Goal: Transaction & Acquisition: Purchase product/service

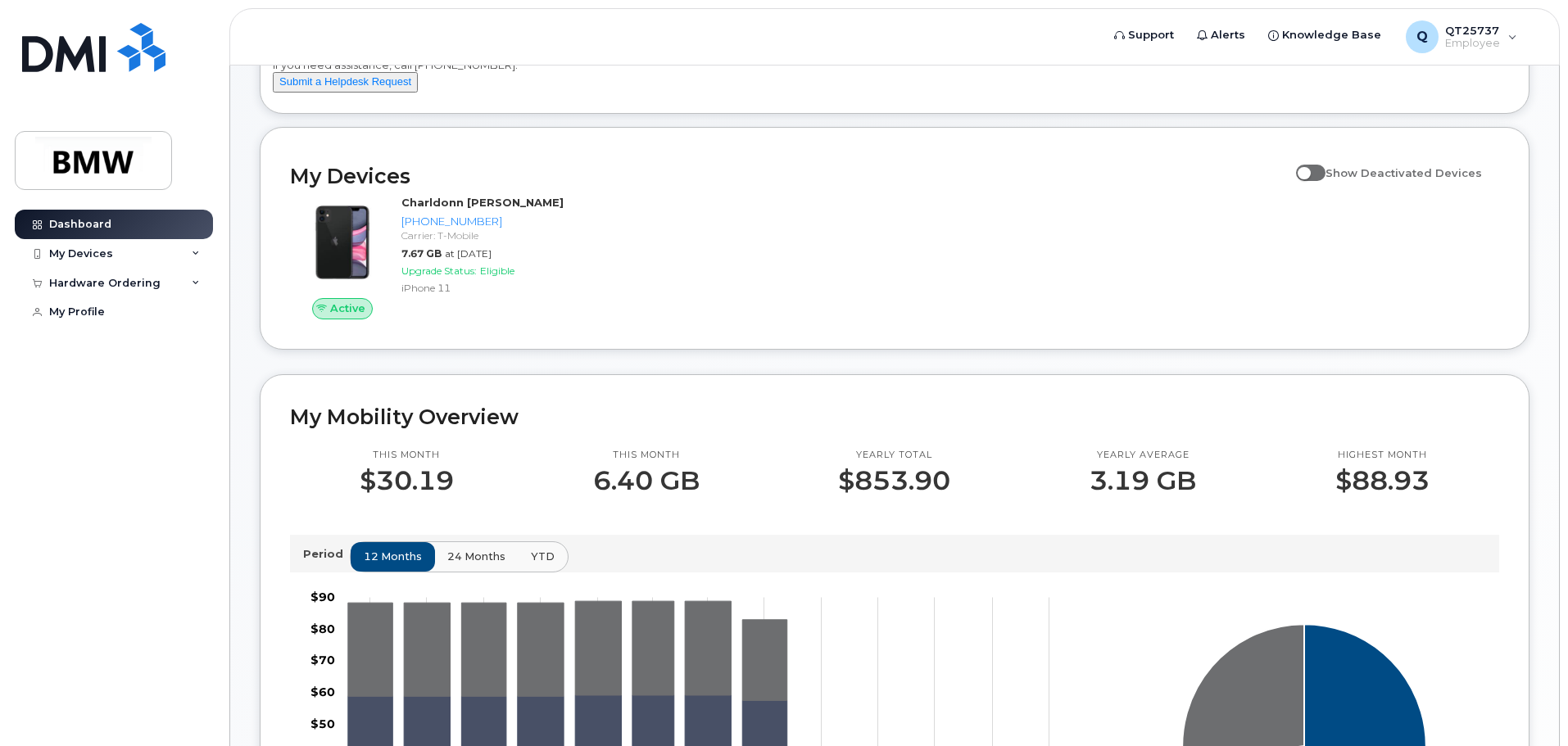
scroll to position [164, 0]
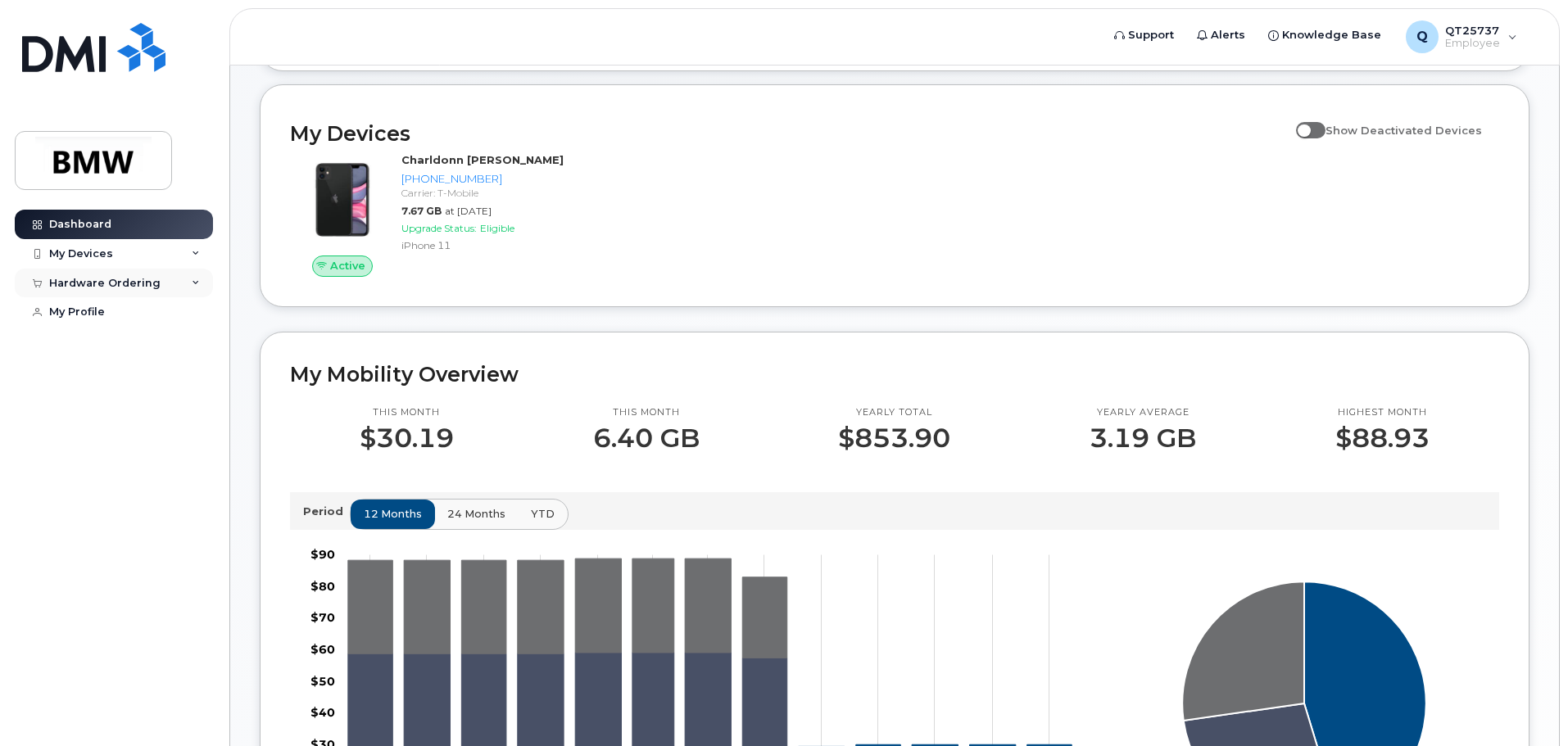
click at [123, 284] on div "Hardware Ordering" at bounding box center [104, 283] width 111 height 13
click at [91, 312] on div "New Order" at bounding box center [87, 312] width 62 height 14
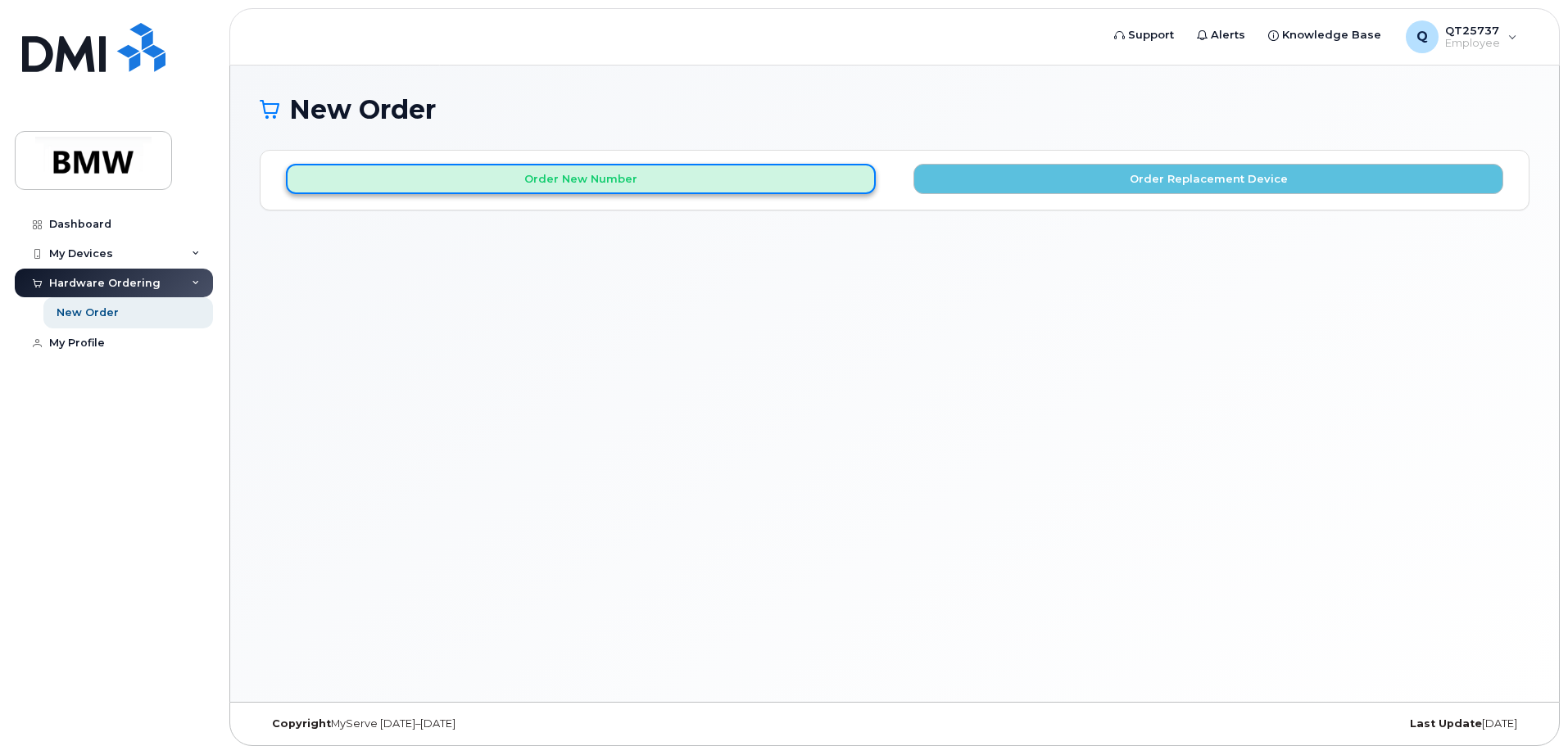
click at [390, 177] on button "Order New Number" at bounding box center [581, 179] width 590 height 31
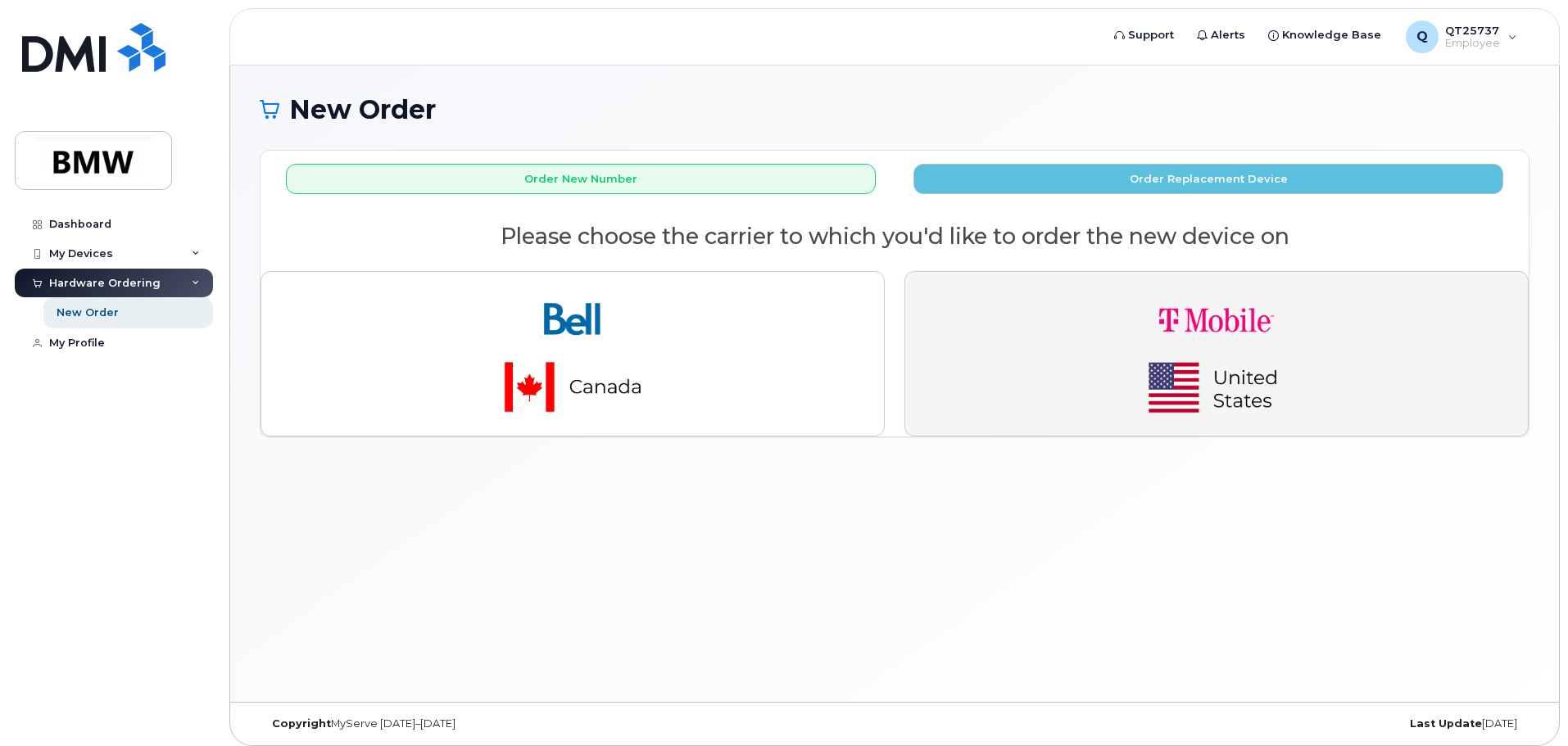
click at [1133, 338] on img "button" at bounding box center [1216, 354] width 230 height 137
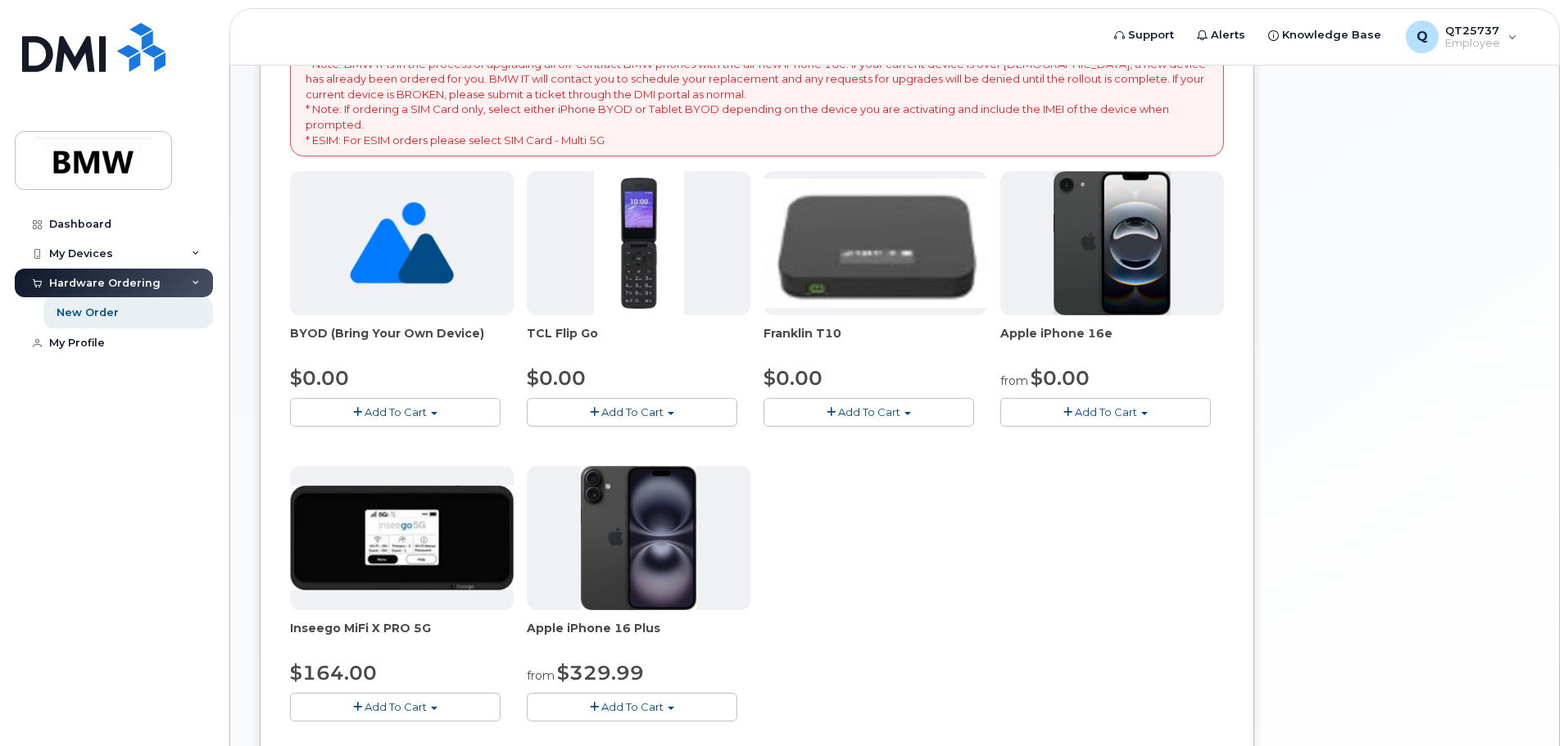
scroll to position [246, 0]
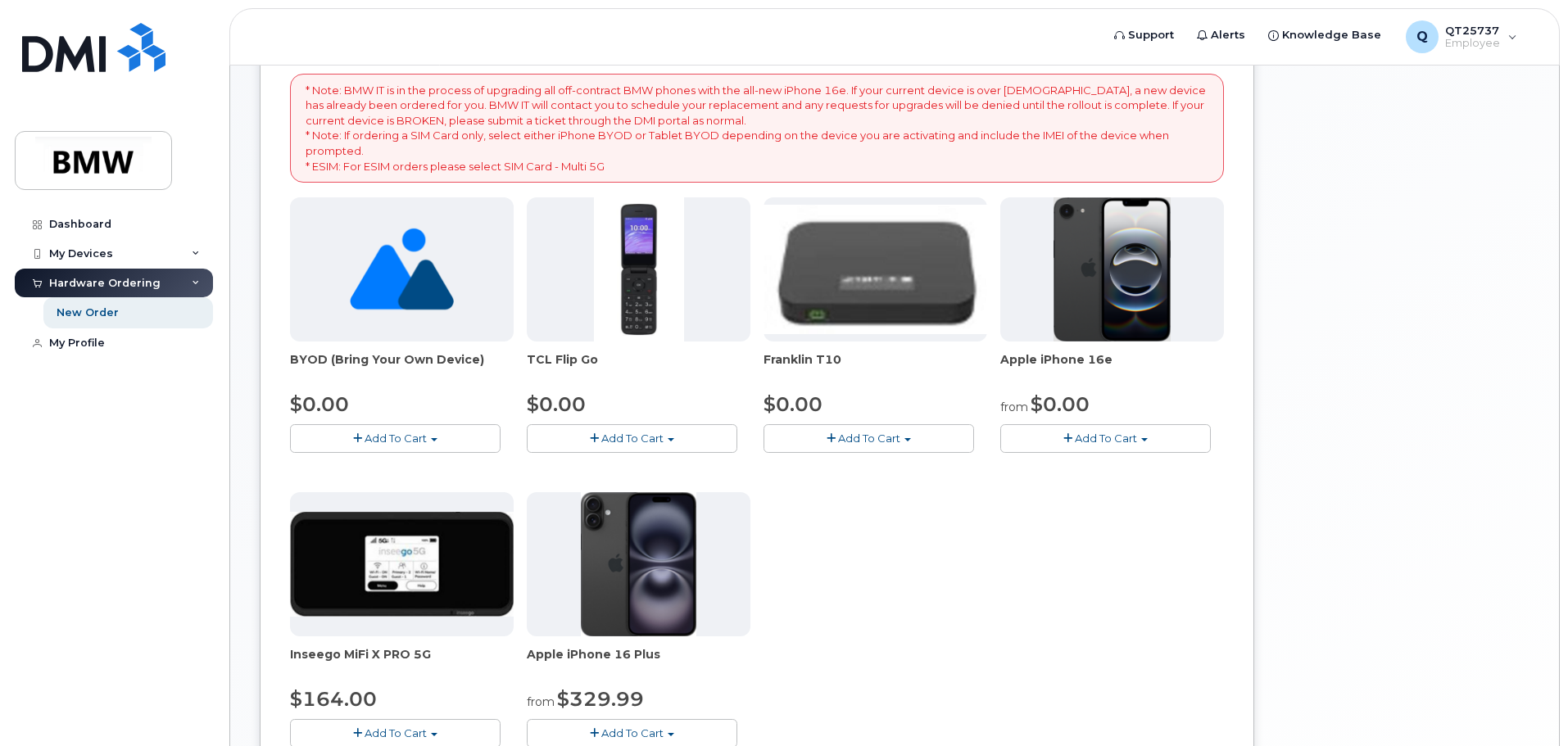
click at [1066, 436] on span "button" at bounding box center [1068, 438] width 9 height 11
click at [1063, 472] on link "$0.00 - 30 Month Activation (128GB)" at bounding box center [1122, 469] width 236 height 20
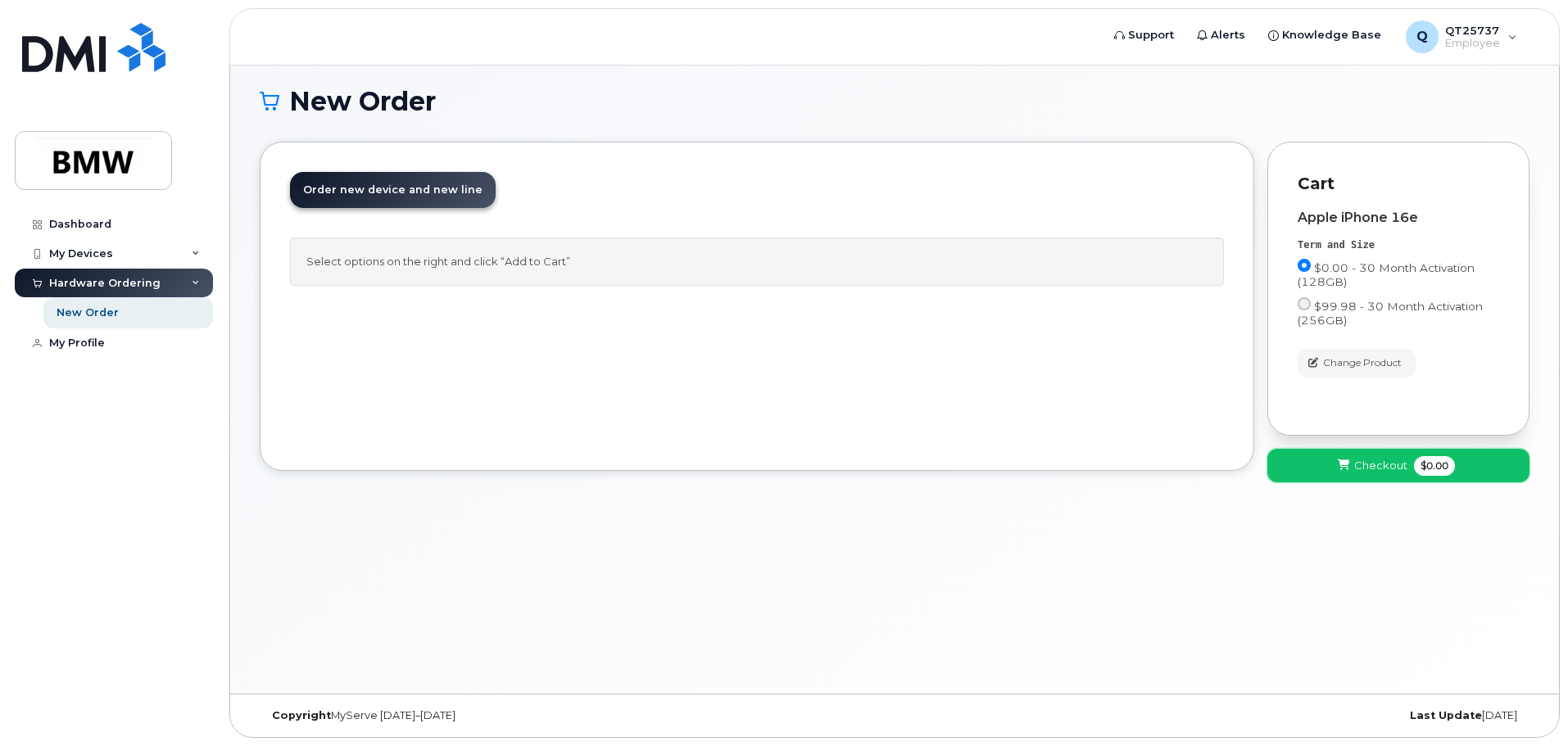
click at [1324, 462] on button "Checkout $0.00" at bounding box center [1398, 465] width 262 height 34
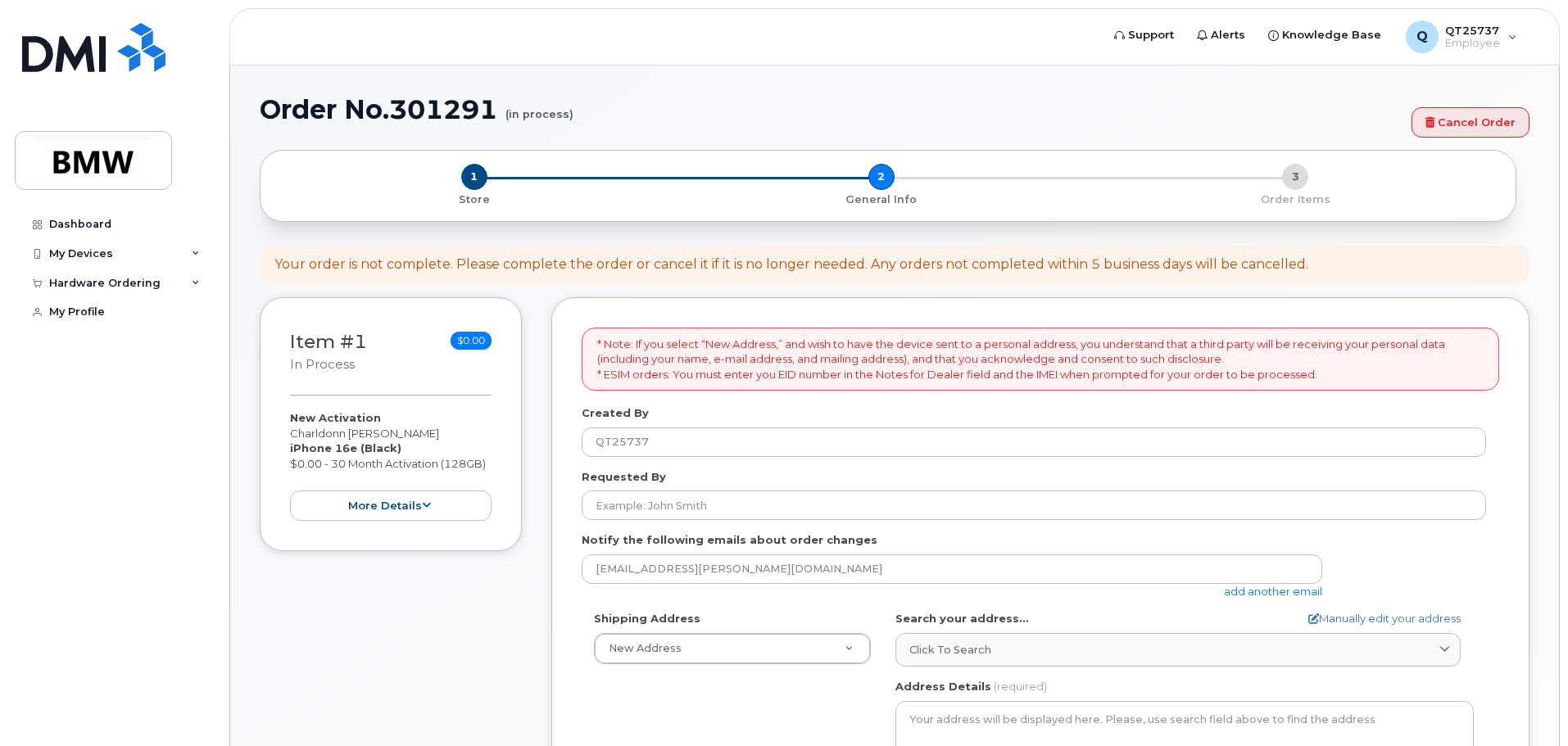
select select
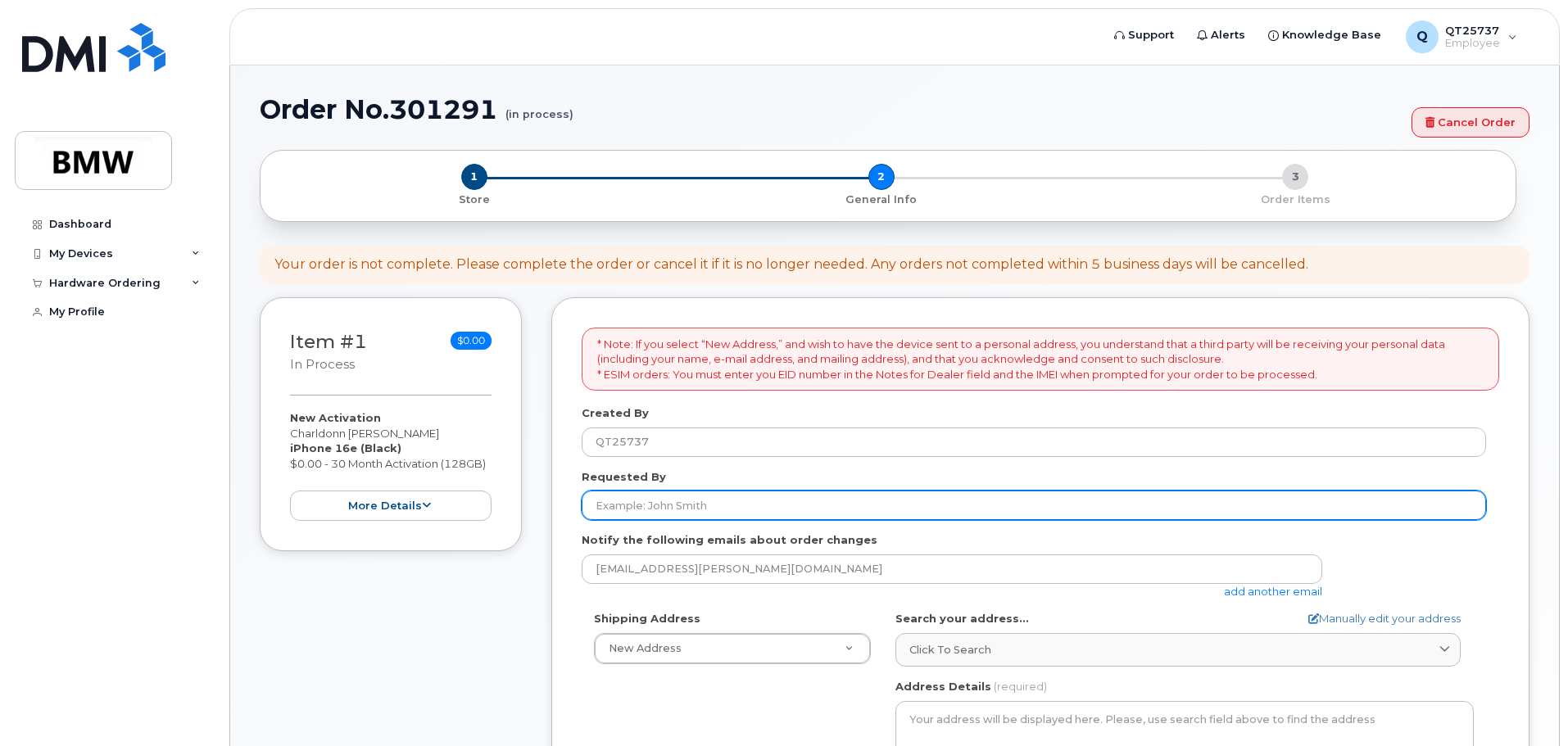
click at [694, 502] on input "Requested By" at bounding box center [1034, 505] width 905 height 30
type input "Charldonn Pendergrass"
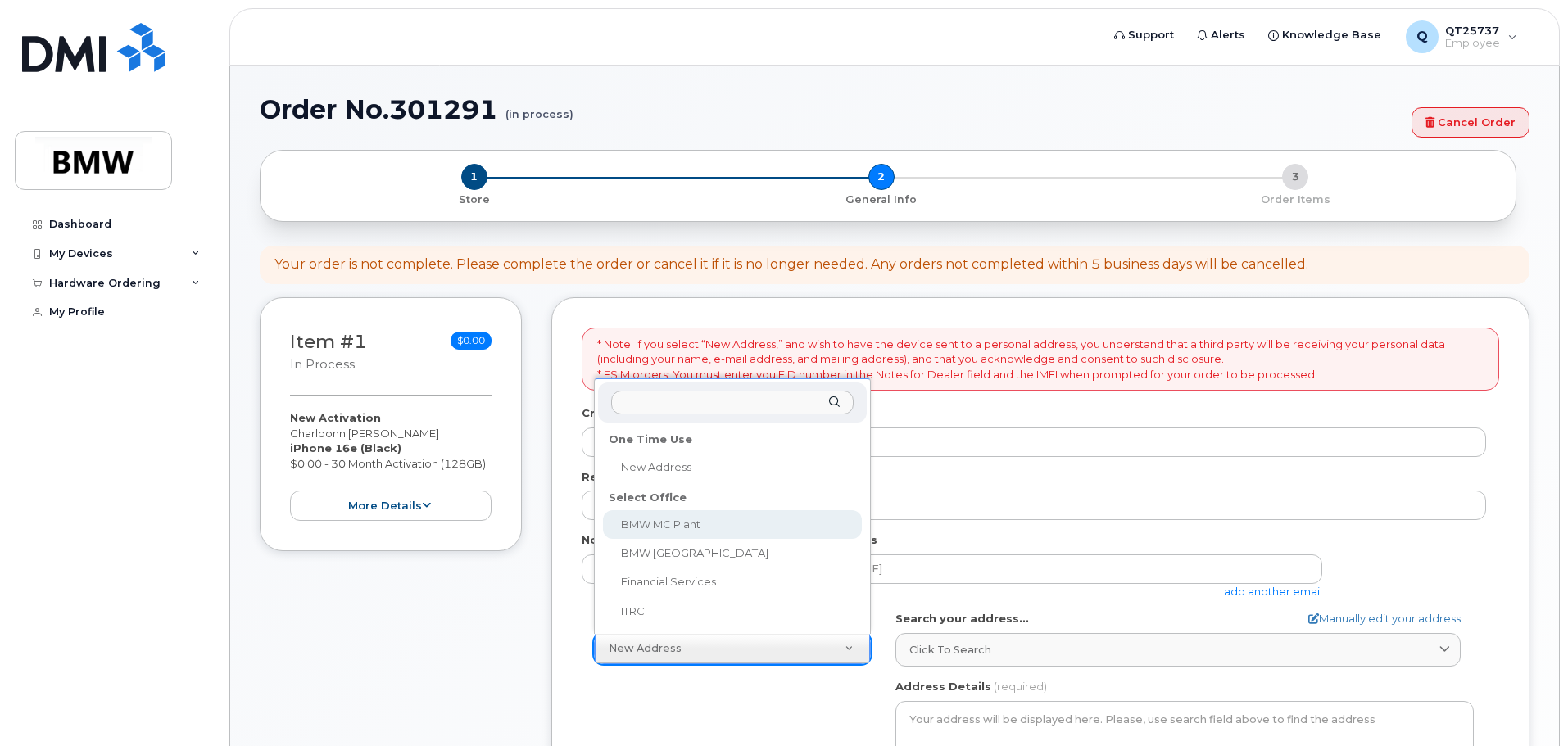
select select
type textarea "1400 Highway 101 S GREER SC 29651-6731 UNITED STATES Greer South Carolina 29651…"
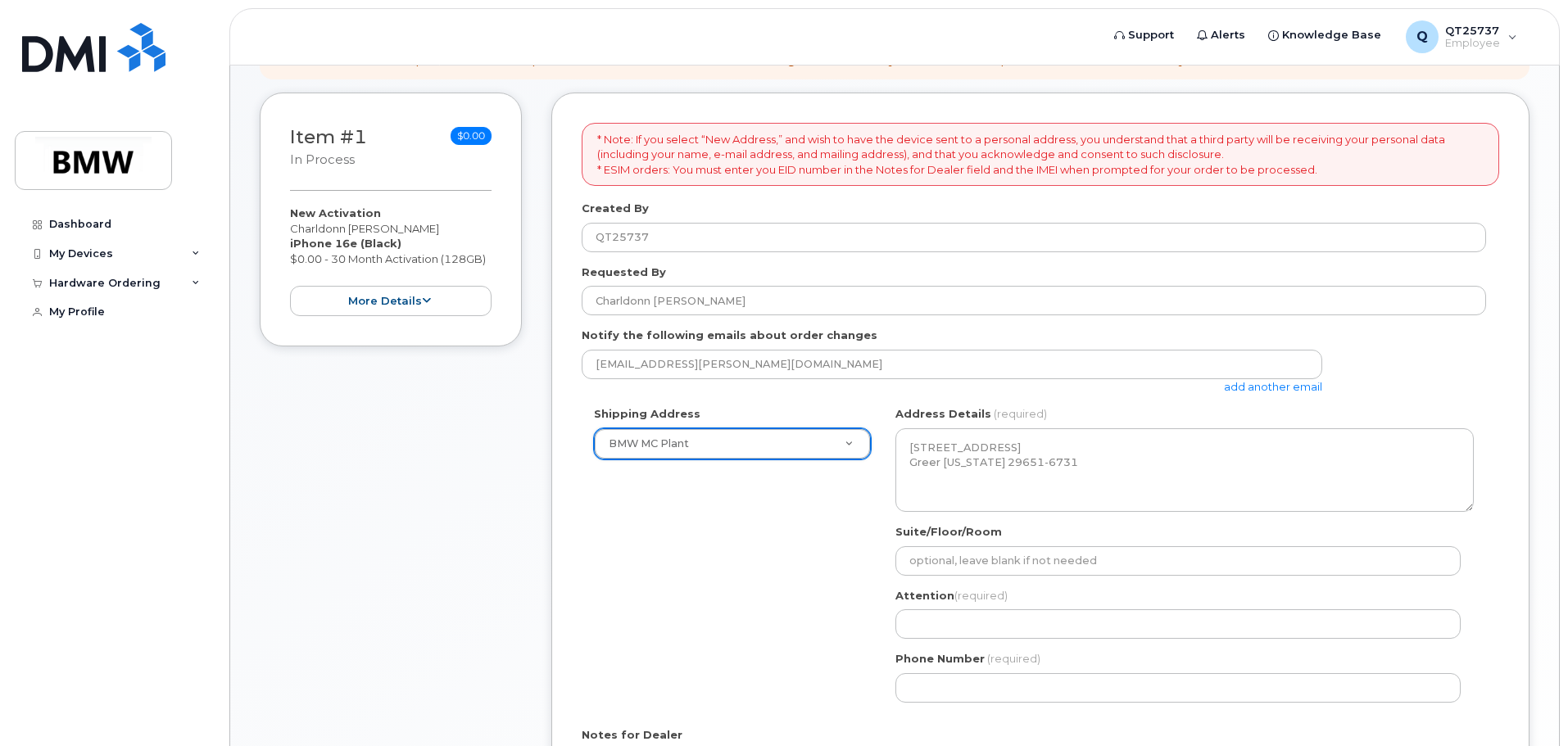
scroll to position [246, 0]
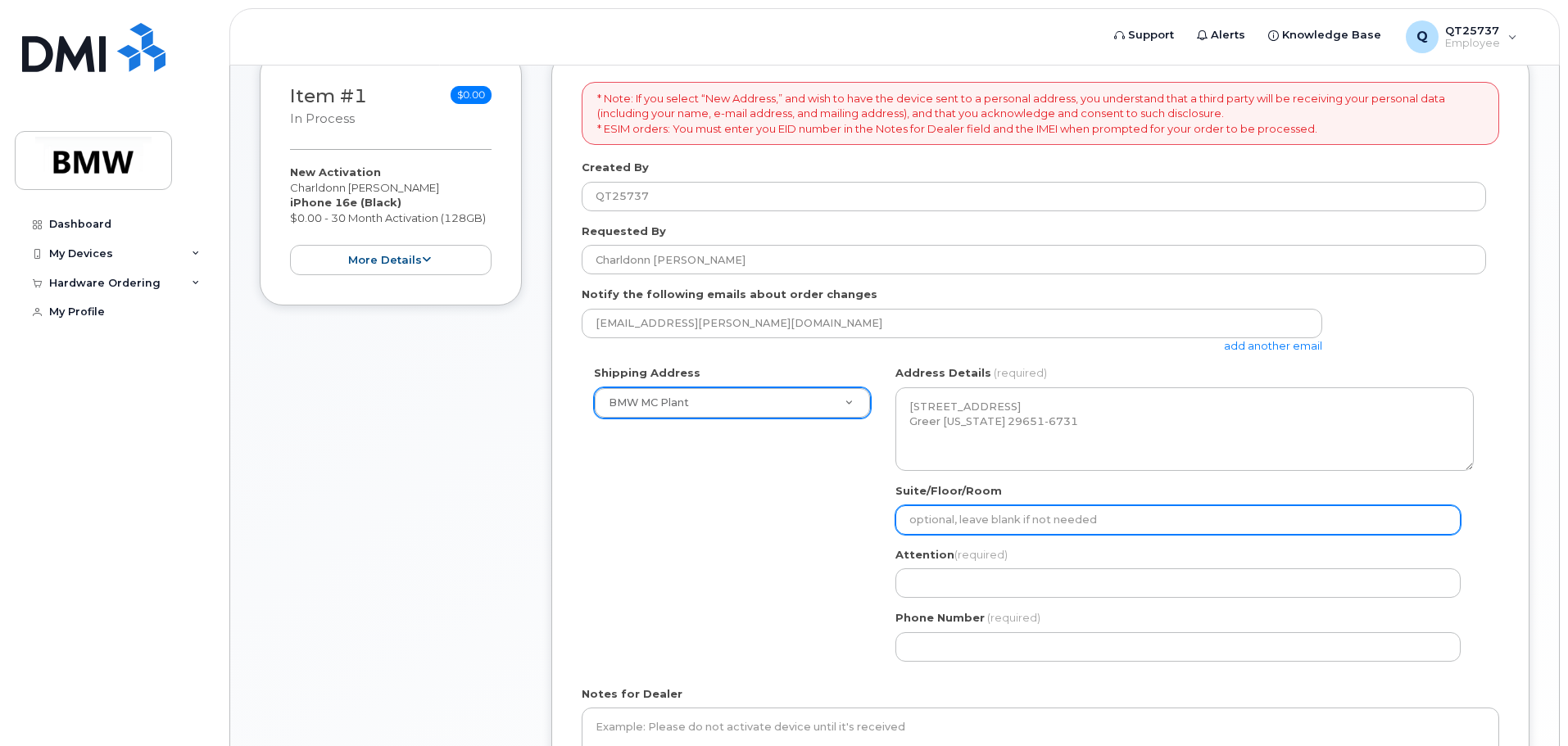
click at [1120, 521] on input "Suite/Floor/Room" at bounding box center [1178, 520] width 566 height 30
select select
type input "H"
select select
type input "H5"
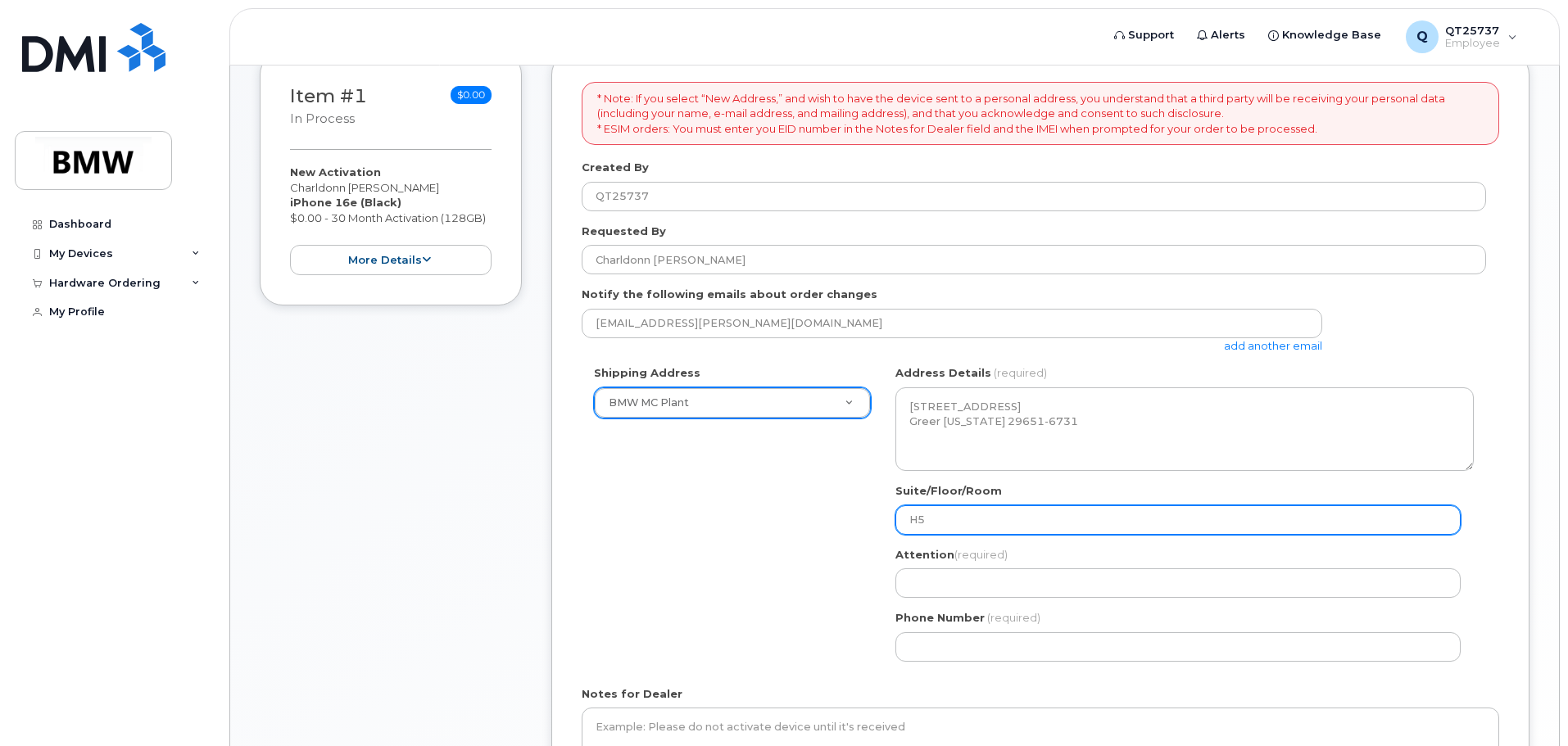
select select
type input "H50"
select select
type input "H50 K"
select select
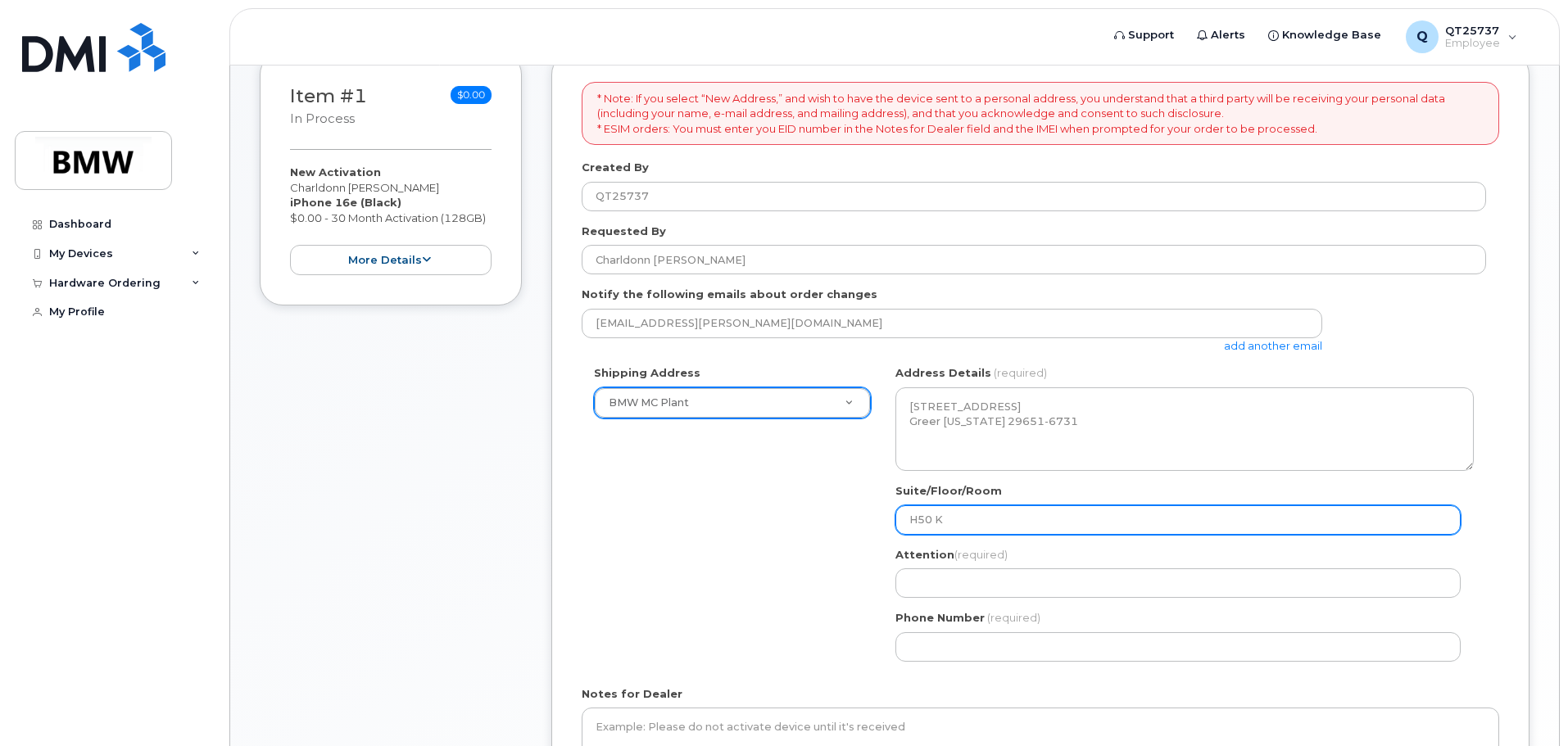
type input "H50 K P"
select select
type input "H50 K Pl"
select select
type input "H50 K Pla"
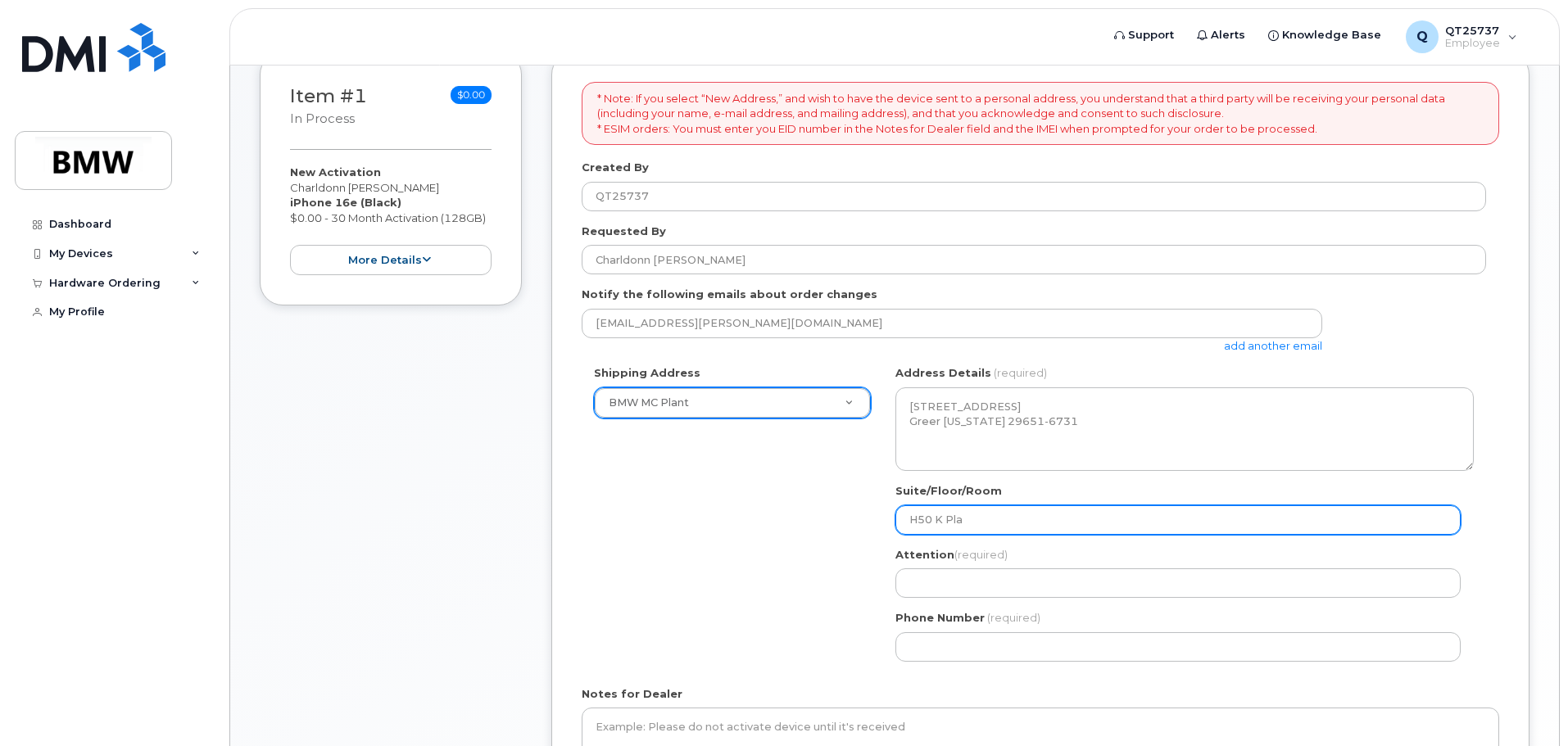
select select
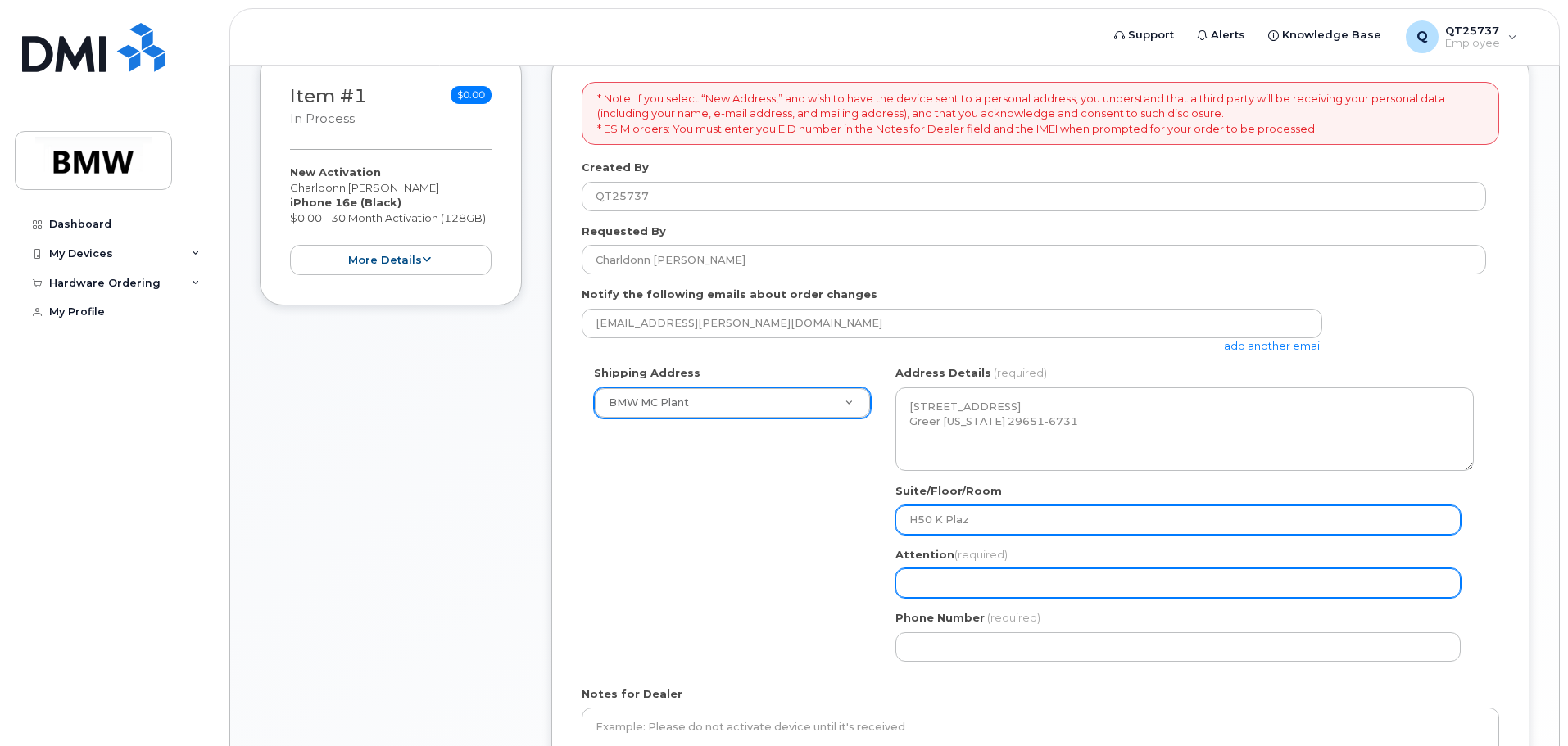
type input "H50 K Plaz"
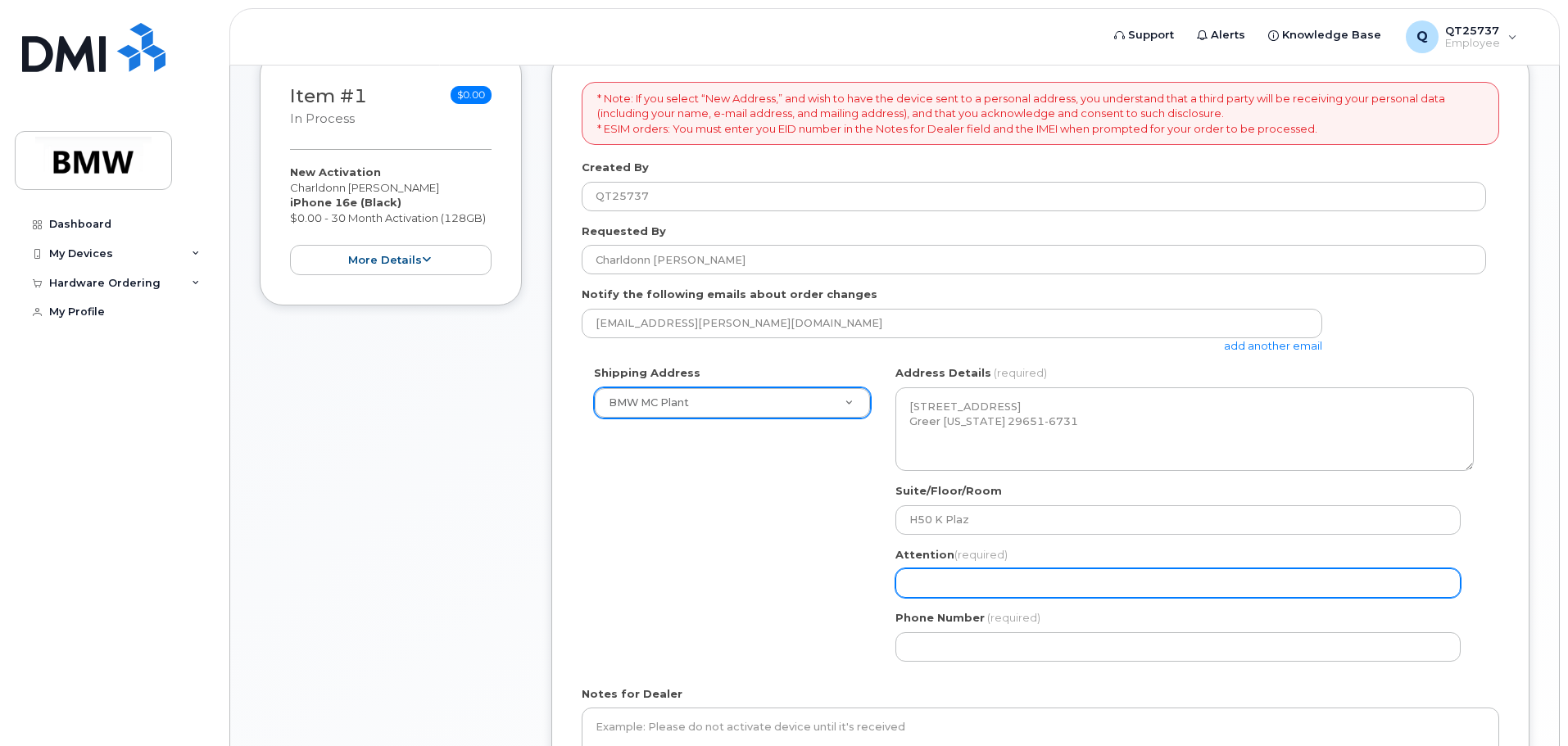
click at [928, 579] on input "Attention (required)" at bounding box center [1178, 582] width 566 height 30
select select
type input "C"
select select
type input "Ch"
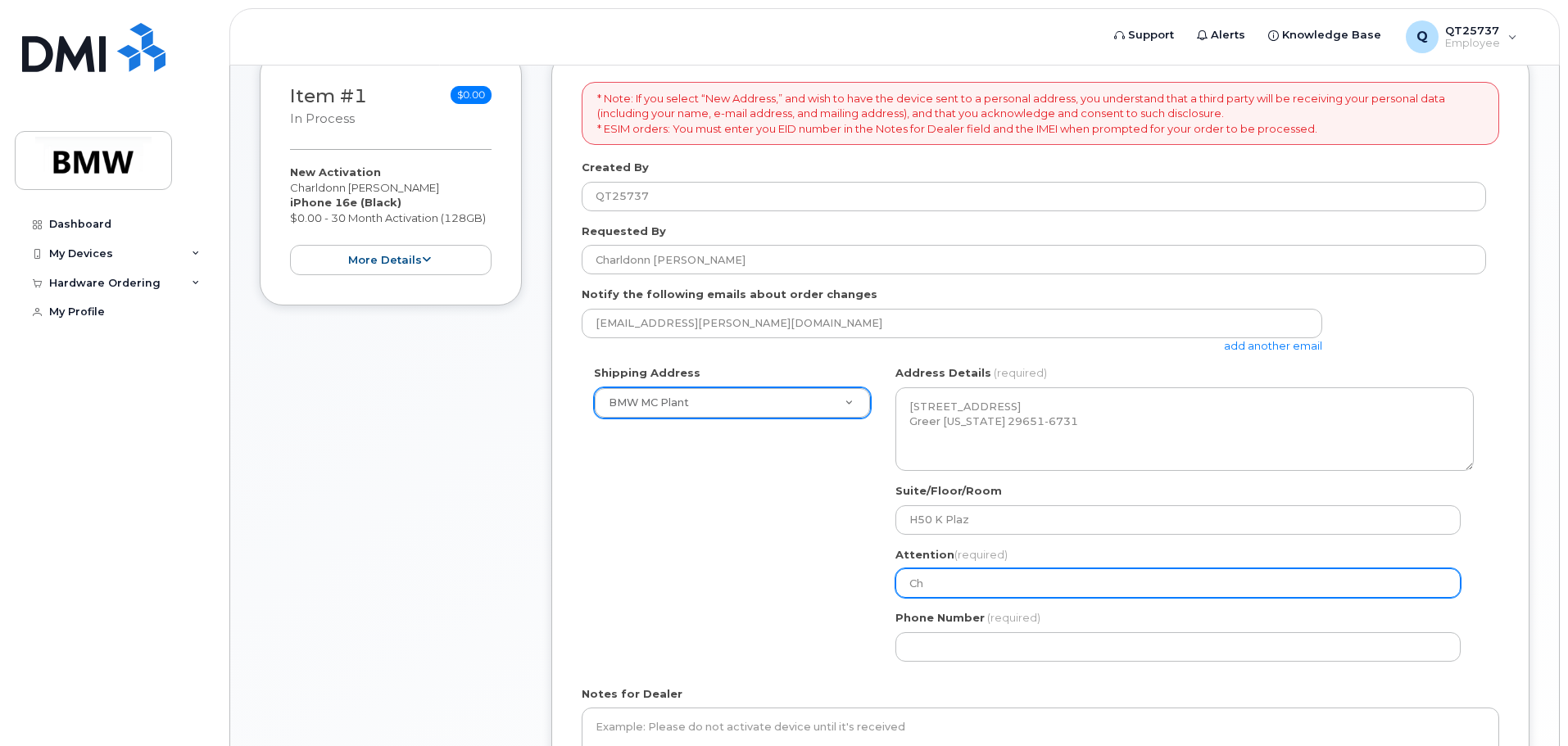
select select
type input "Cha"
select select
type input "Char"
select select
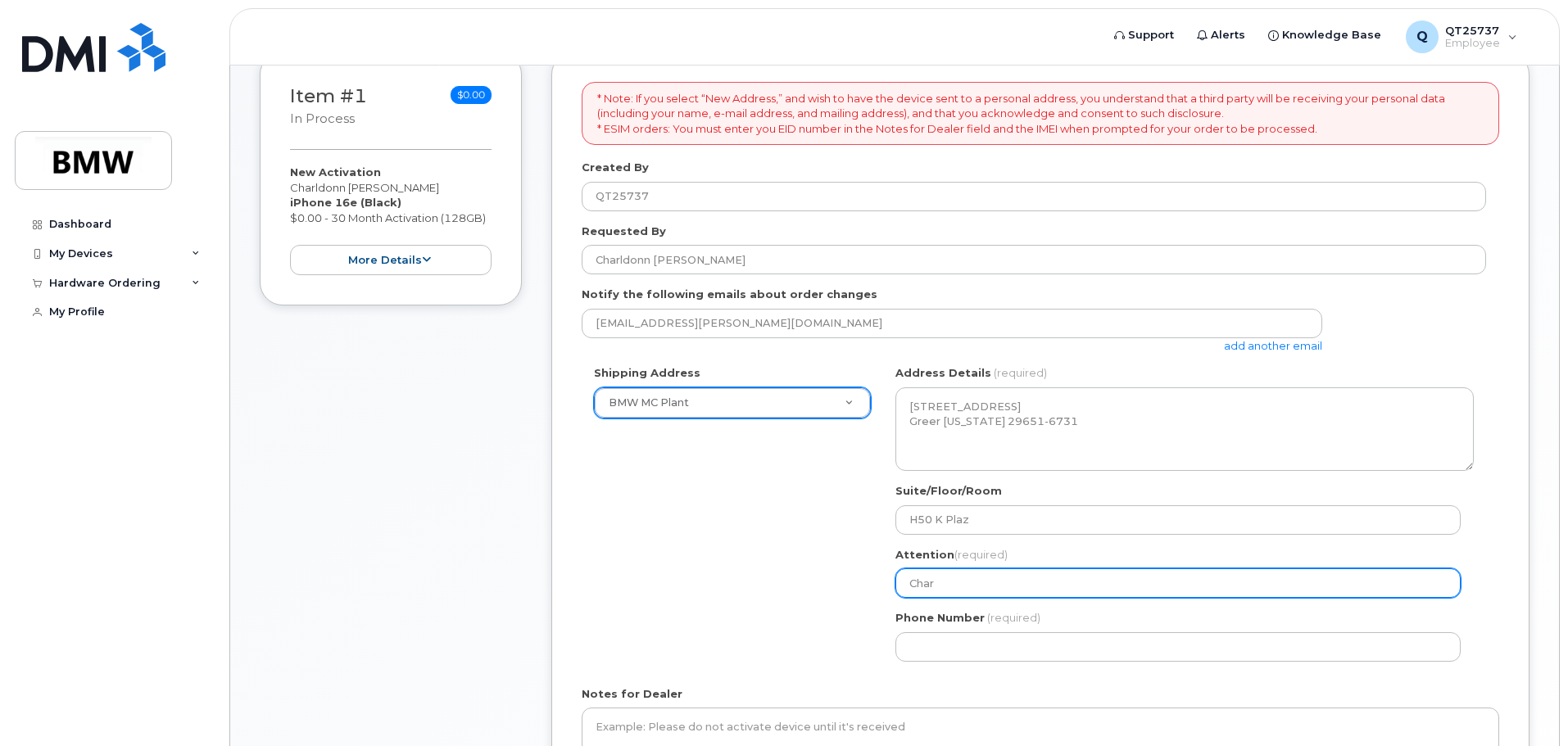
type input "Charl"
select select
type input "Charld"
select select
type input "Charldo"
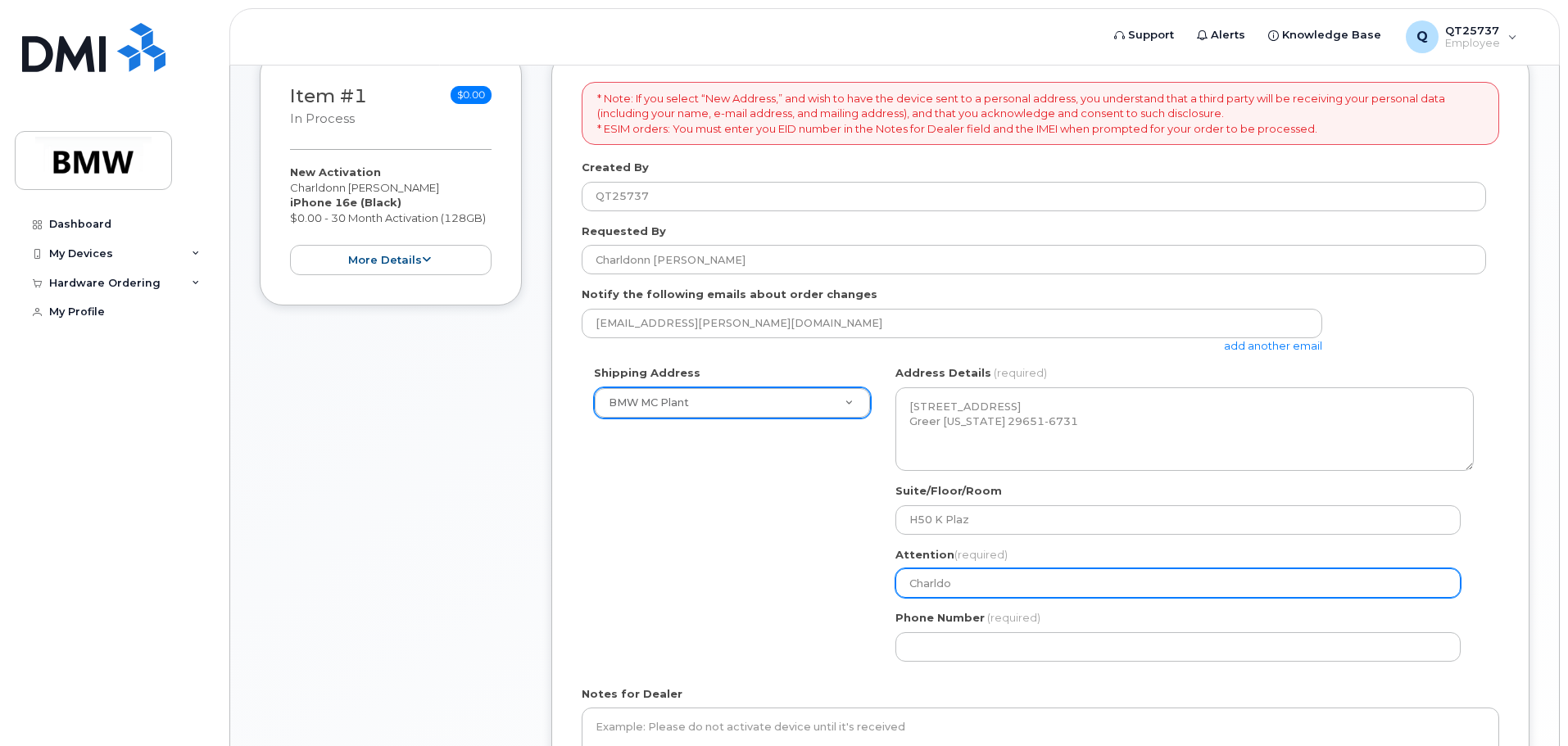
select select
type input "Charldon"
select select
type input "Charldonn"
select select
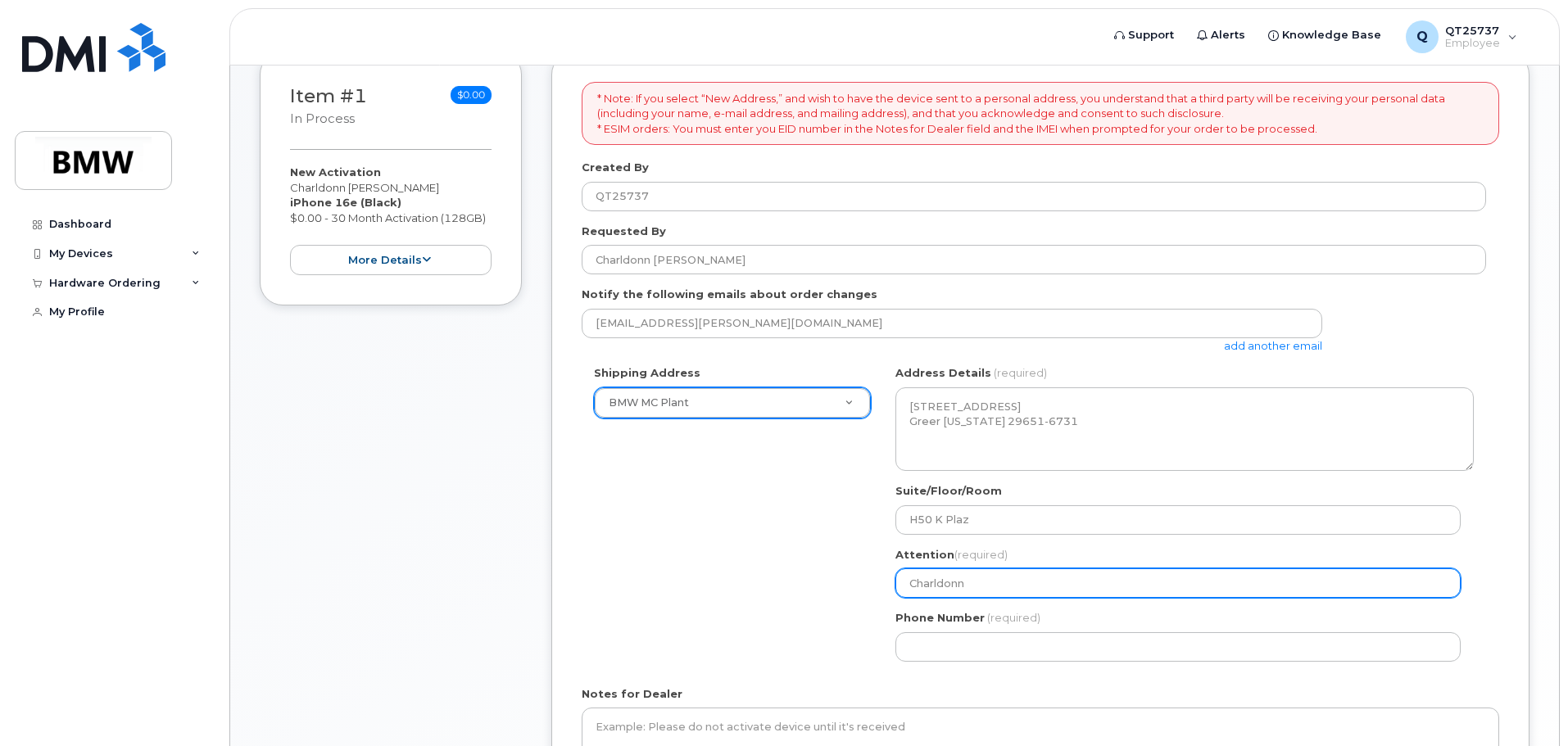
type input "Charldonn P"
select select
type input "Charldonn Pe"
select select
type input "Charldonn Pen"
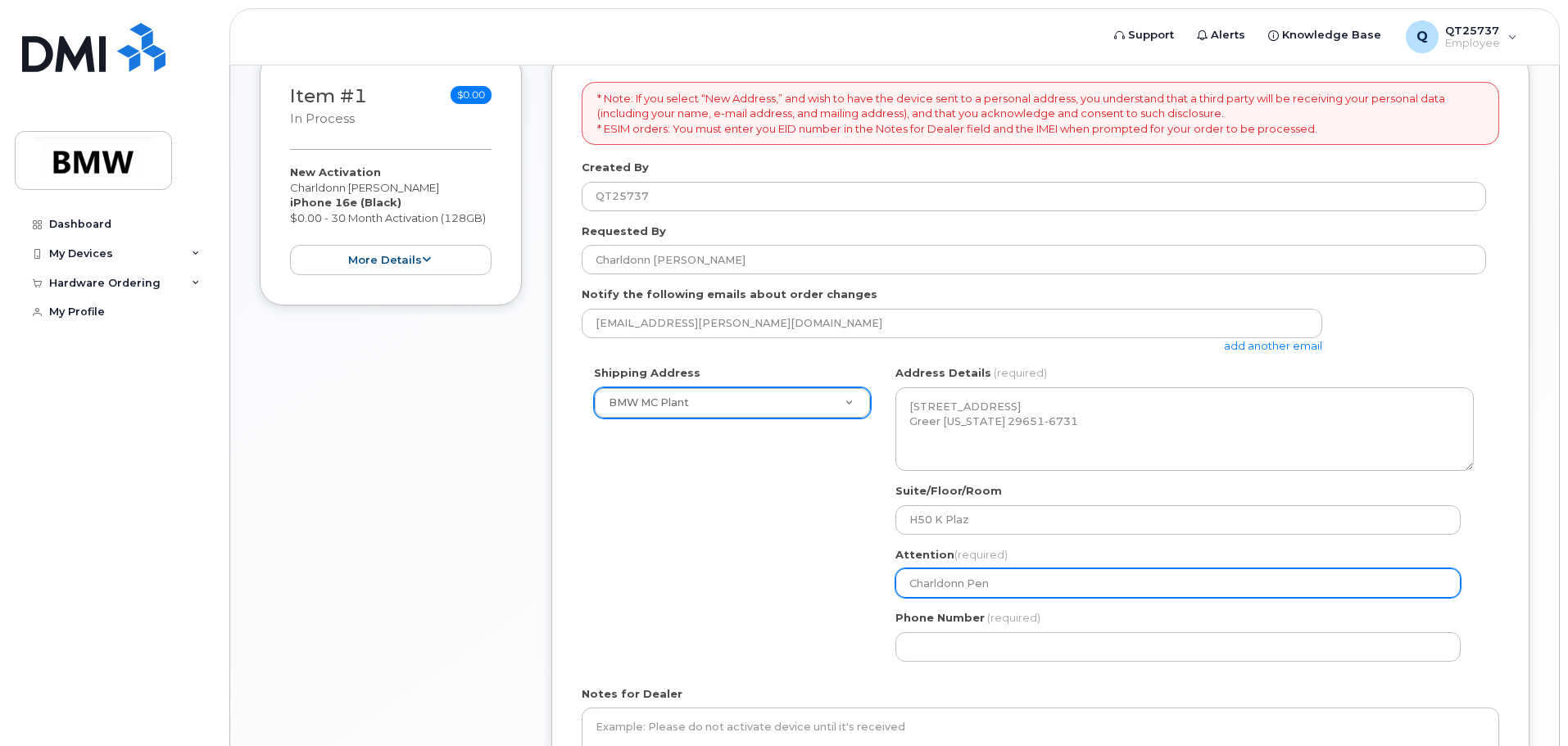
select select
type input "Charldonn Pend"
select select
type input "Charldonn Pende"
select select
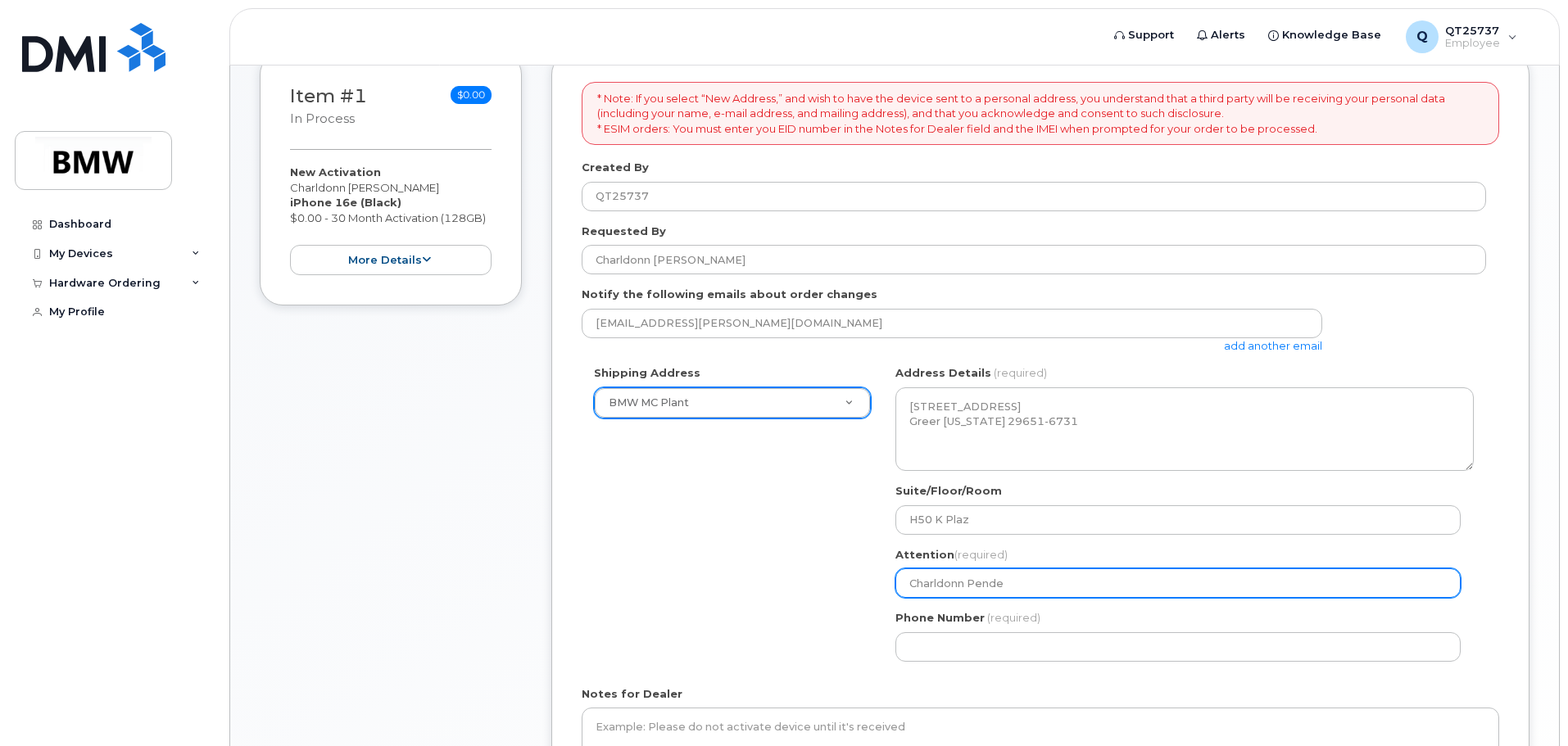
type input "Charldonn Pender"
select select
type input "Charldonn Penderg"
select select
type input "Charldonn Pendergr"
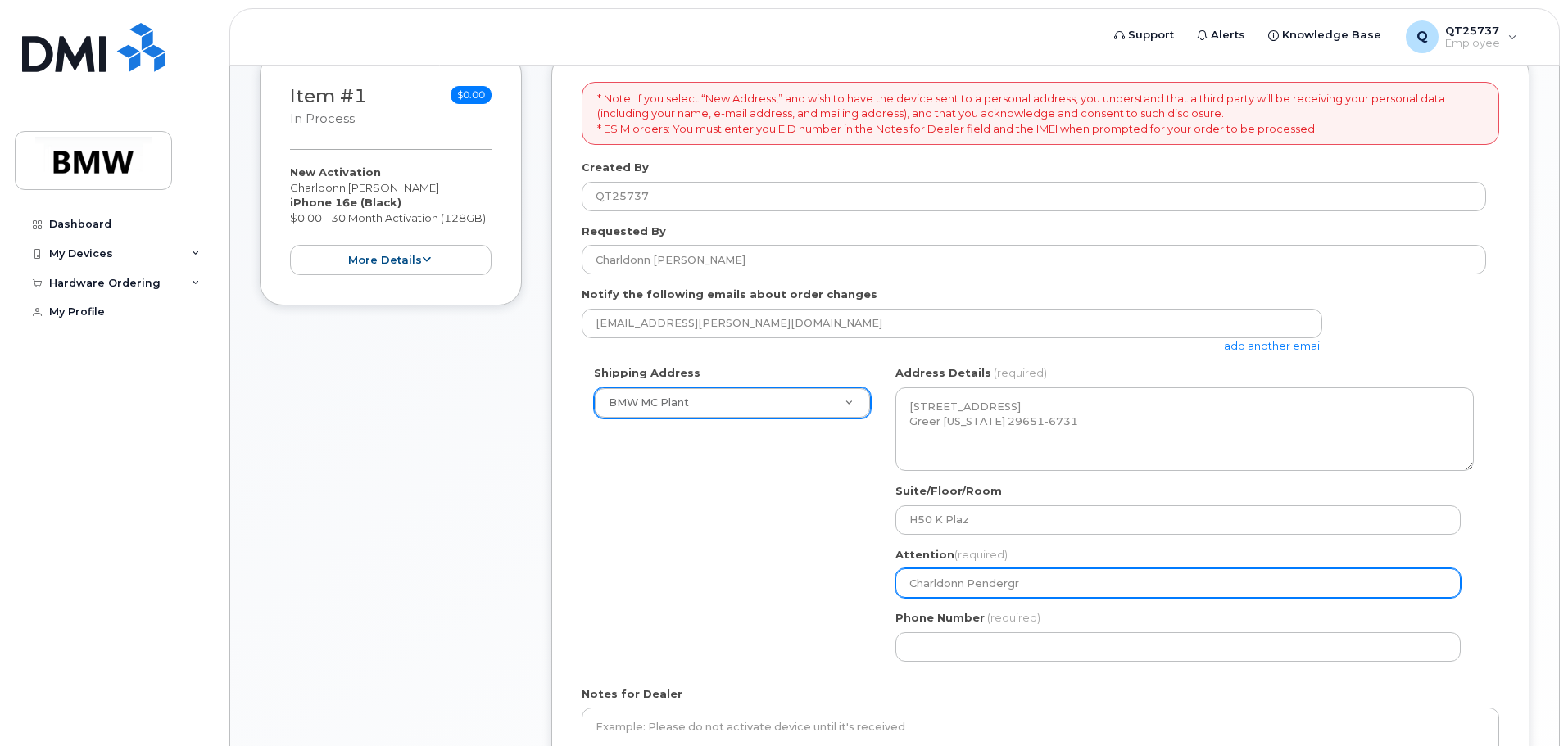
select select
type input "Charldonn Pendergra"
select select
type input "Charldonn Pendergras"
select select
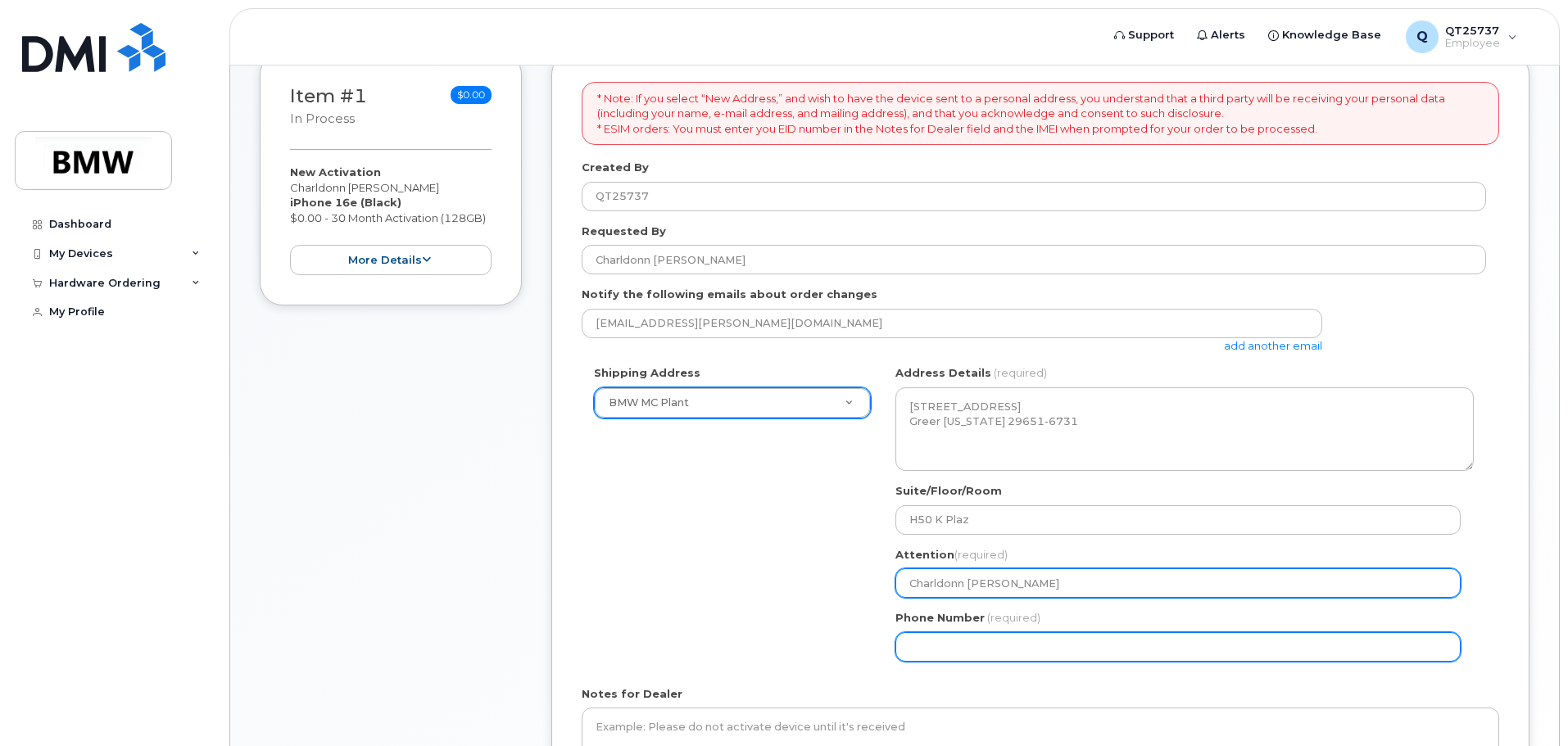
type input "Charldonn [PERSON_NAME]"
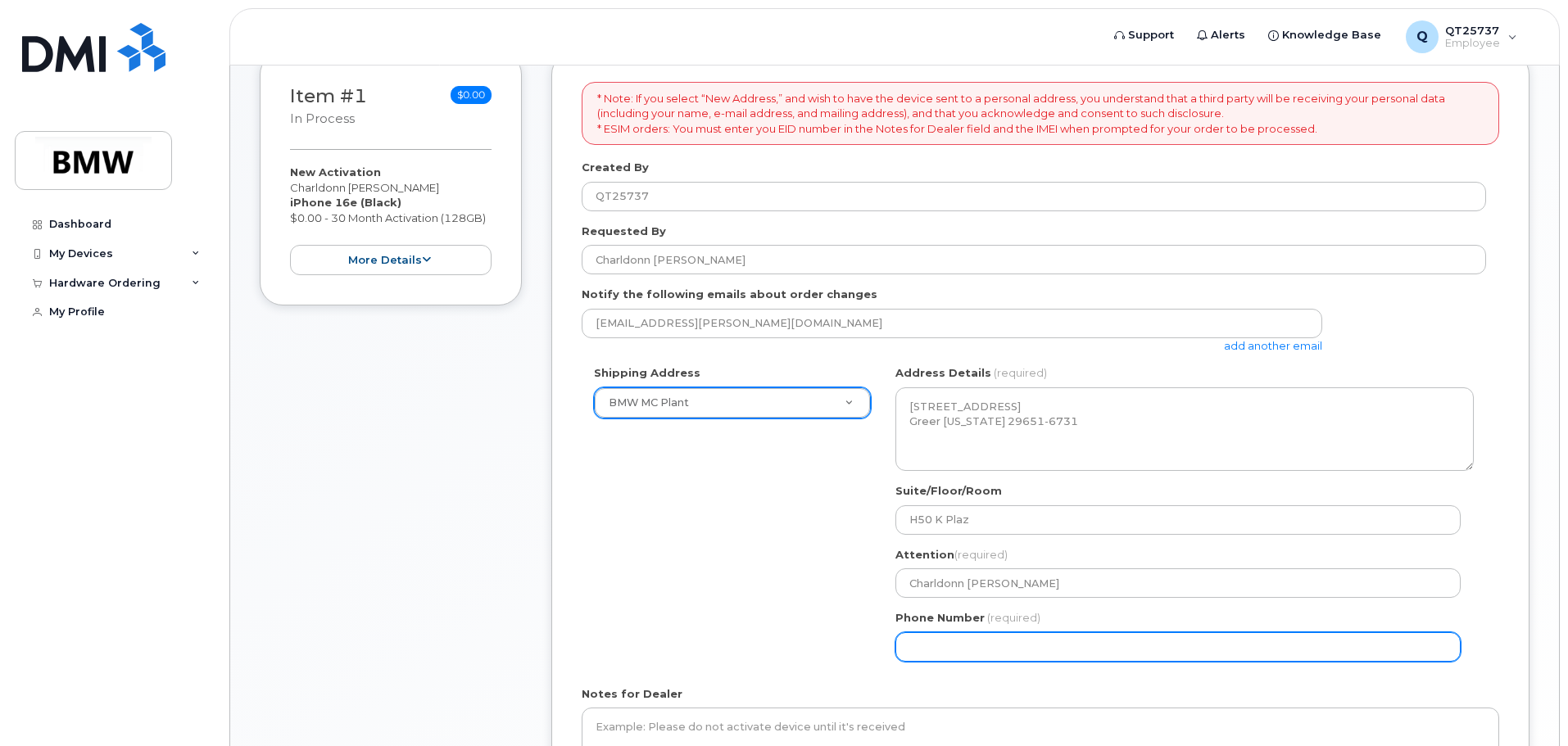
click at [963, 647] on input "Phone Number" at bounding box center [1178, 647] width 566 height 30
select select
type input "8"
type input "864605"
click at [931, 646] on input "Phone Number" at bounding box center [1178, 647] width 566 height 30
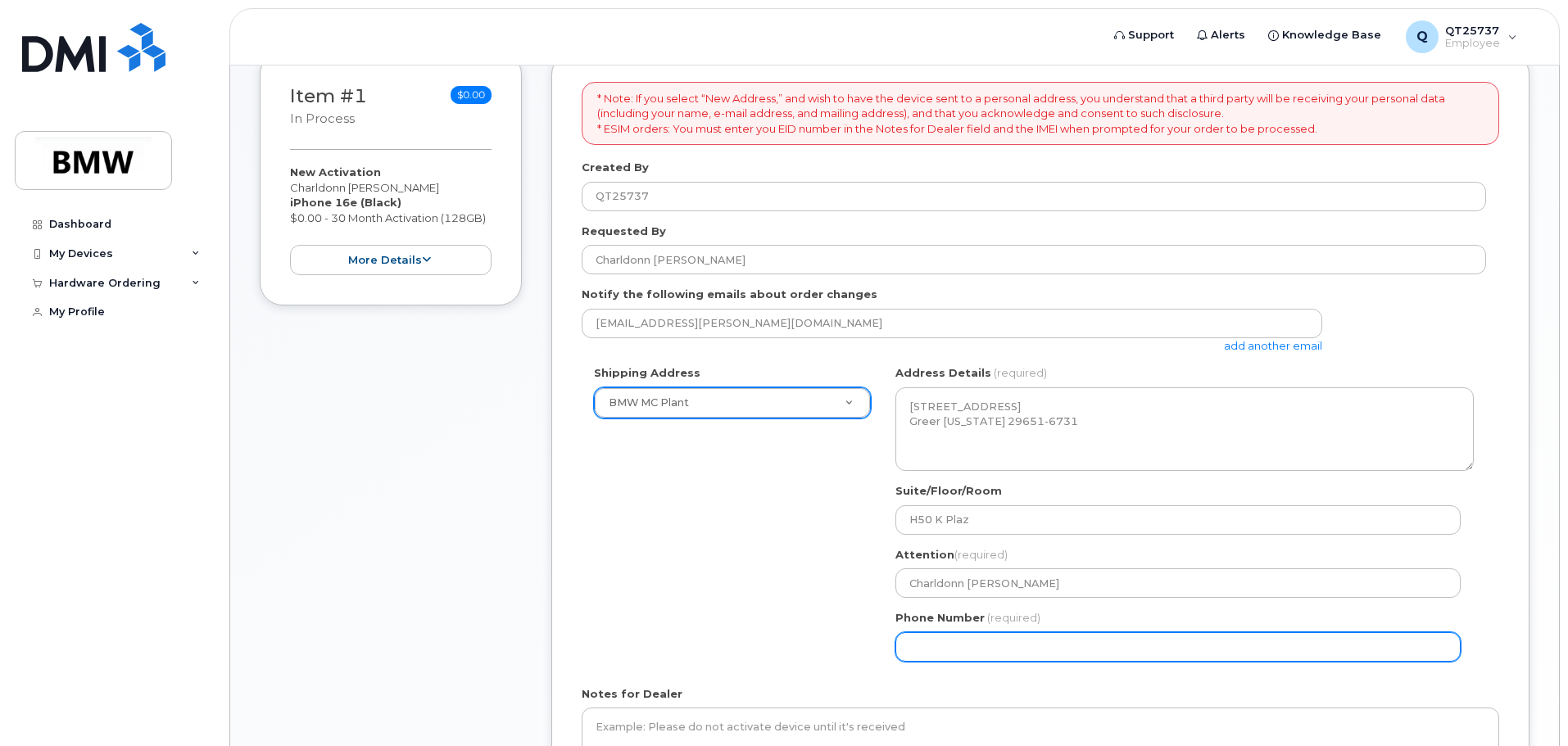
click at [1002, 649] on input "Phone Number" at bounding box center [1178, 647] width 566 height 30
type input "864605833"
select select
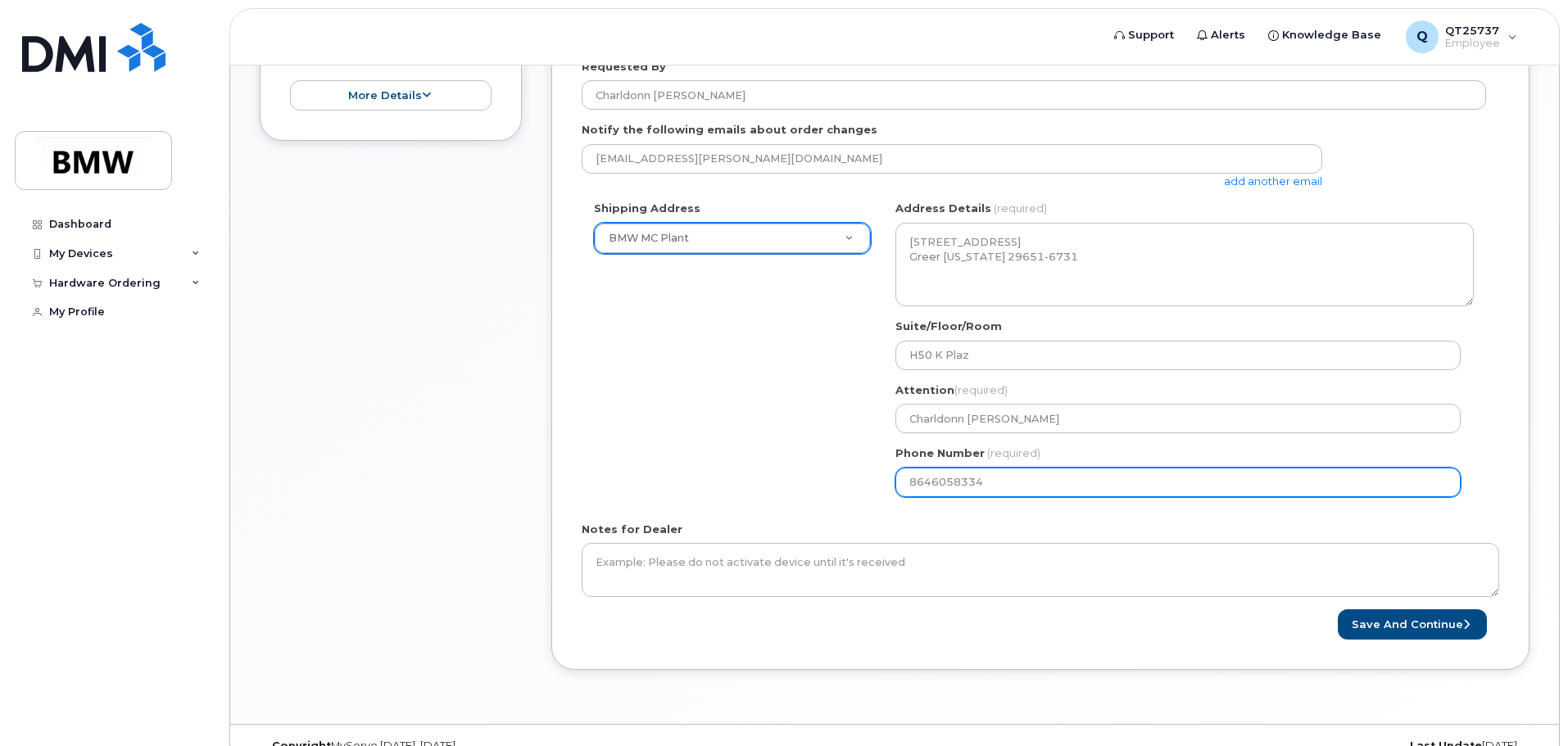
scroll to position [441, 0]
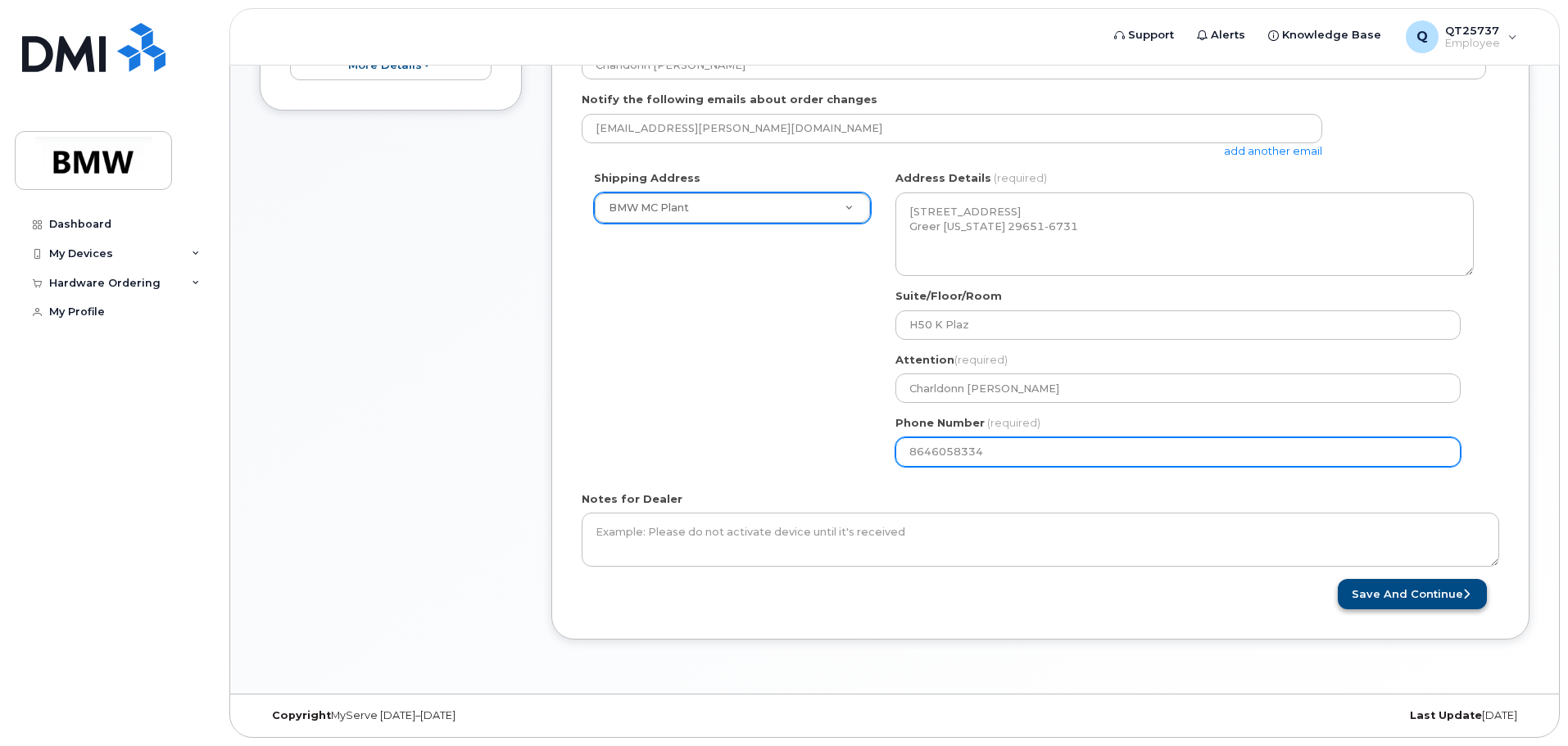
type input "8646058334"
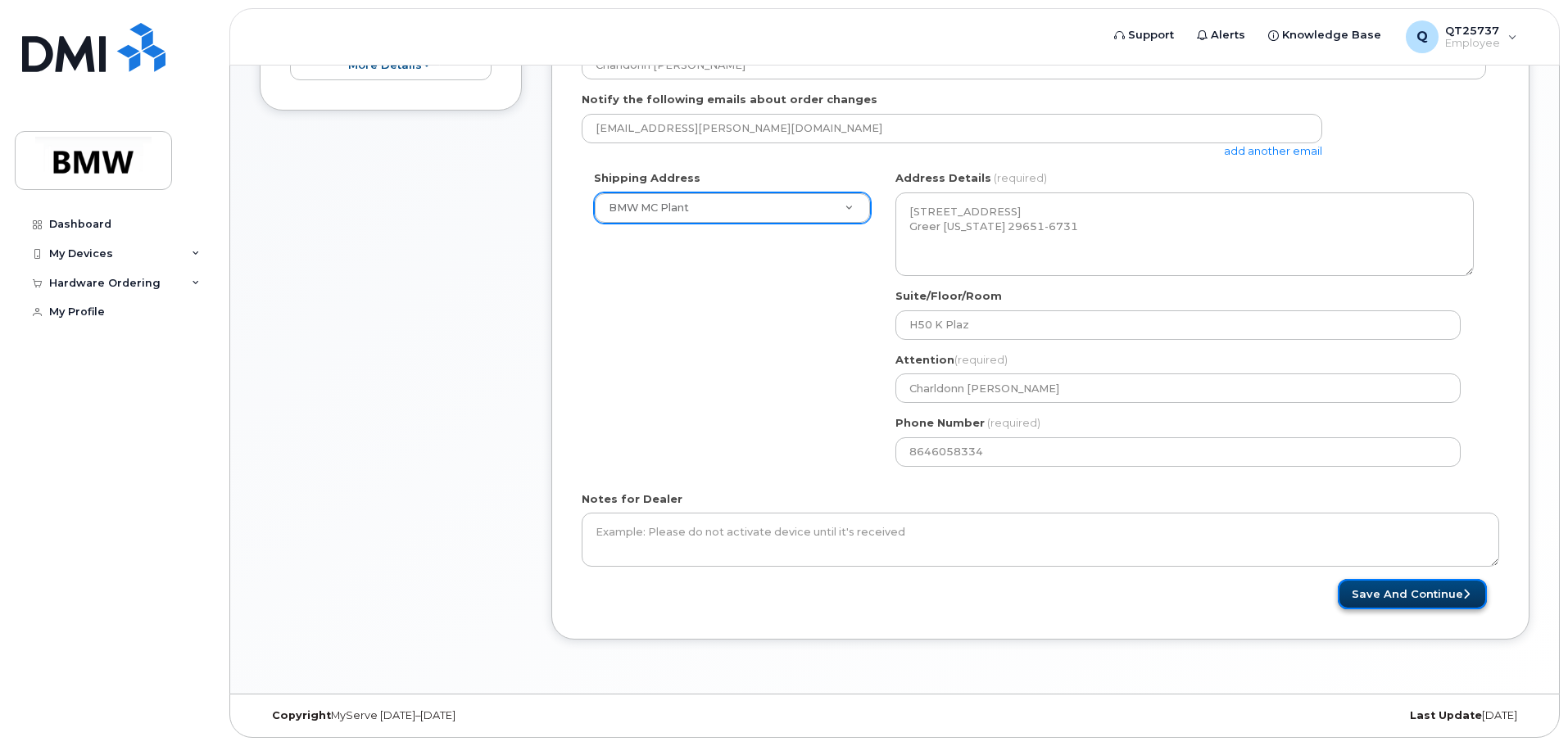
click at [1389, 596] on button "Save and Continue" at bounding box center [1413, 594] width 149 height 31
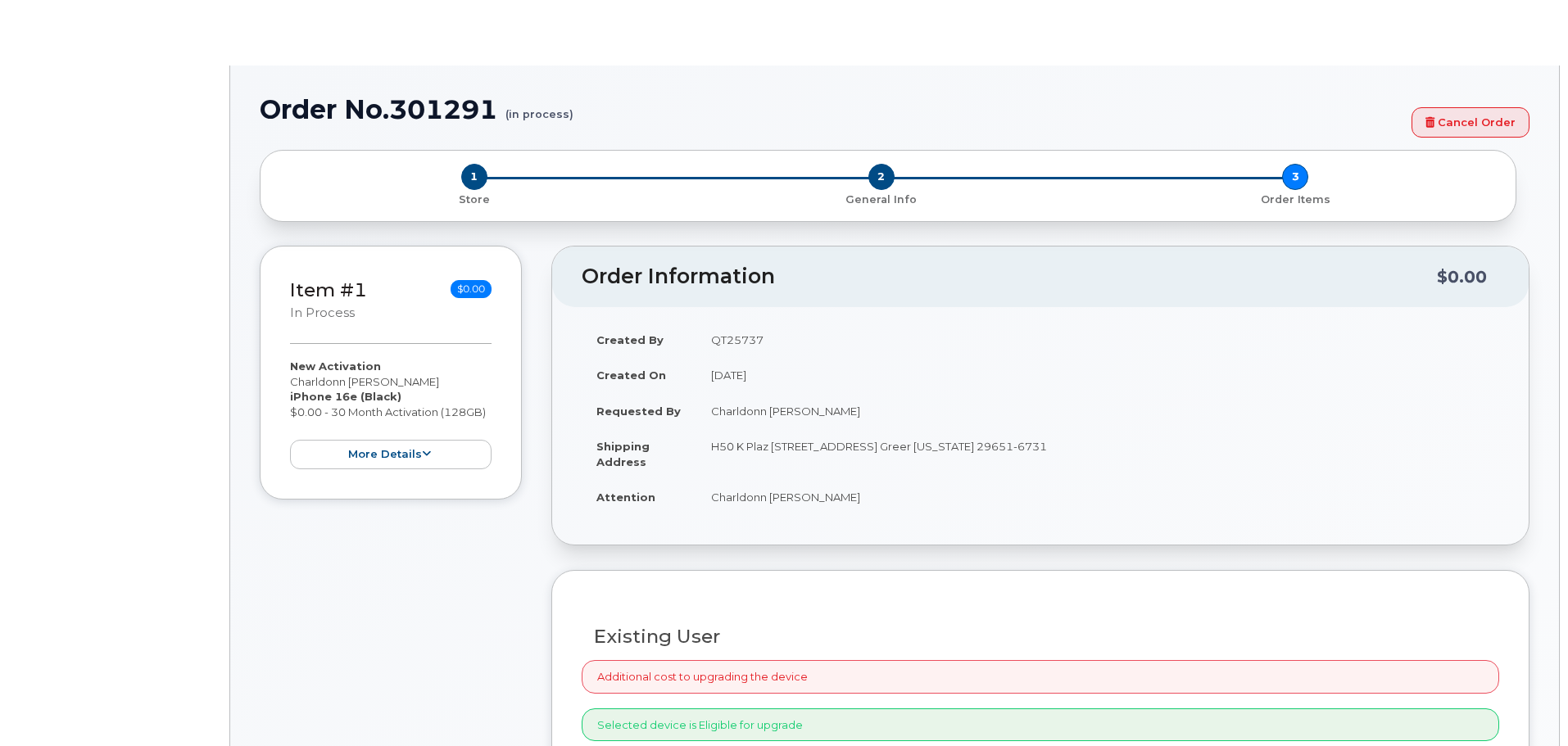
select select "1885307"
radio input "true"
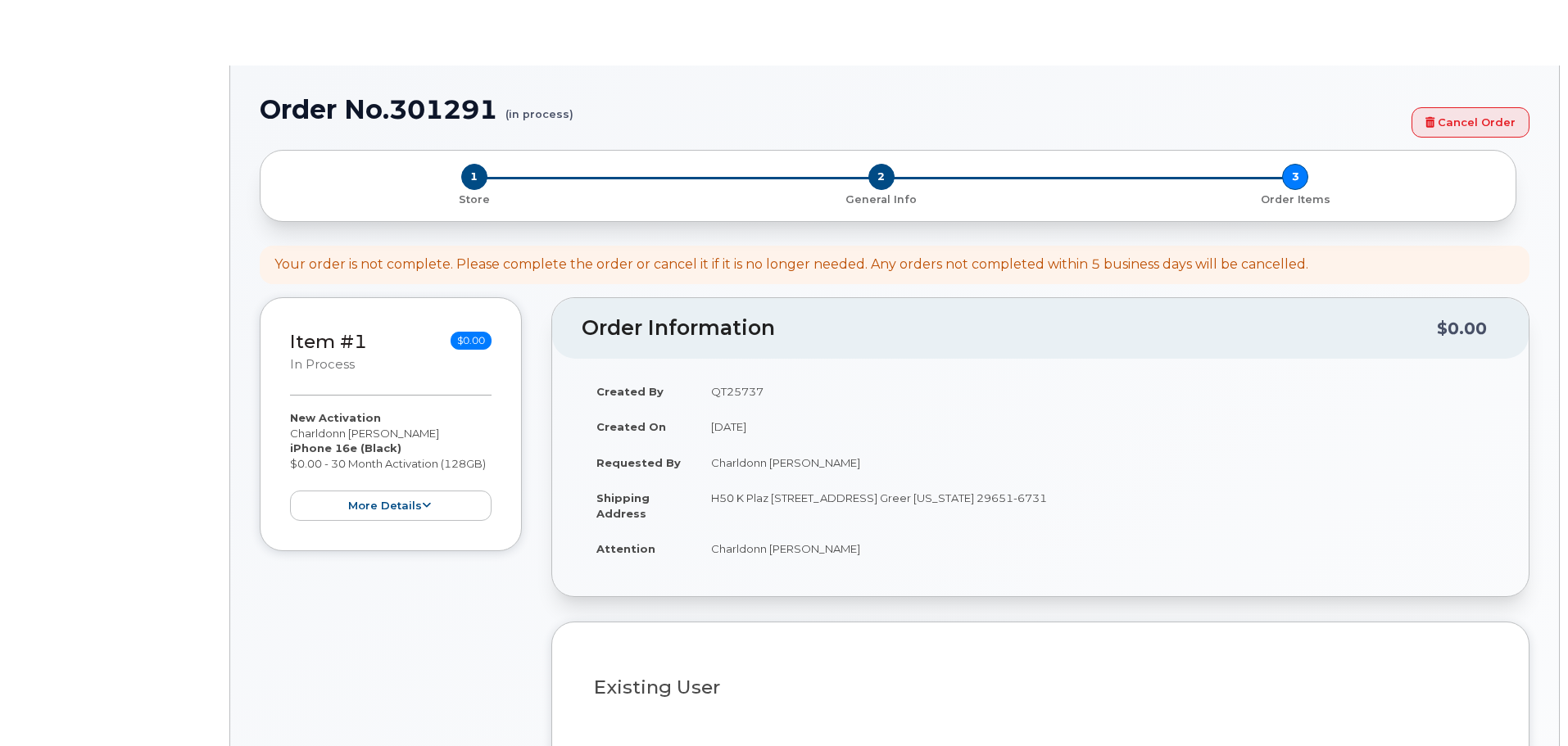
type input "1898885"
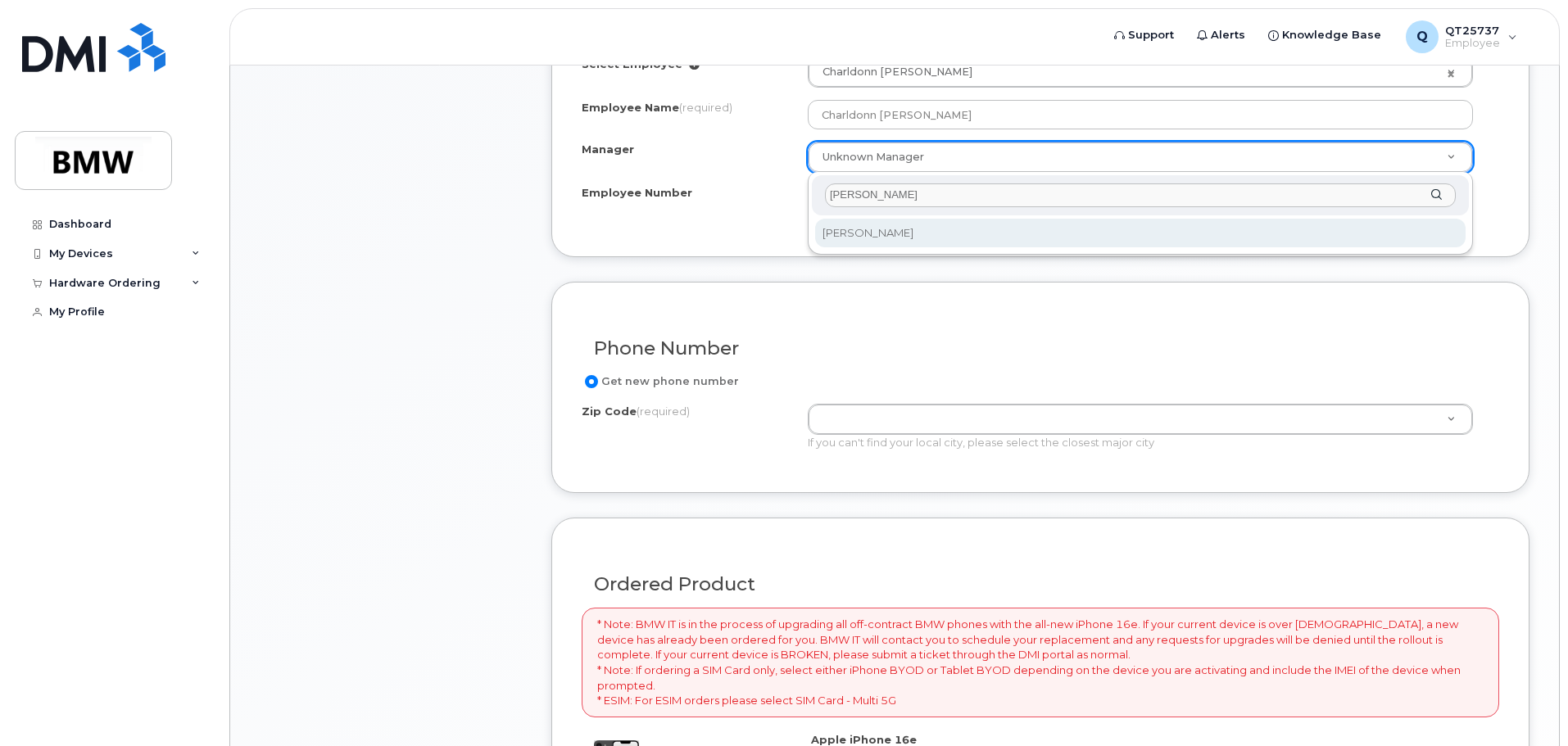
type input "sonji"
select select "1895497"
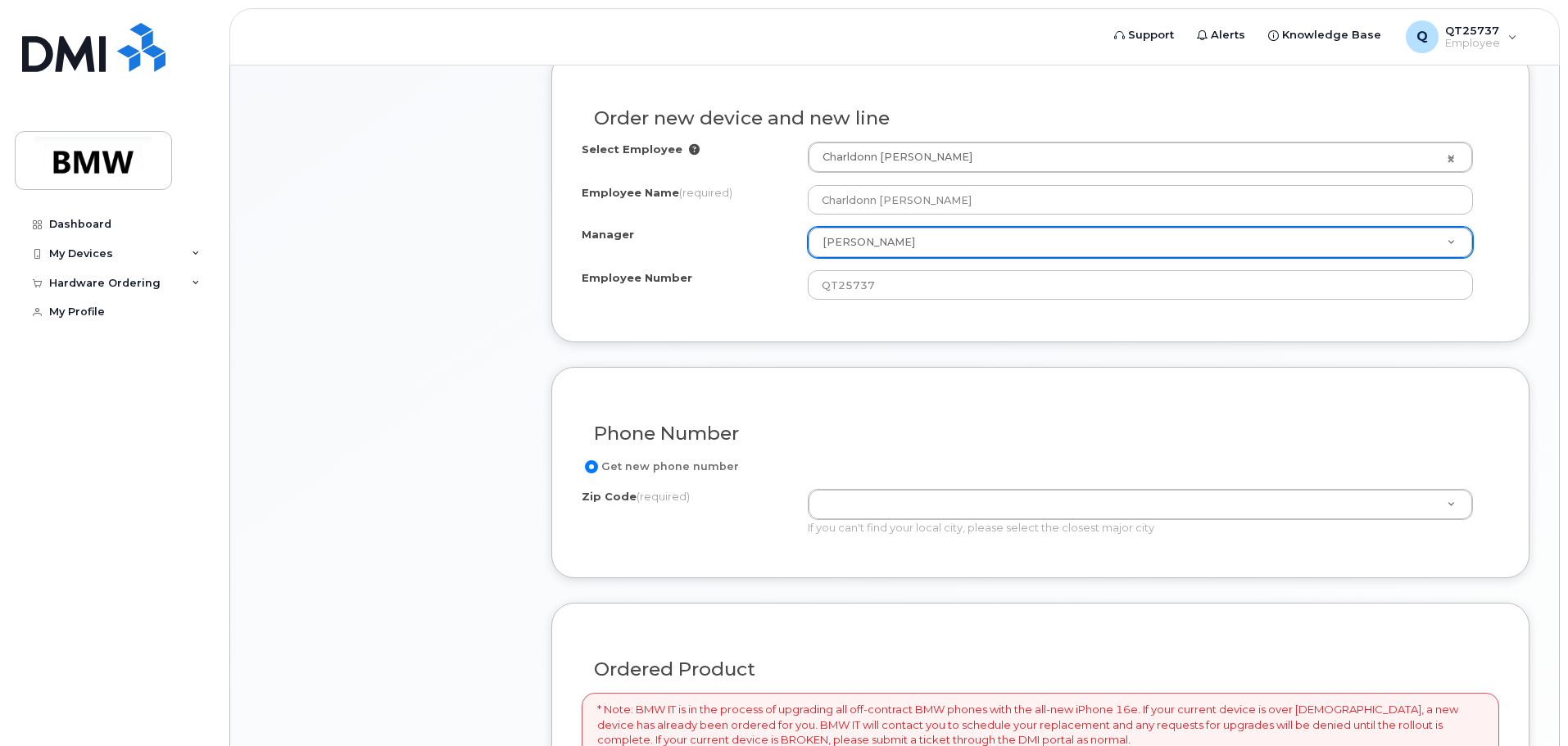
scroll to position [573, 0]
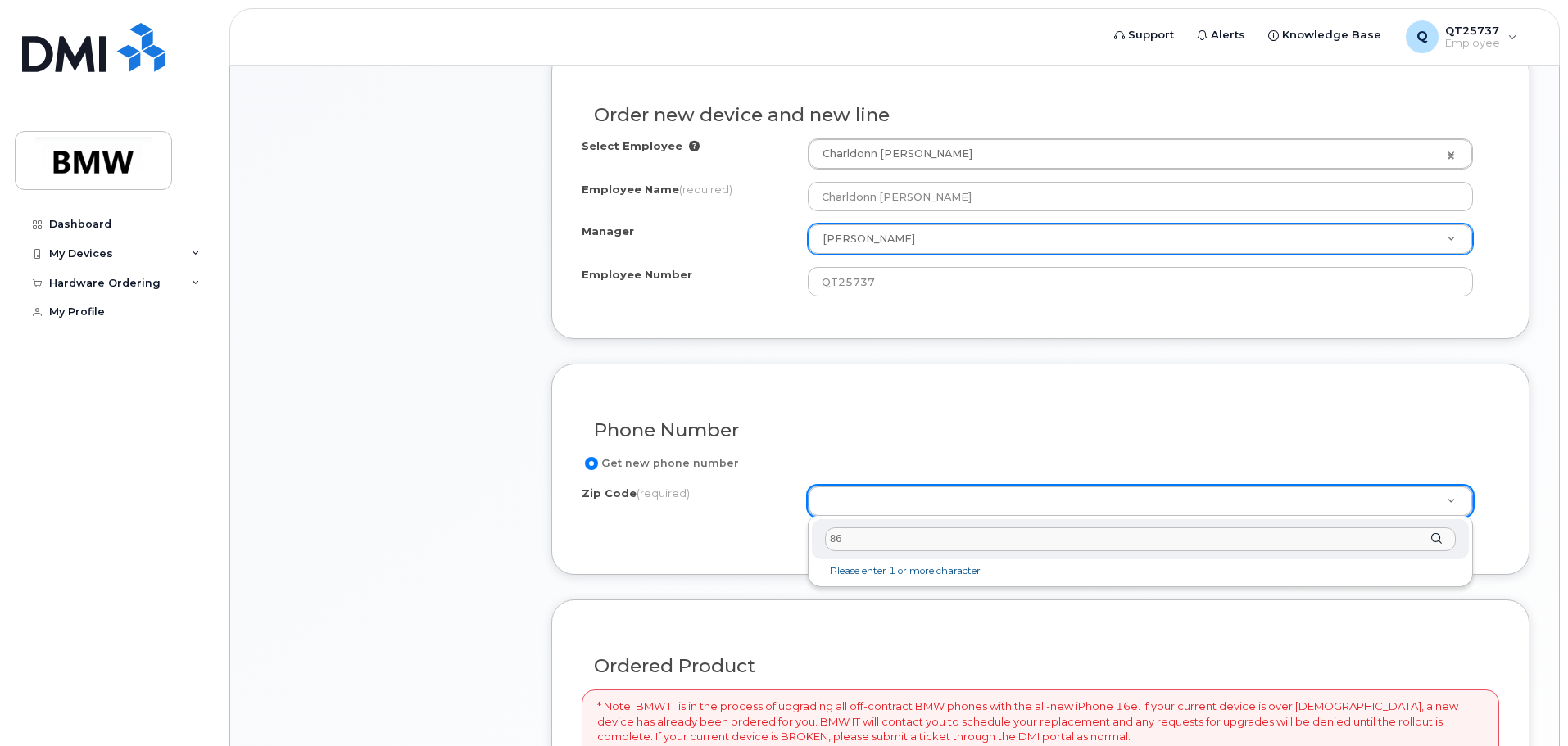
type input "864"
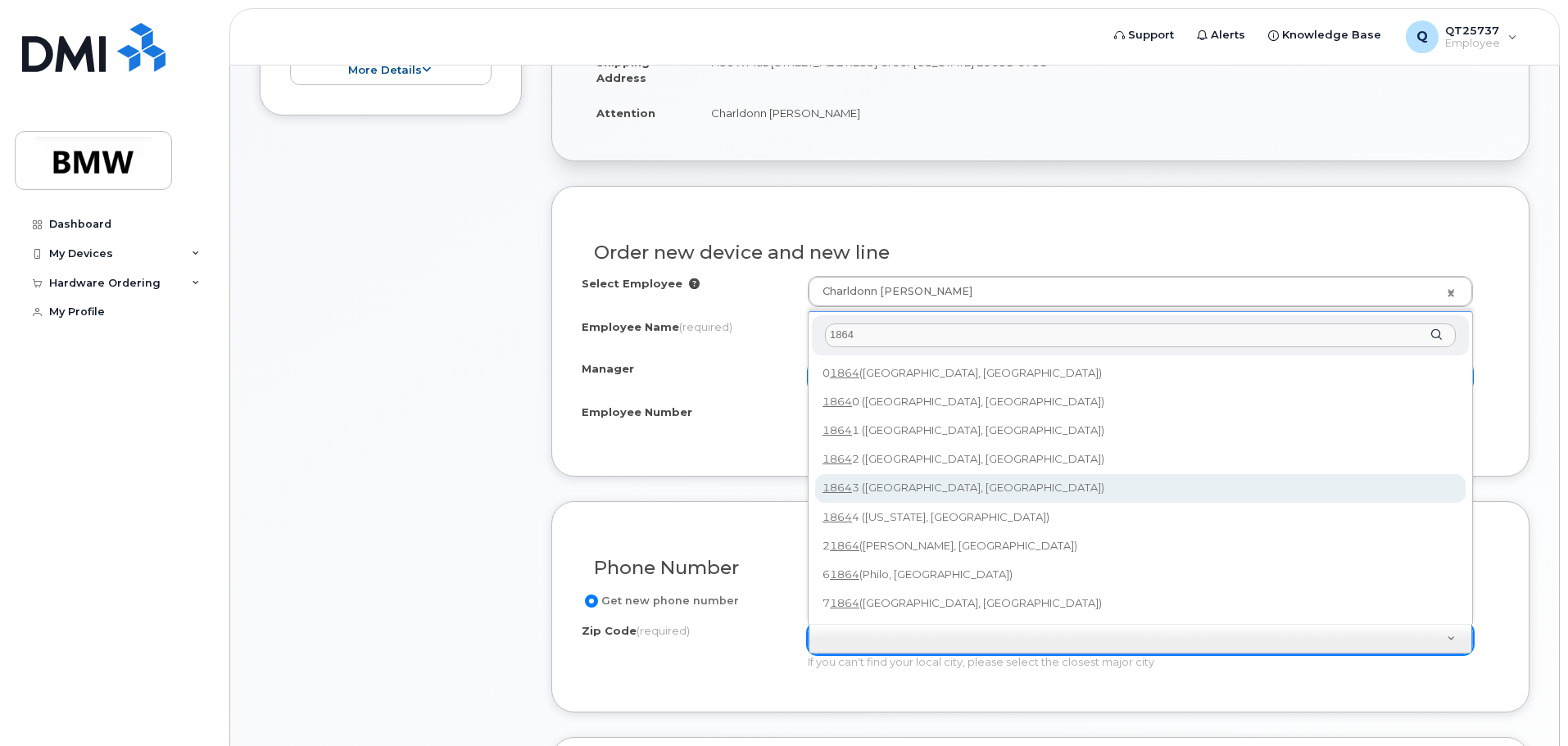
scroll to position [492, 0]
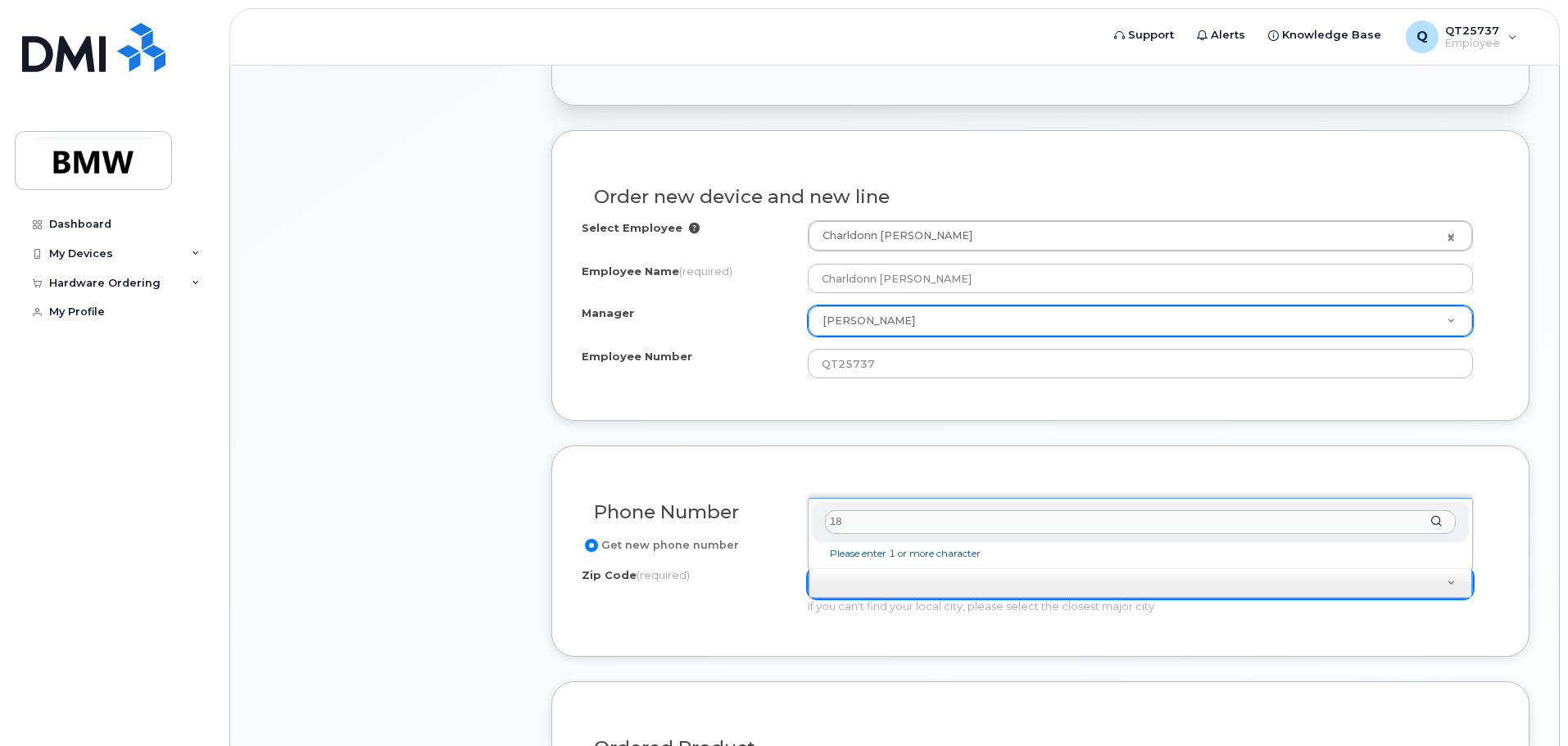
type input "1"
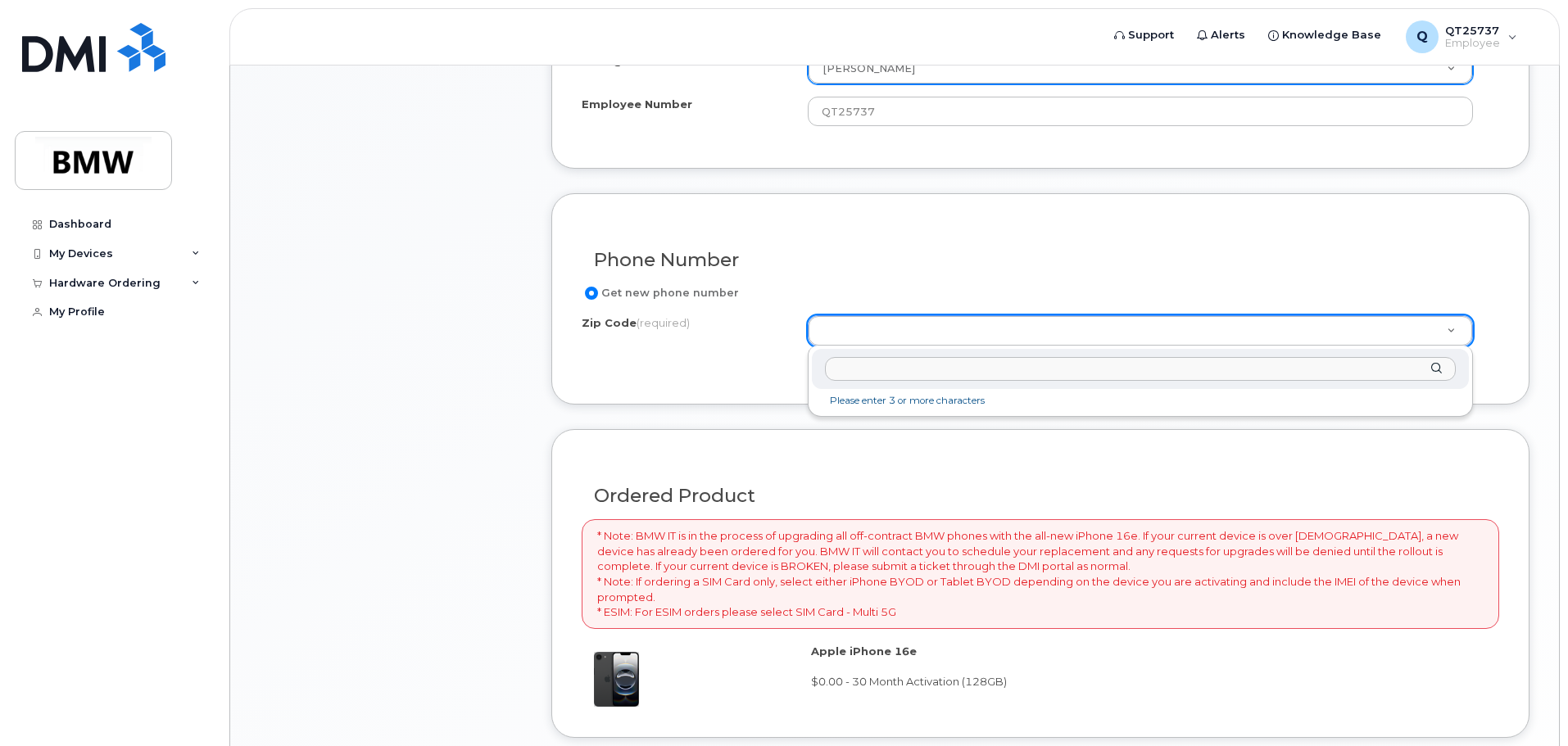
scroll to position [697, 0]
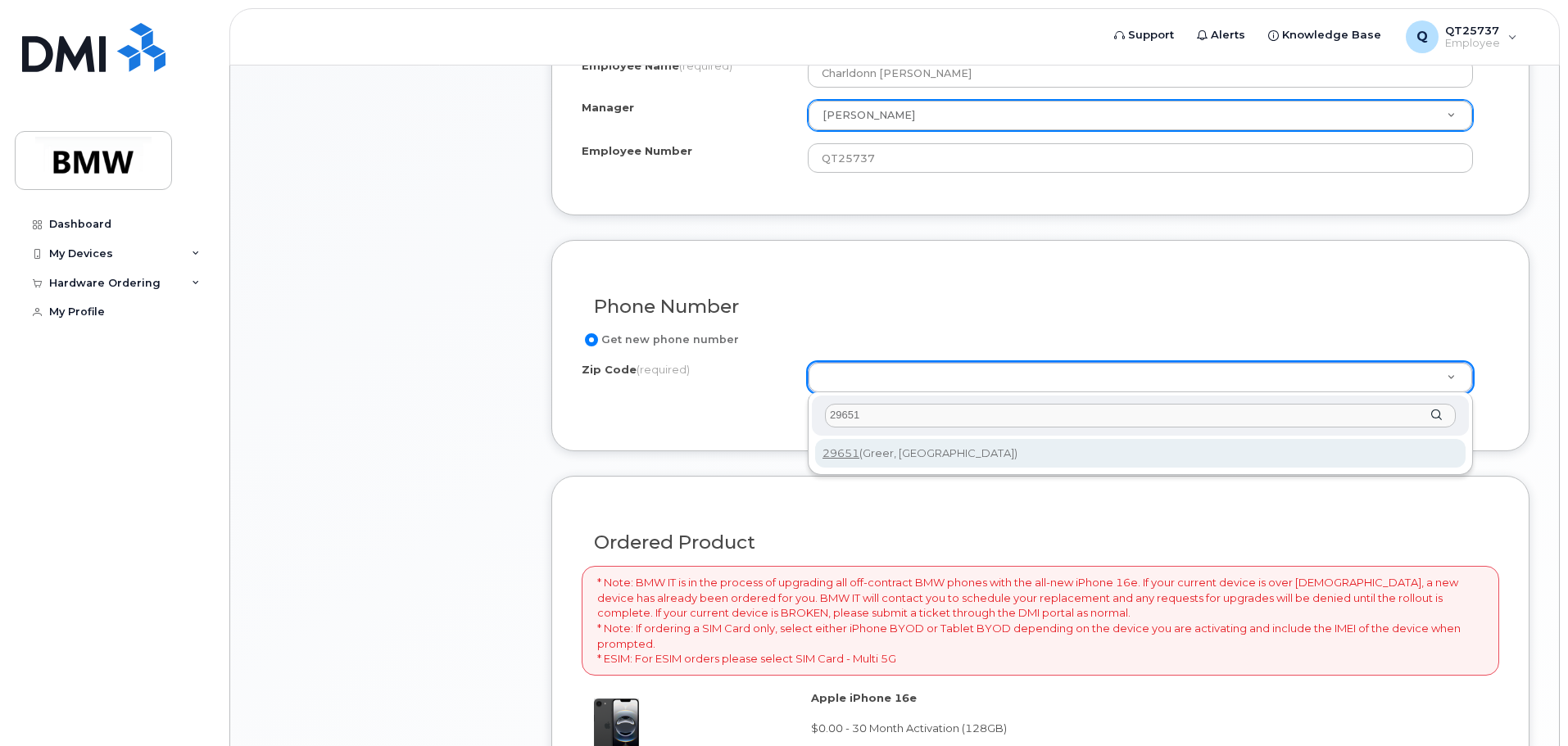
type input "29651"
type input "29651 (Greer, SC)"
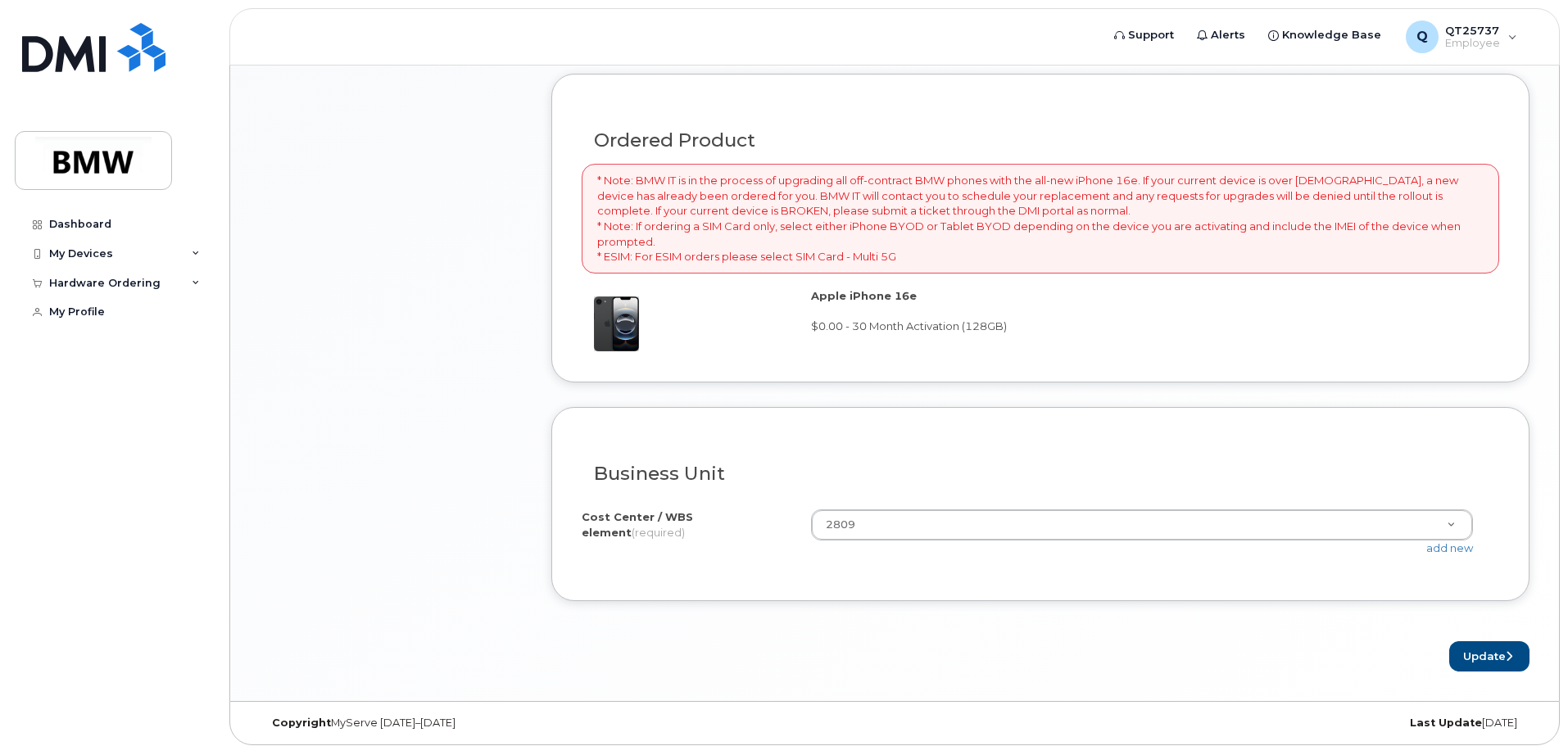
scroll to position [1106, 0]
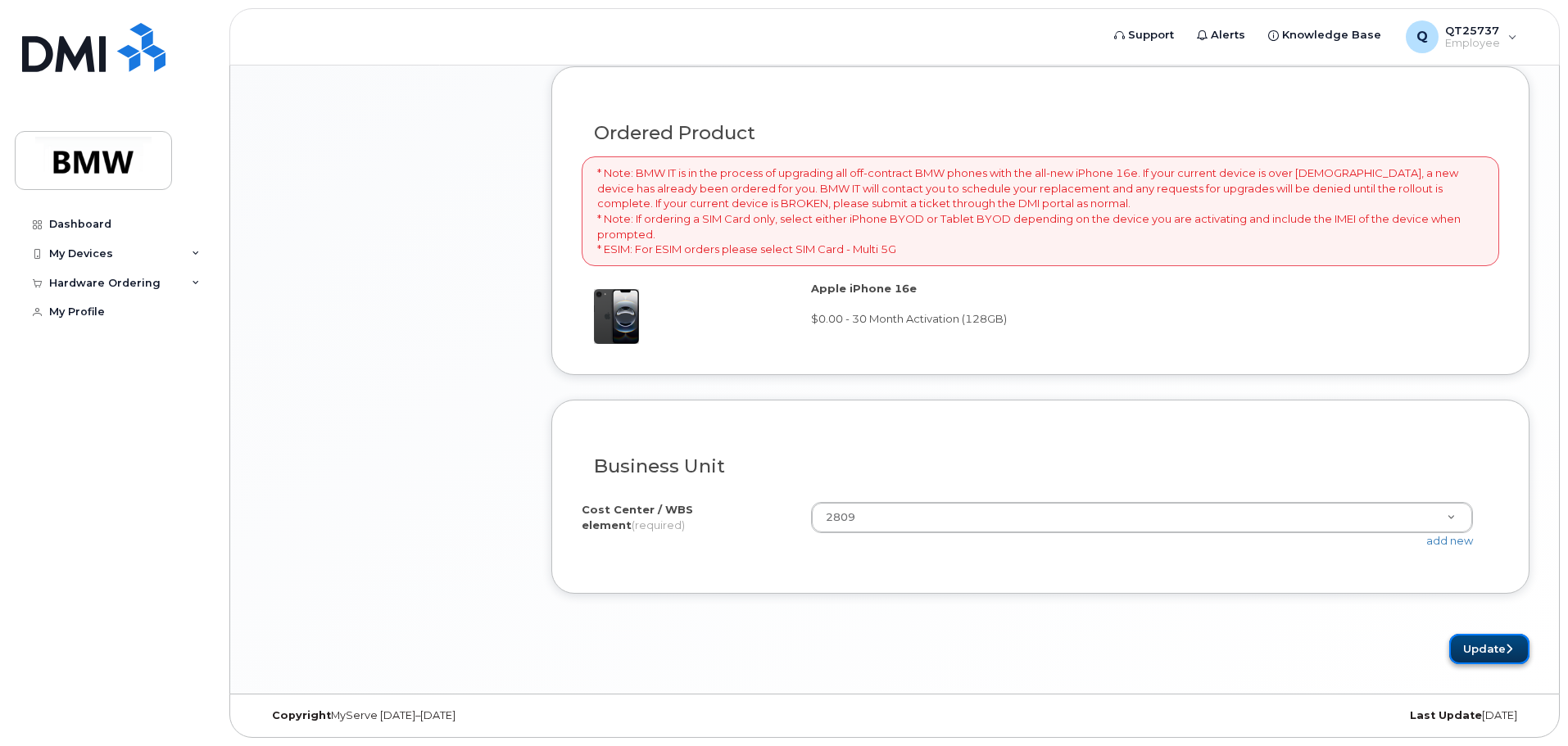
click at [1471, 648] on button "Update" at bounding box center [1489, 649] width 81 height 31
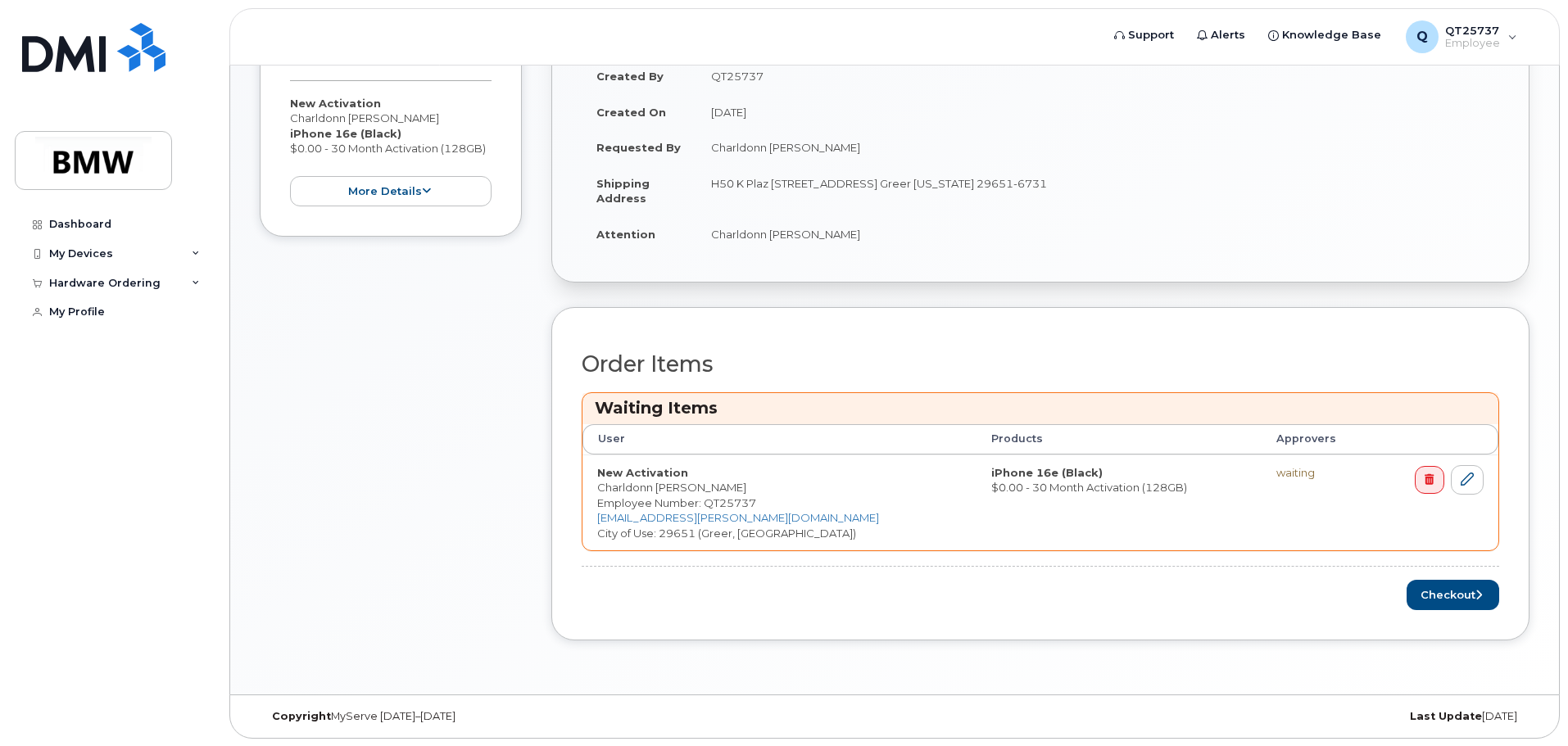
scroll to position [386, 0]
click at [1443, 593] on button "Checkout" at bounding box center [1453, 594] width 92 height 31
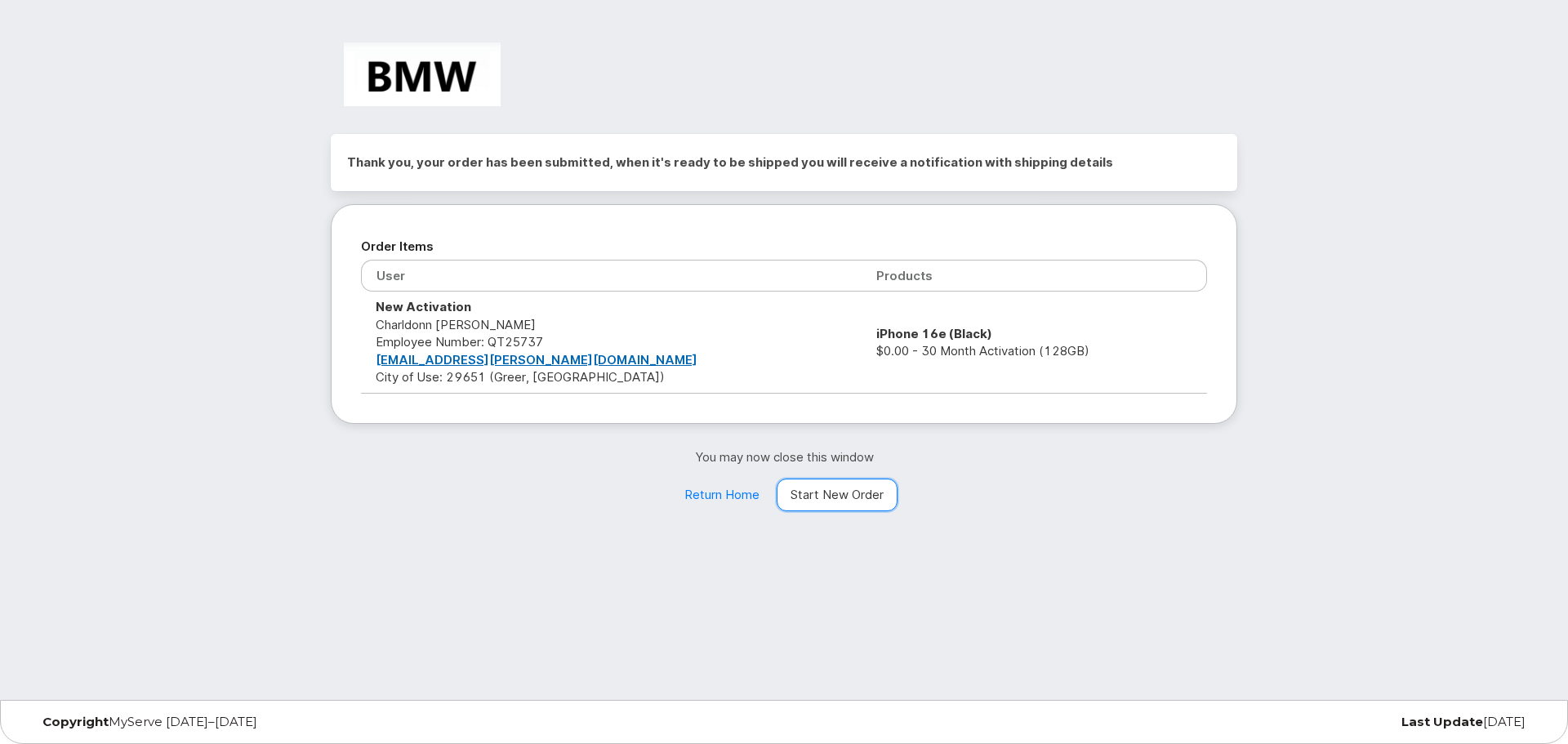
click at [845, 495] on link "Start New Order" at bounding box center [837, 495] width 121 height 33
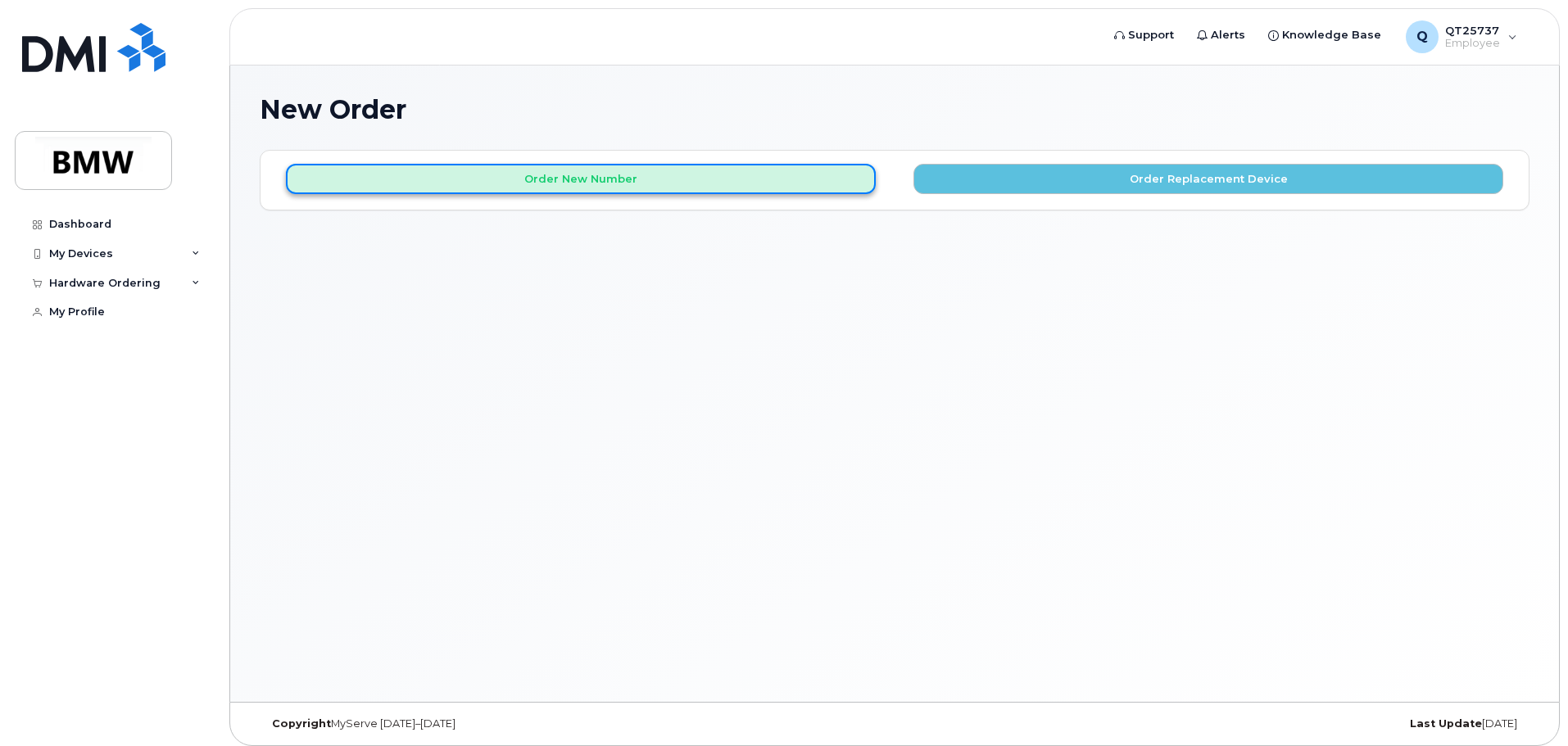
click at [593, 179] on button "Order New Number" at bounding box center [581, 179] width 590 height 31
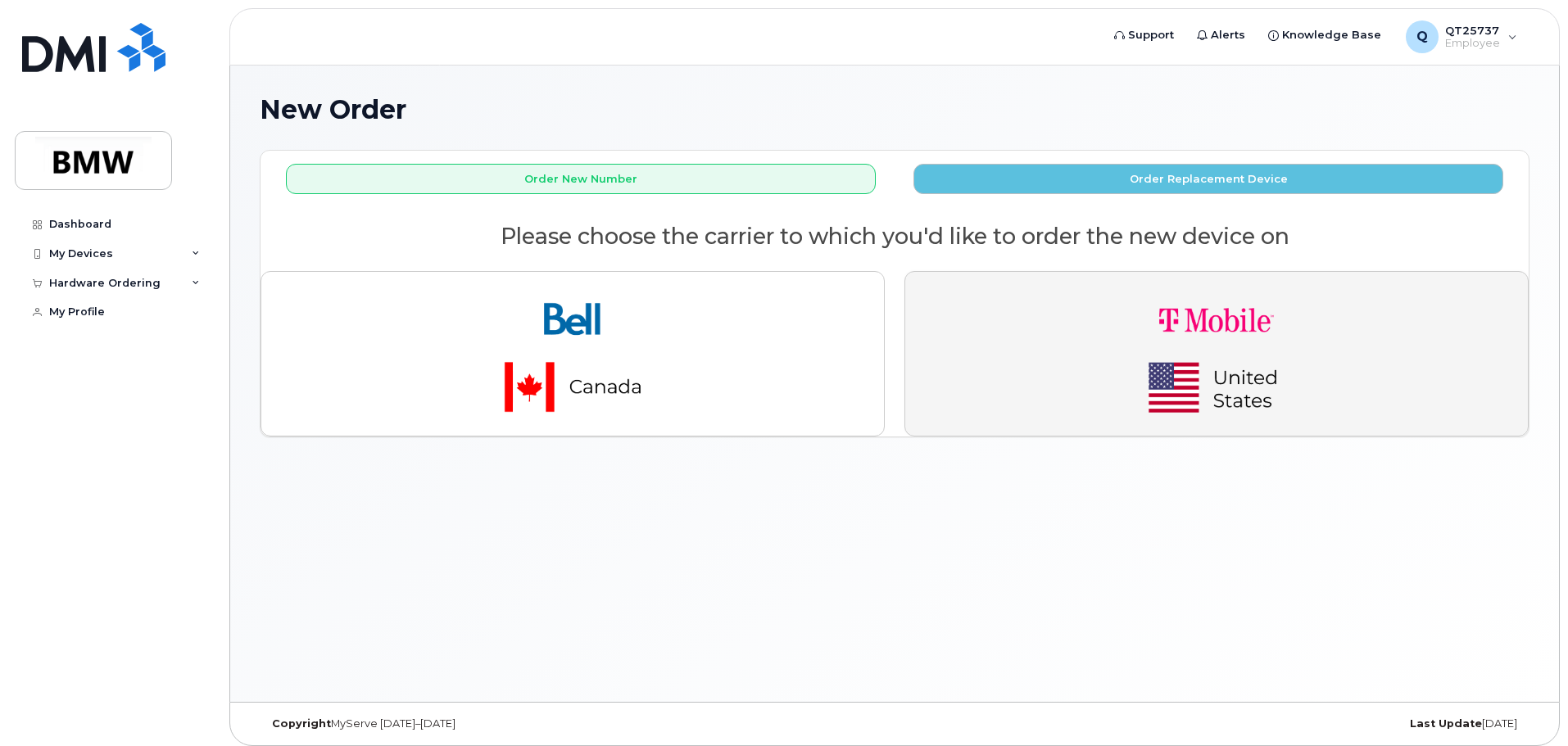
click at [1071, 337] on button "button" at bounding box center [1217, 354] width 624 height 165
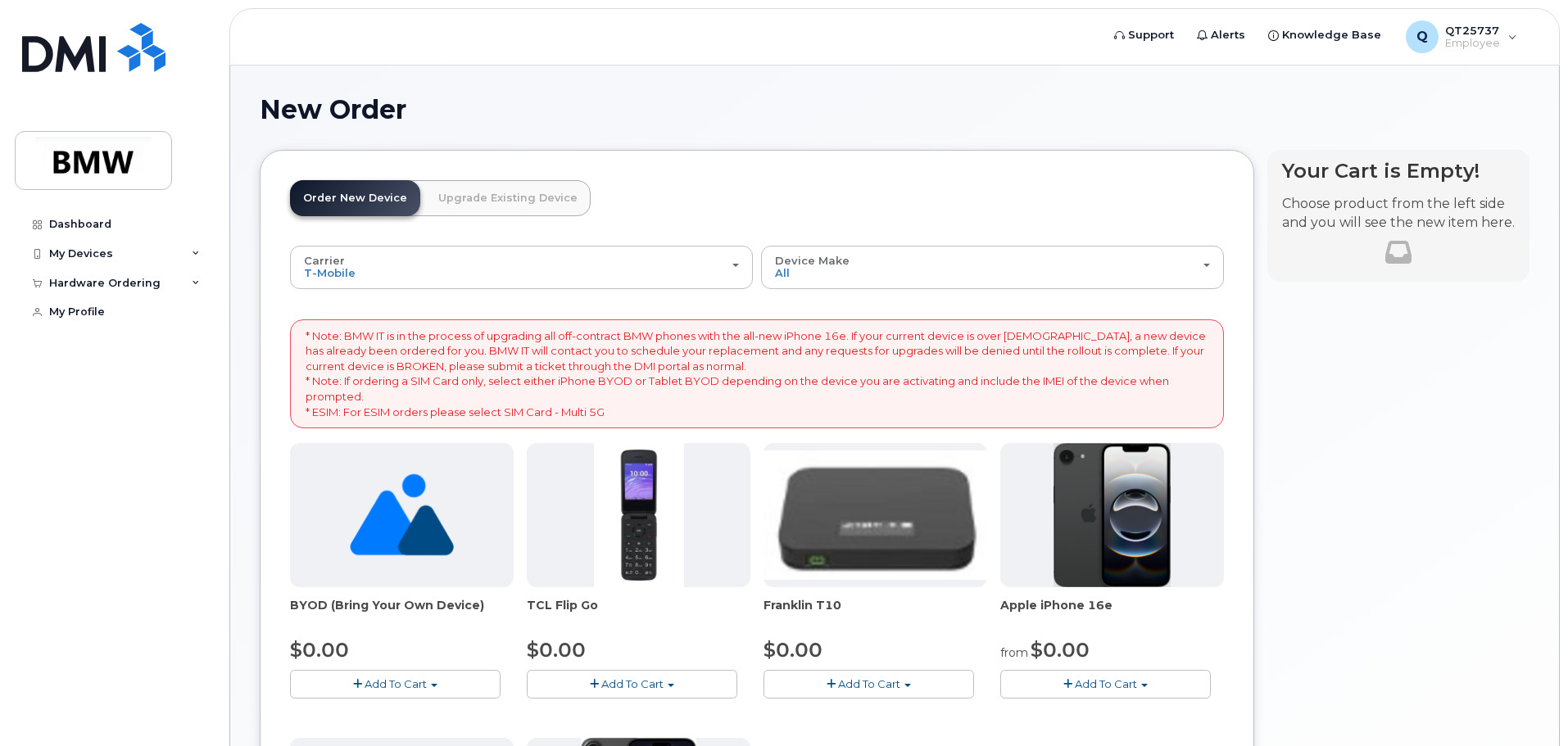
click at [1107, 684] on span "Add To Cart" at bounding box center [1105, 683] width 62 height 13
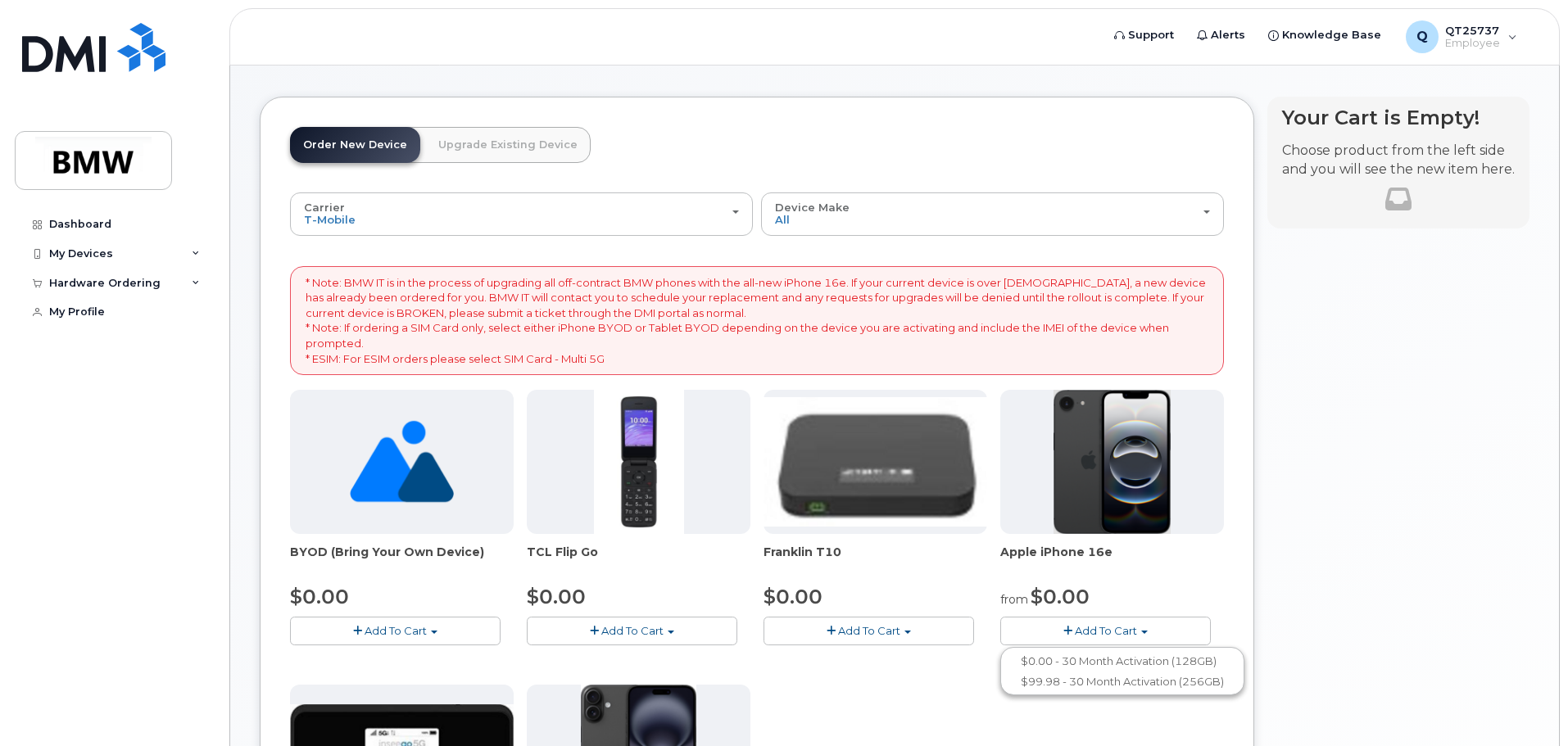
scroll to position [82, 0]
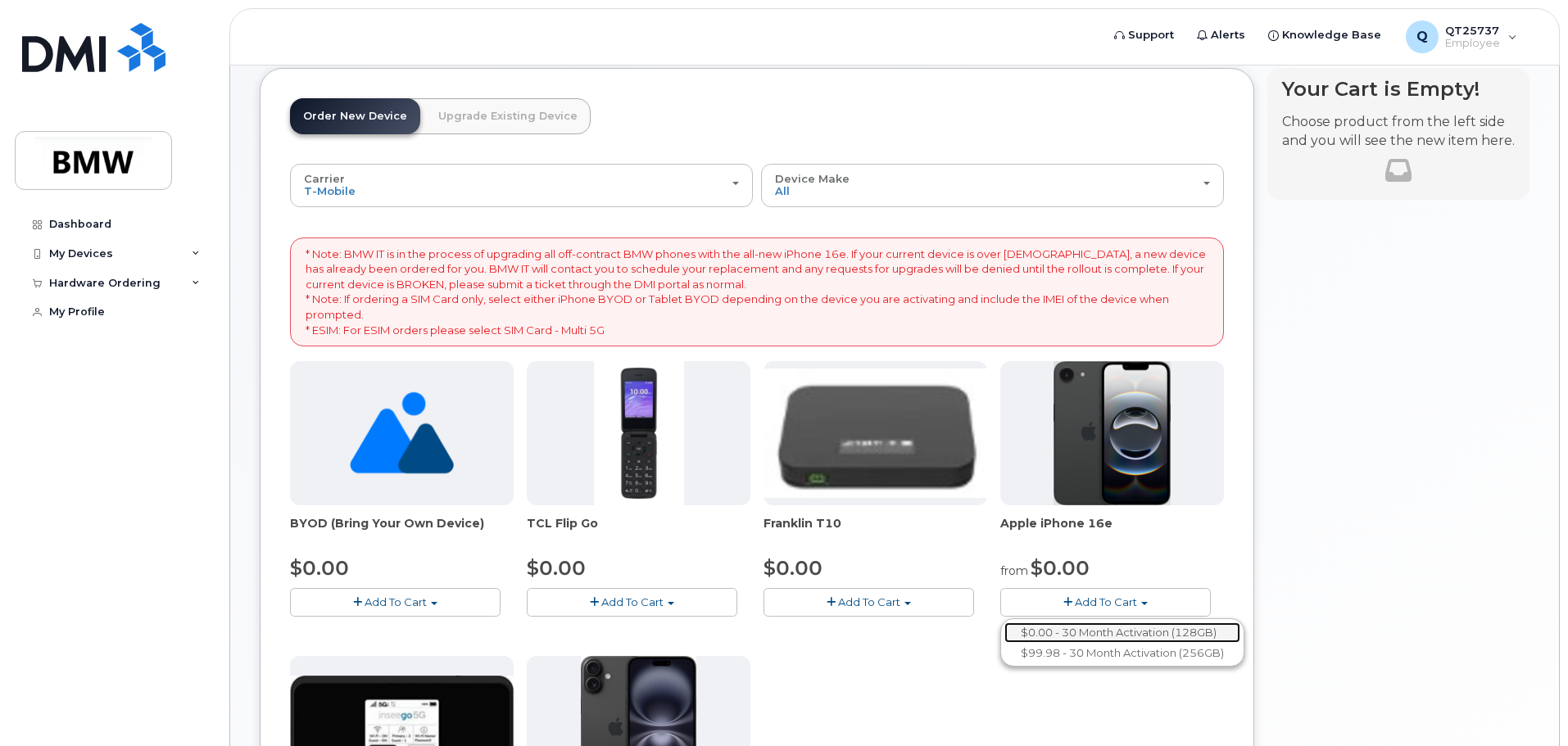
click at [1091, 632] on link "$0.00 - 30 Month Activation (128GB)" at bounding box center [1122, 632] width 236 height 20
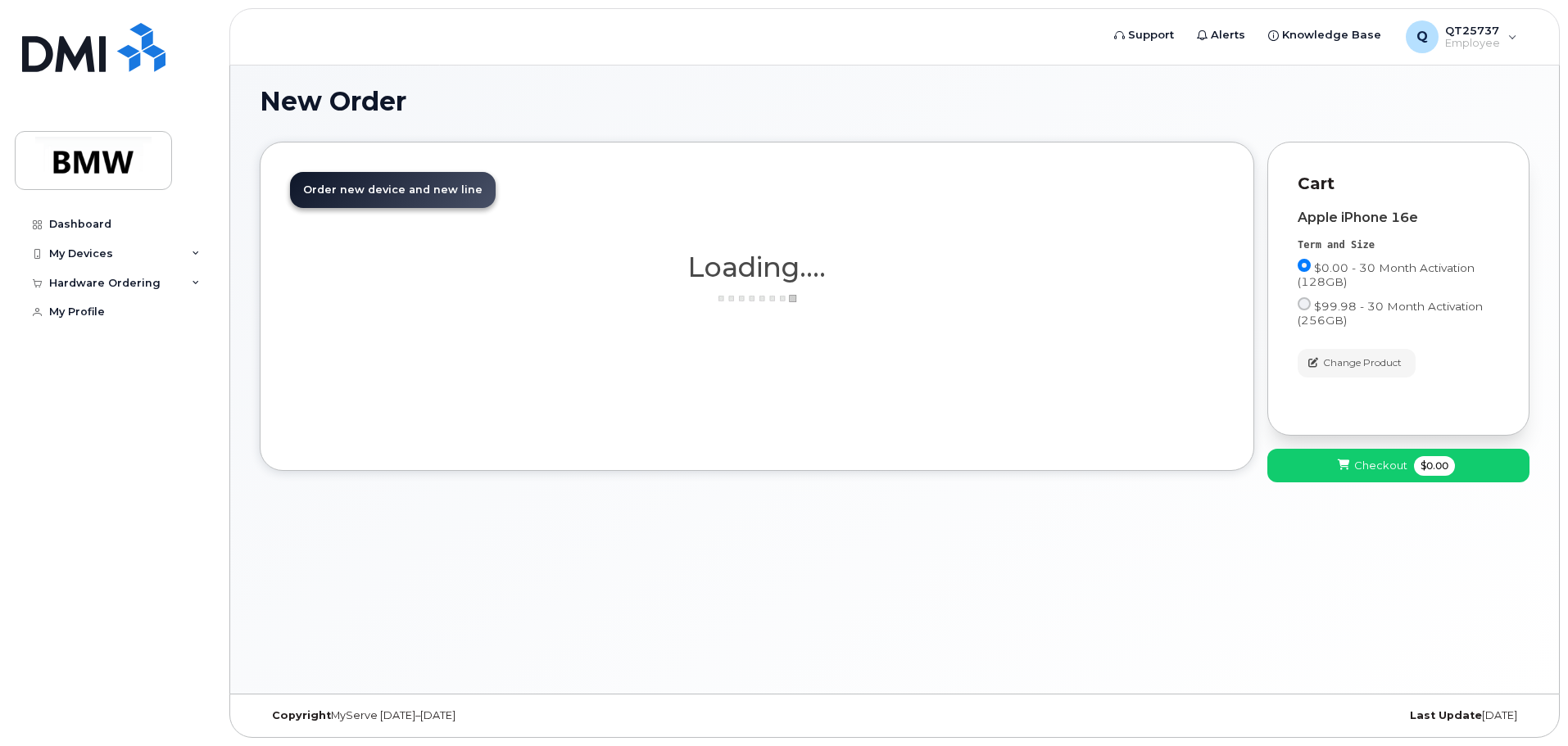
scroll to position [8, 0]
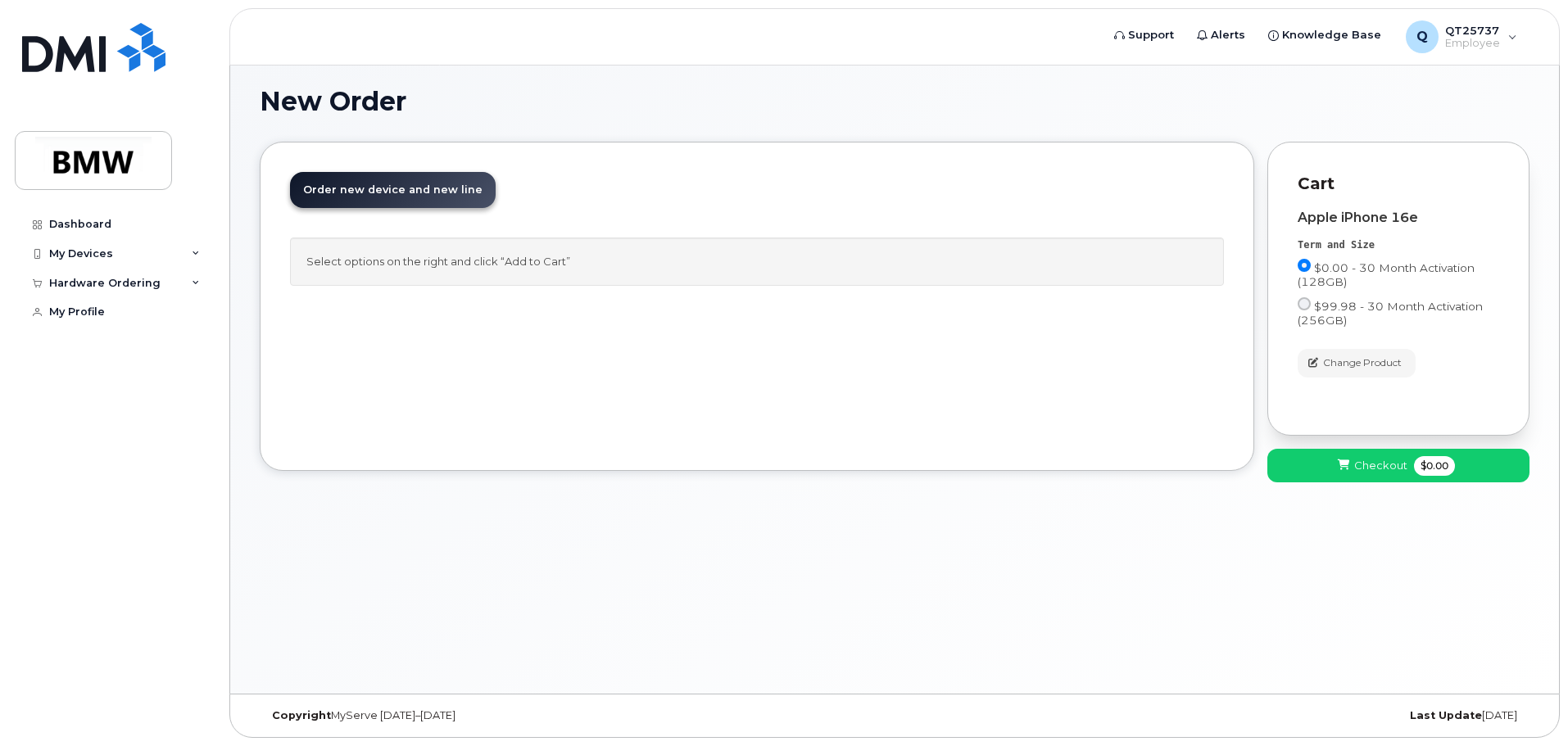
click at [388, 190] on span "Order new device and new line" at bounding box center [393, 189] width 180 height 12
click at [1356, 462] on span "Checkout" at bounding box center [1381, 465] width 53 height 15
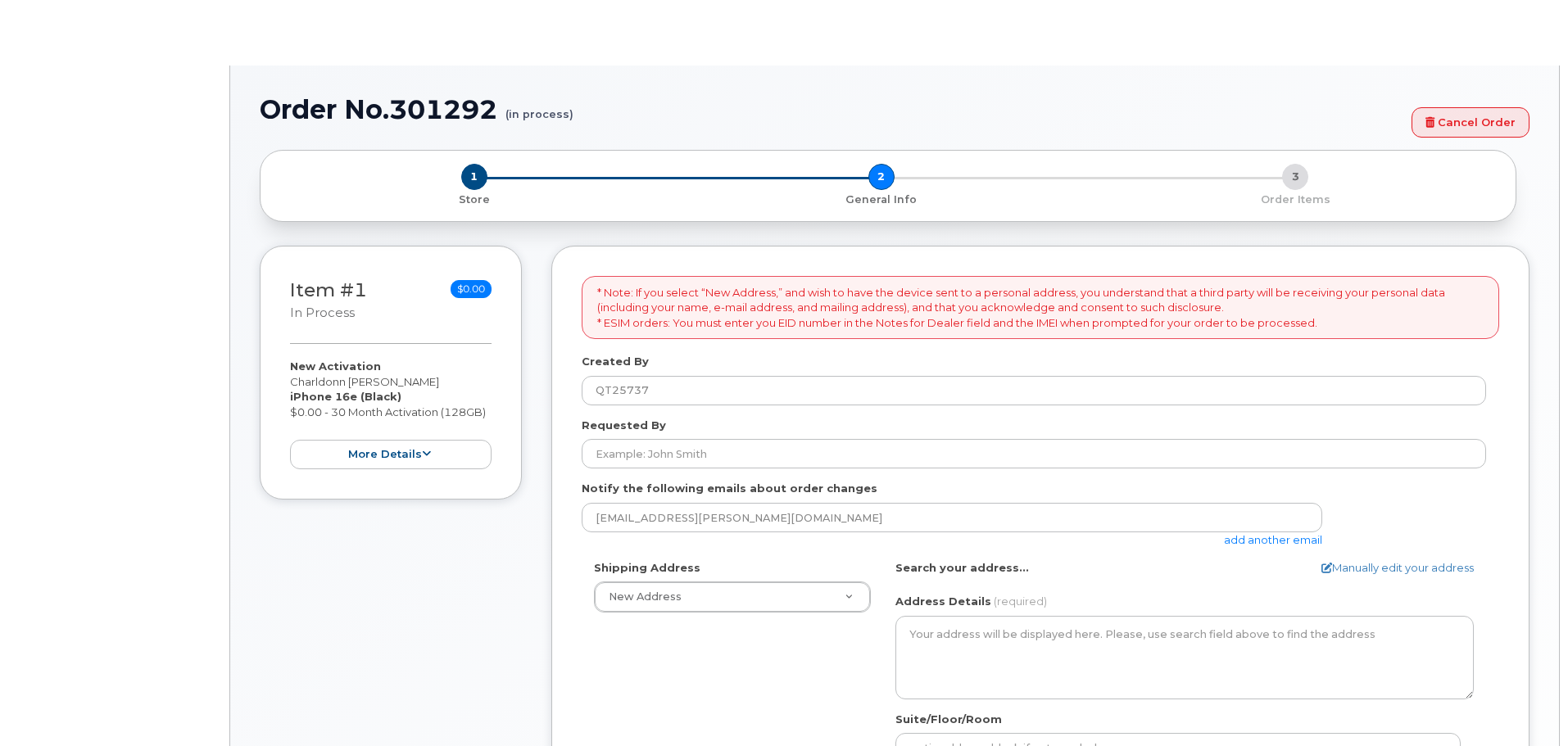
select select
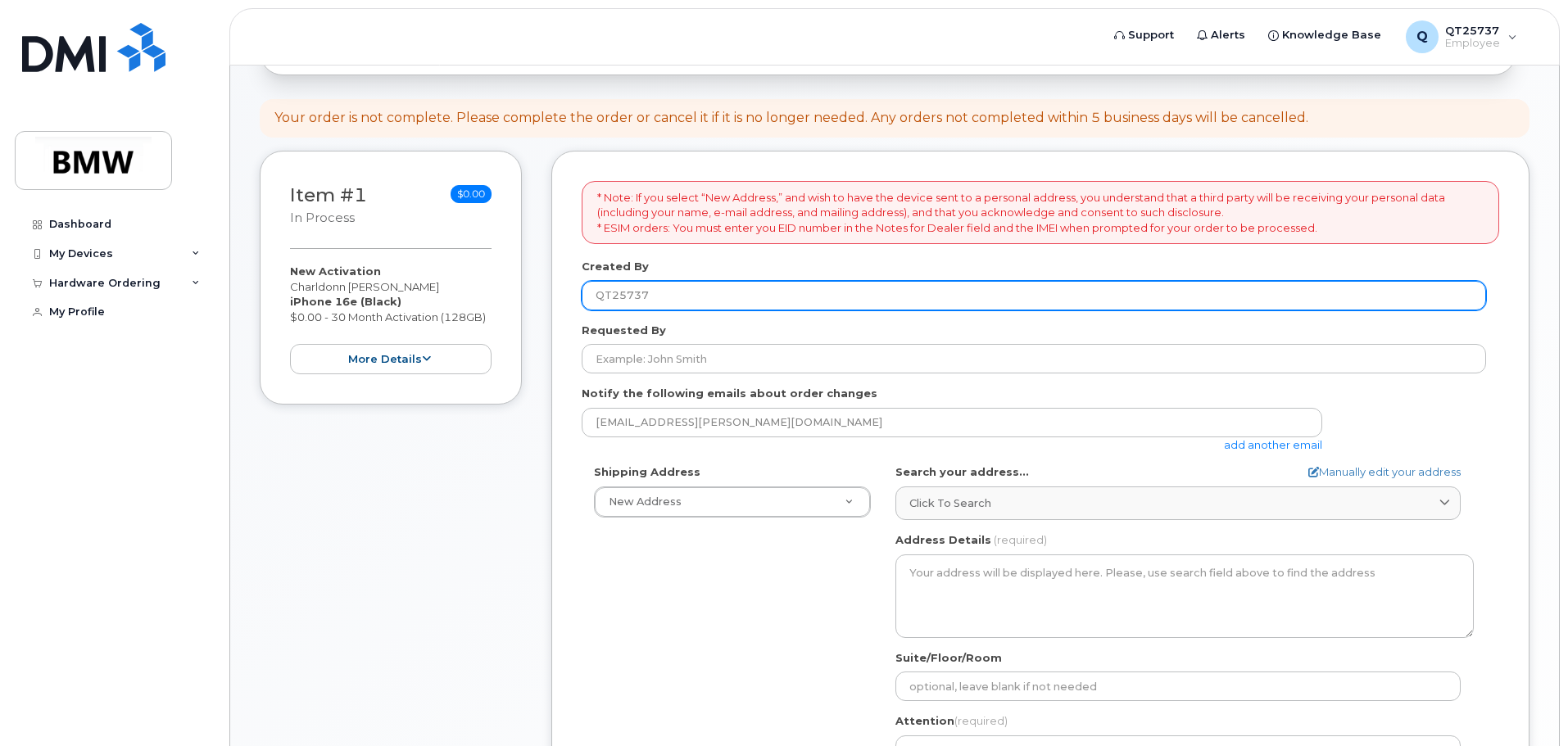
scroll to position [164, 0]
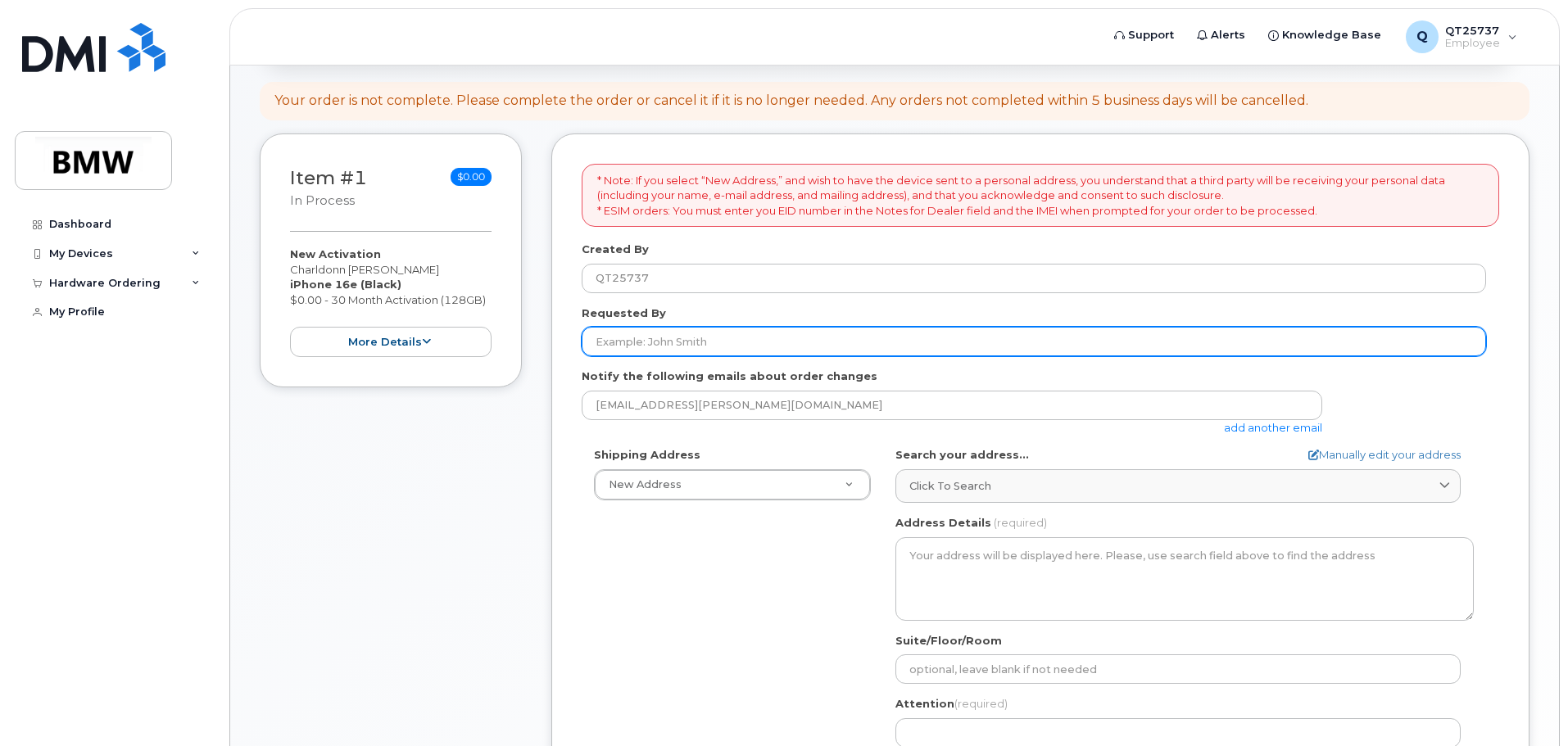
click at [686, 342] on input "Requested By" at bounding box center [1034, 341] width 905 height 30
type input "Charldonn Pendergrass"
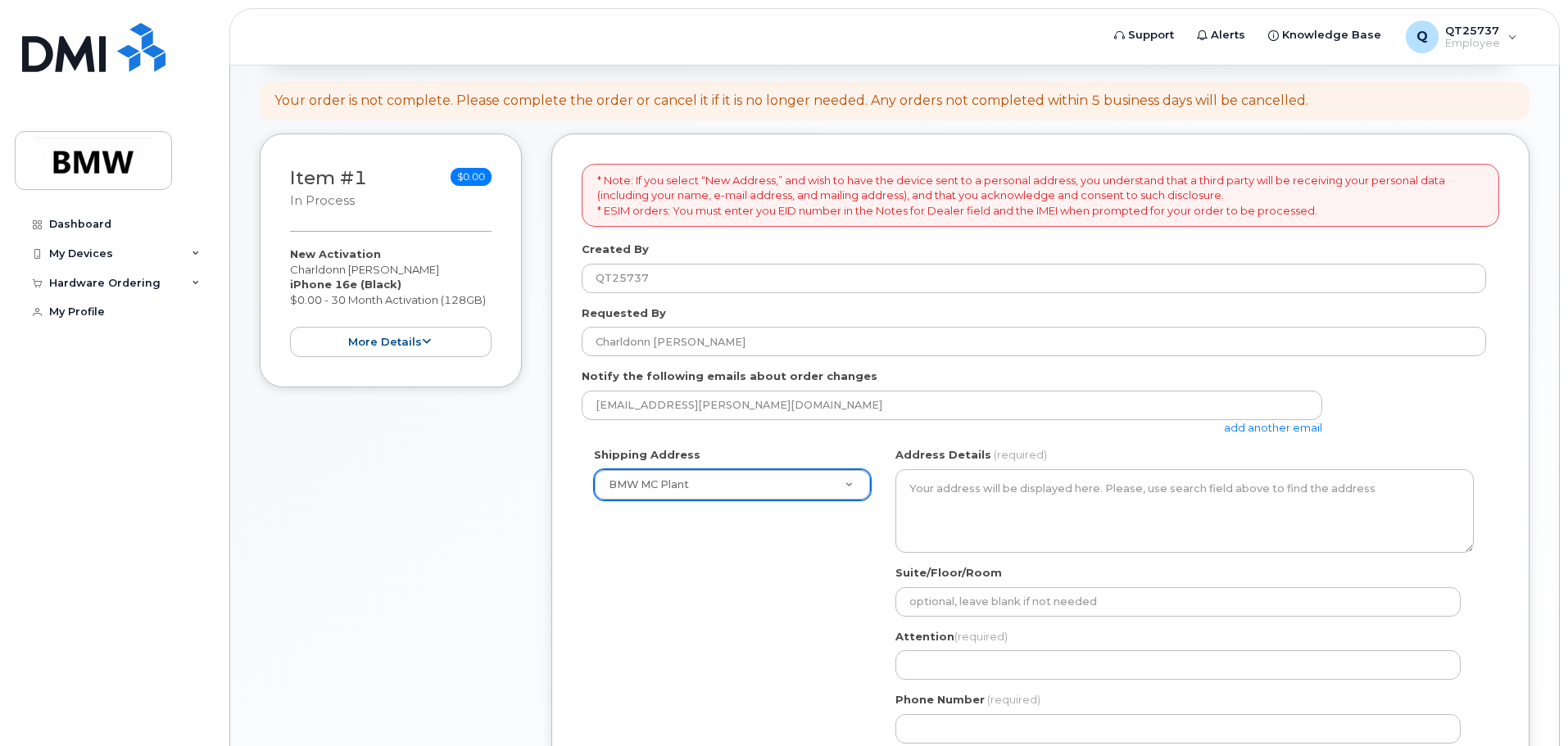
select select
type textarea "1400 Highway 101 S GREER SC 29651-6731 UNITED STATES Greer South Carolina 29651…"
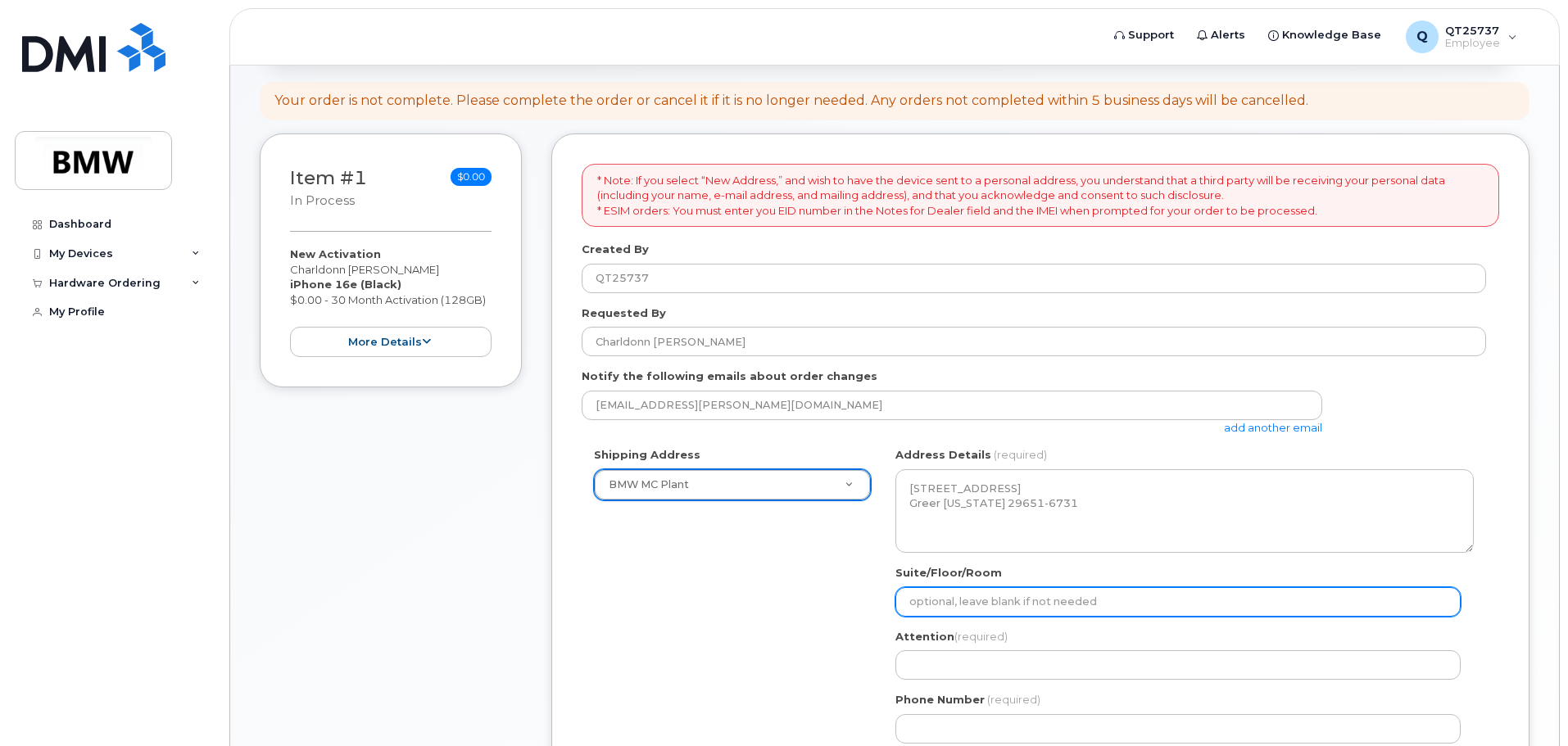
scroll to position [246, 0]
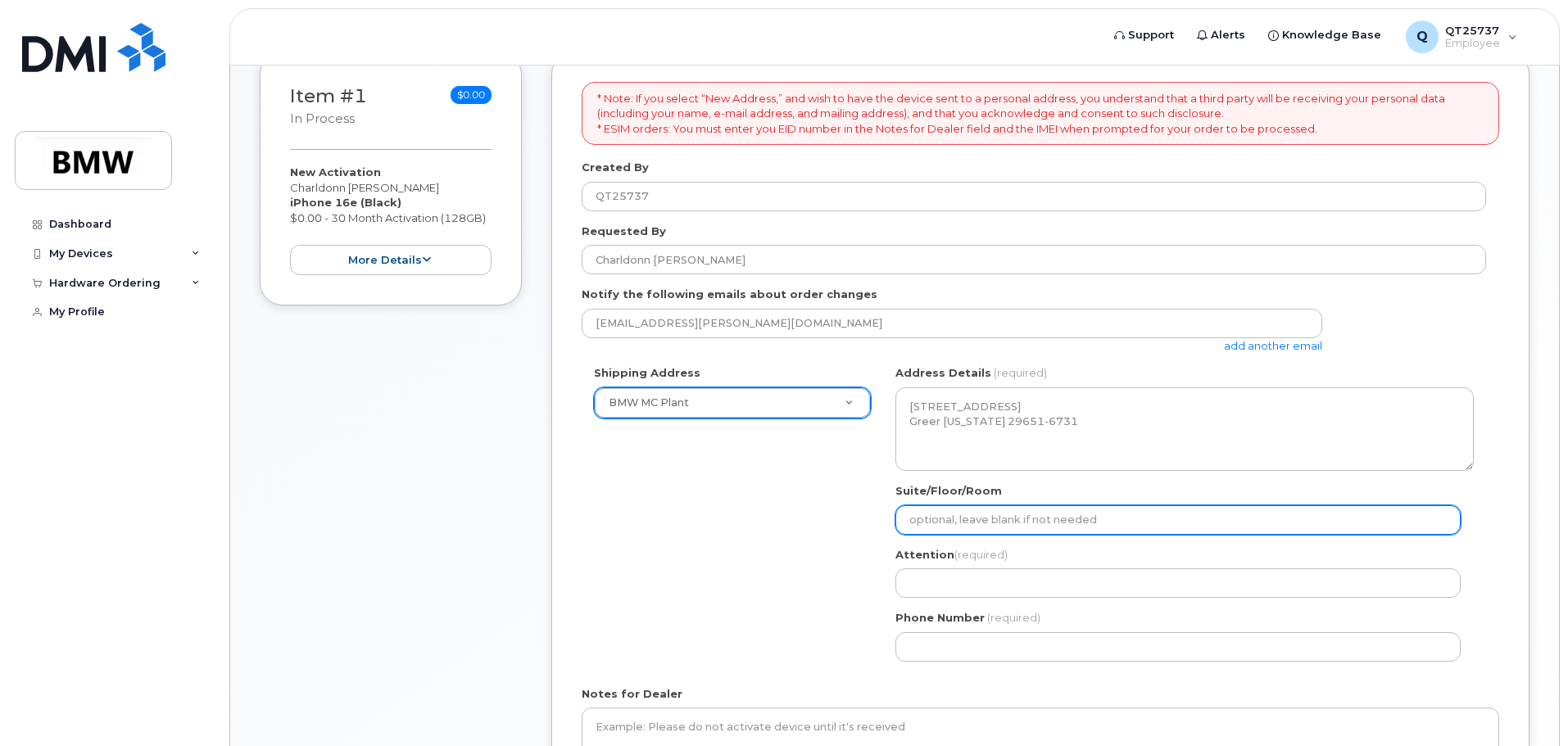
click at [1124, 524] on input "Suite/Floor/Room" at bounding box center [1178, 520] width 566 height 30
type input "H50 K Plaz"
select select
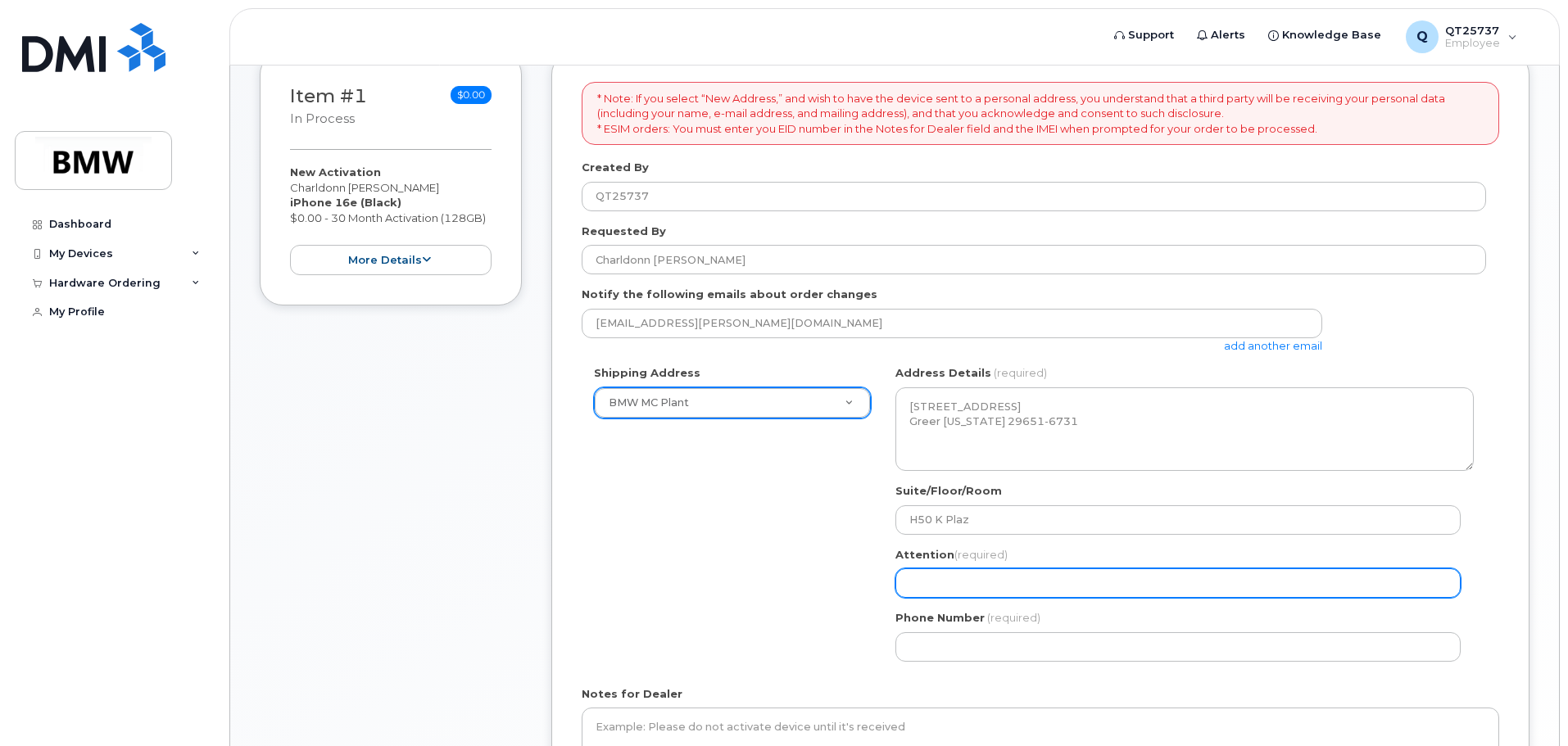
click at [1002, 583] on input "Attention (required)" at bounding box center [1178, 582] width 566 height 30
type input "Charldonn [PERSON_NAME]"
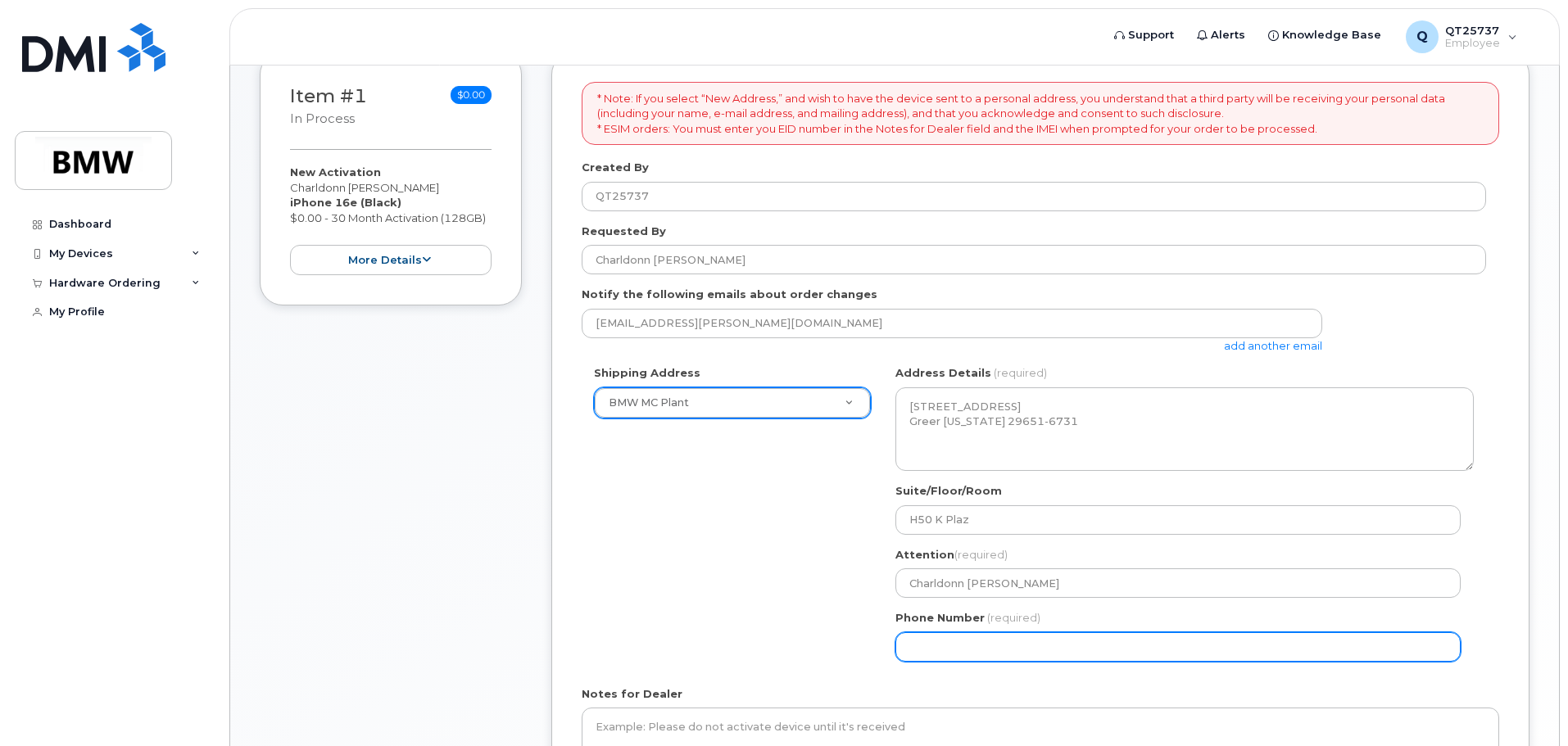
click at [1013, 648] on input "Phone Number" at bounding box center [1178, 647] width 566 height 30
select select
type input "864605833"
select select
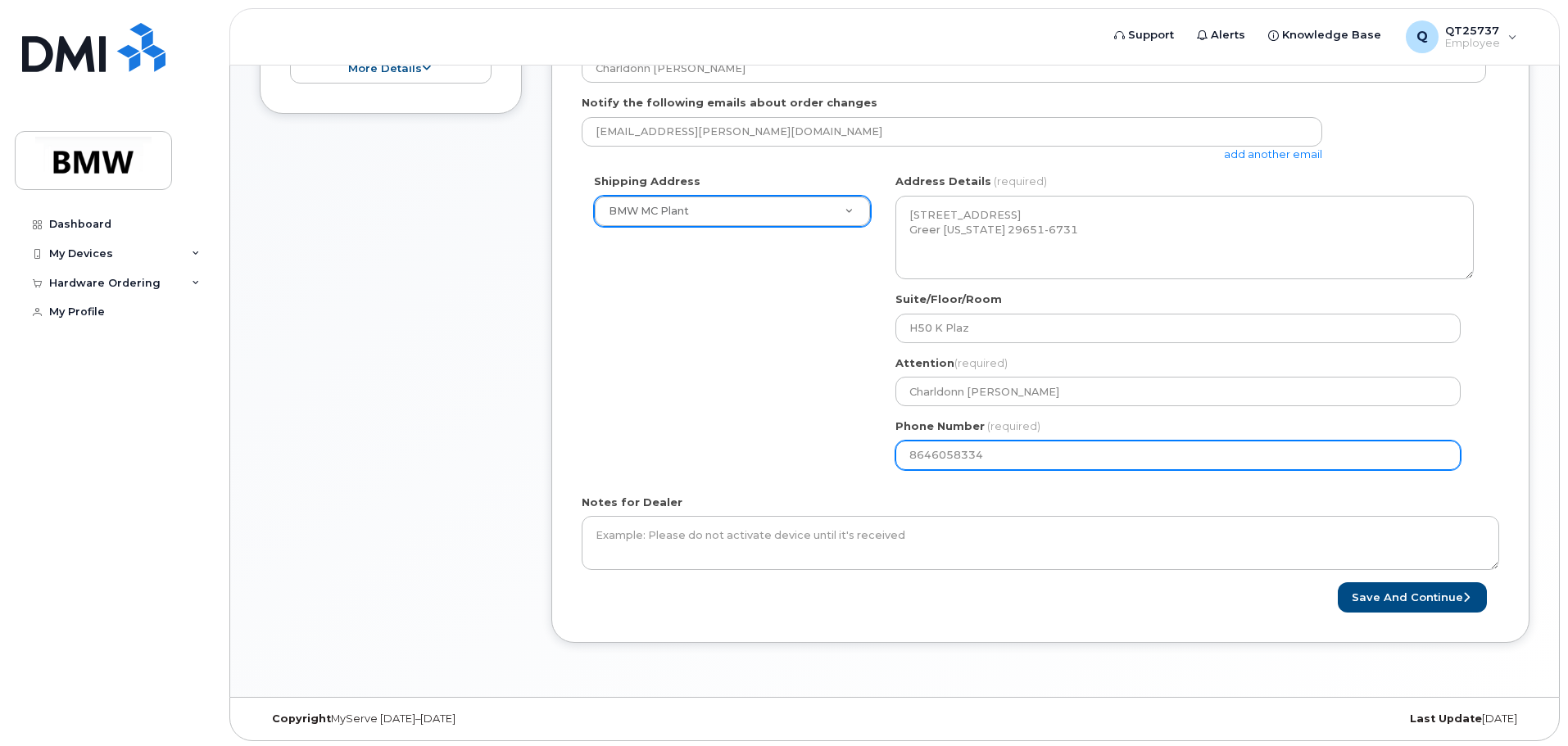
scroll to position [441, 0]
type input "8646058334"
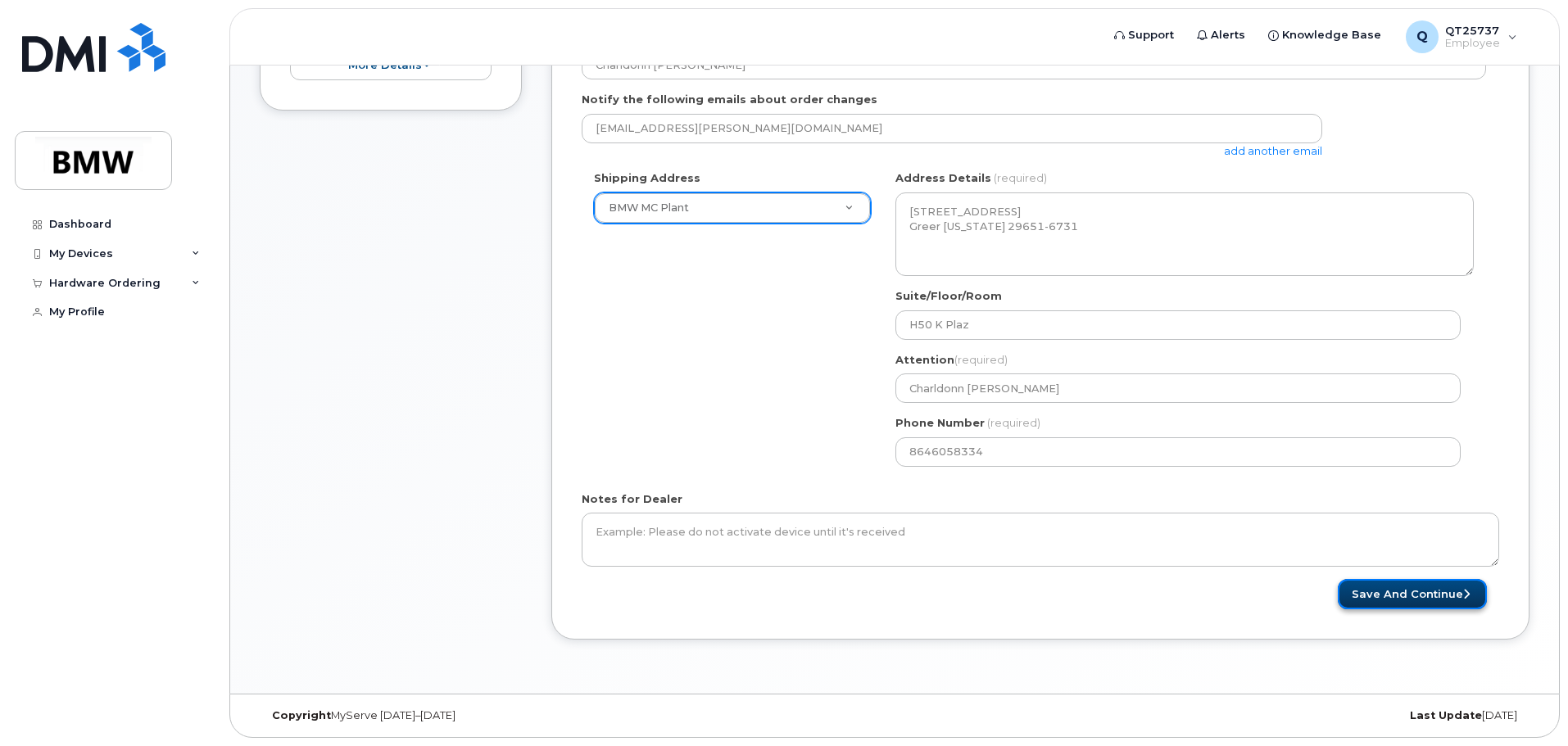
click at [1381, 589] on button "Save and Continue" at bounding box center [1413, 594] width 149 height 31
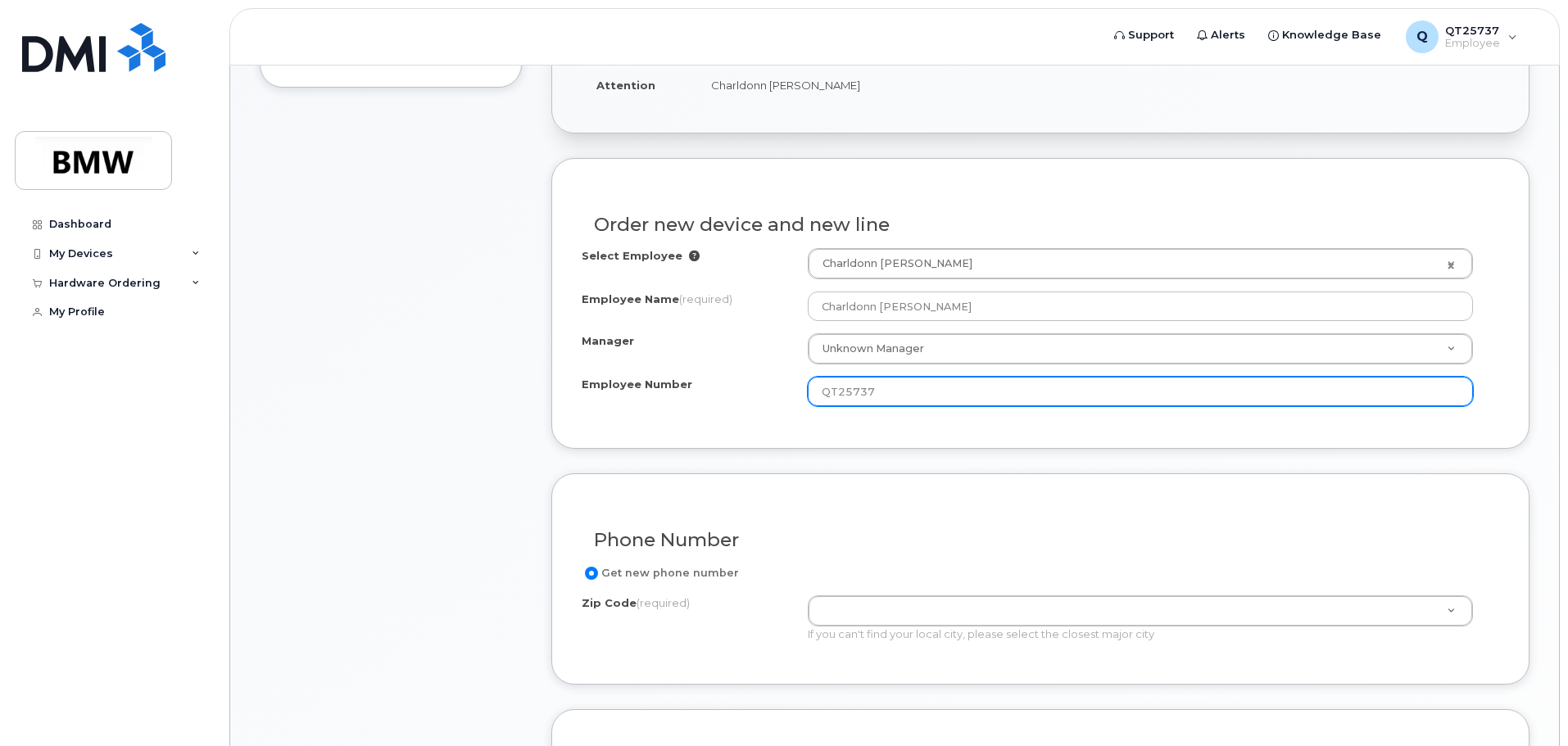
scroll to position [492, 0]
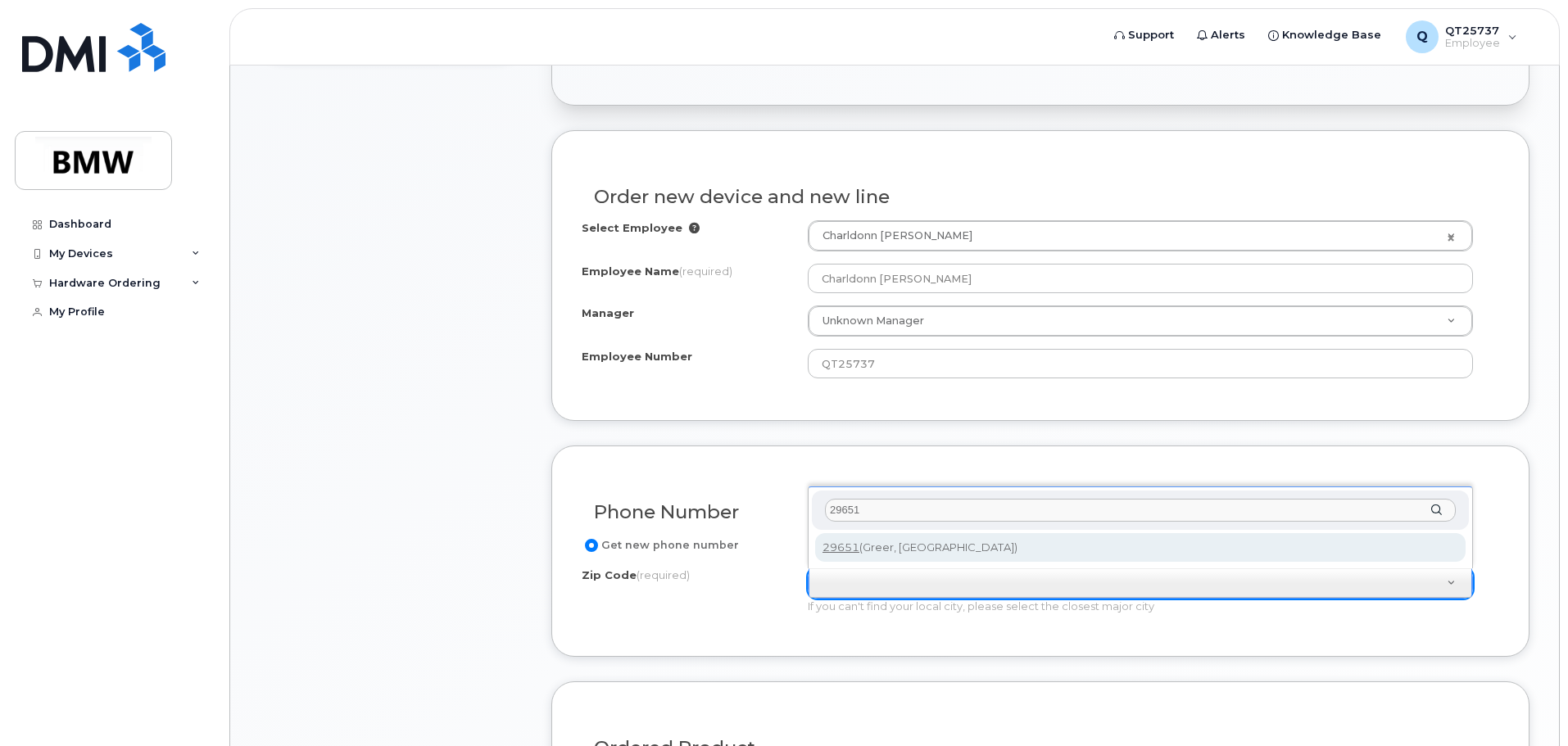
type input "29651"
type input "29651 (Greer, [GEOGRAPHIC_DATA])"
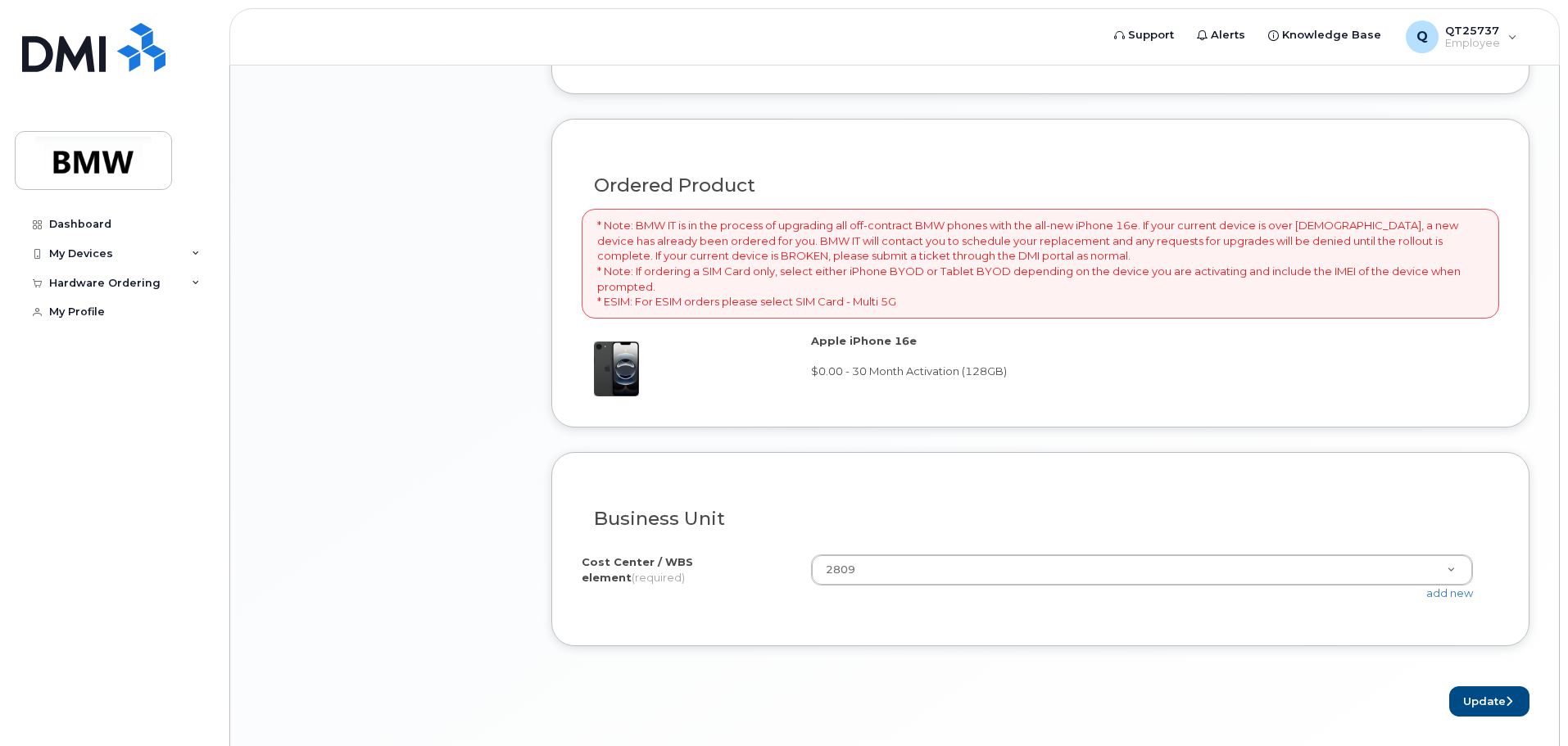
scroll to position [1065, 0]
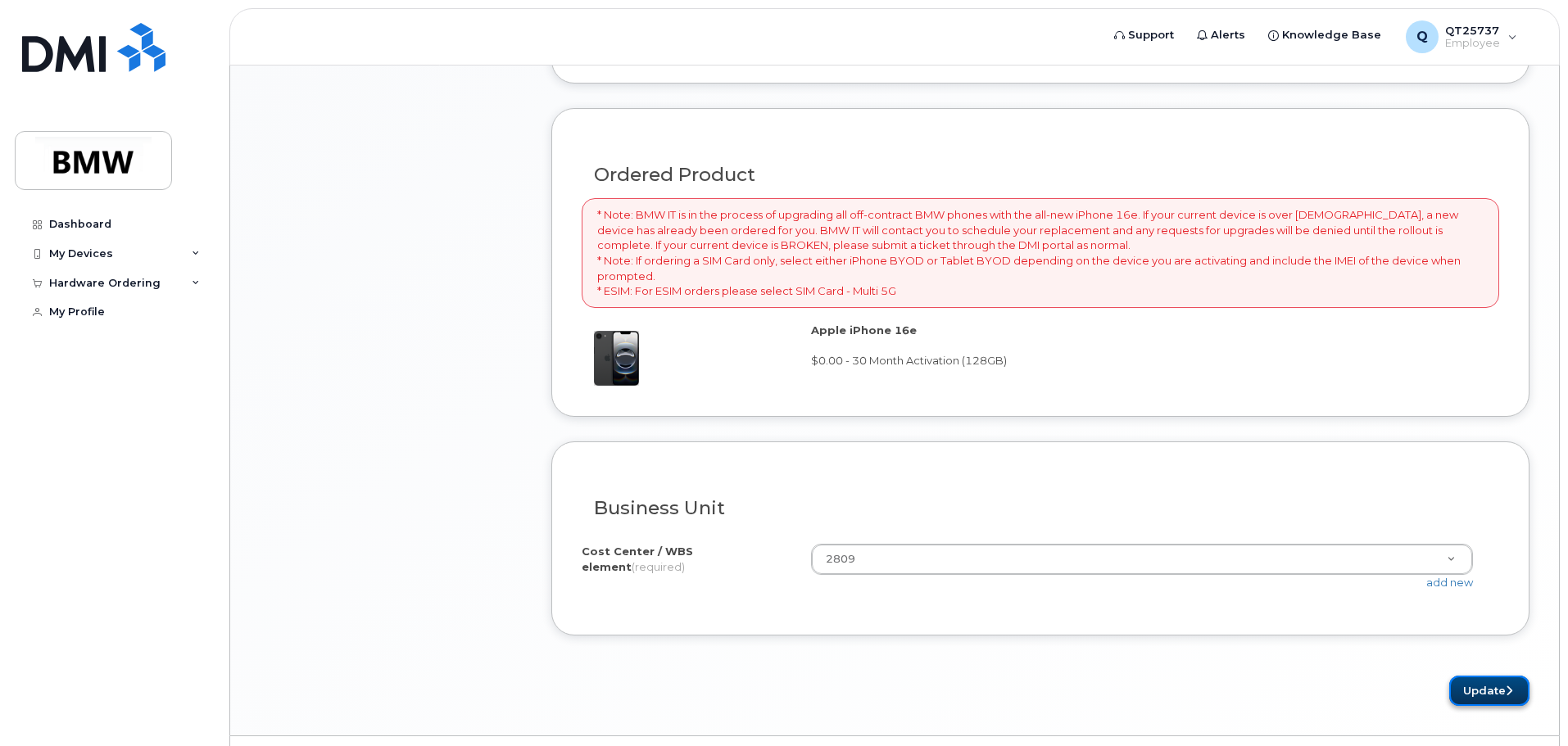
click at [1466, 687] on button "Update" at bounding box center [1489, 691] width 81 height 31
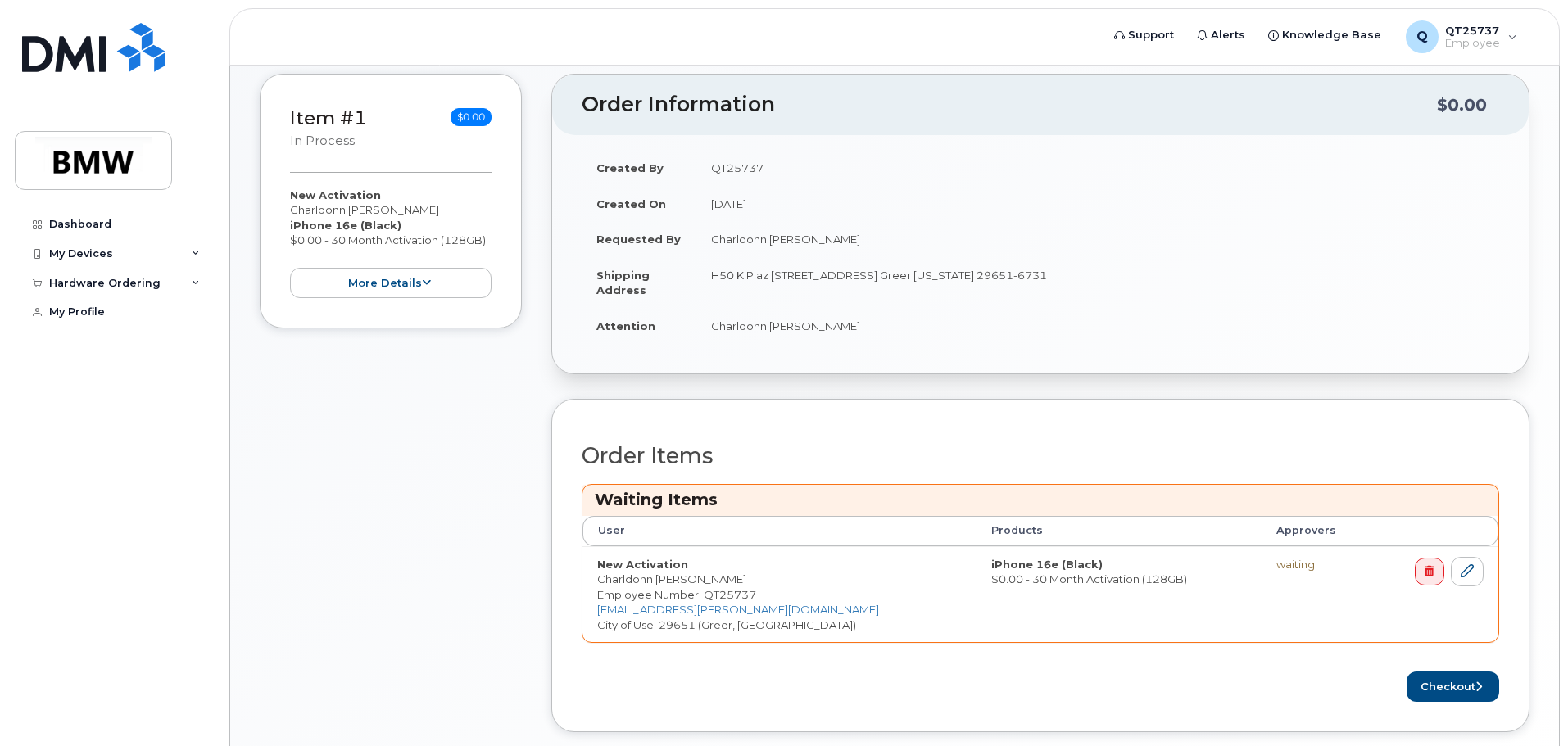
scroll to position [303, 0]
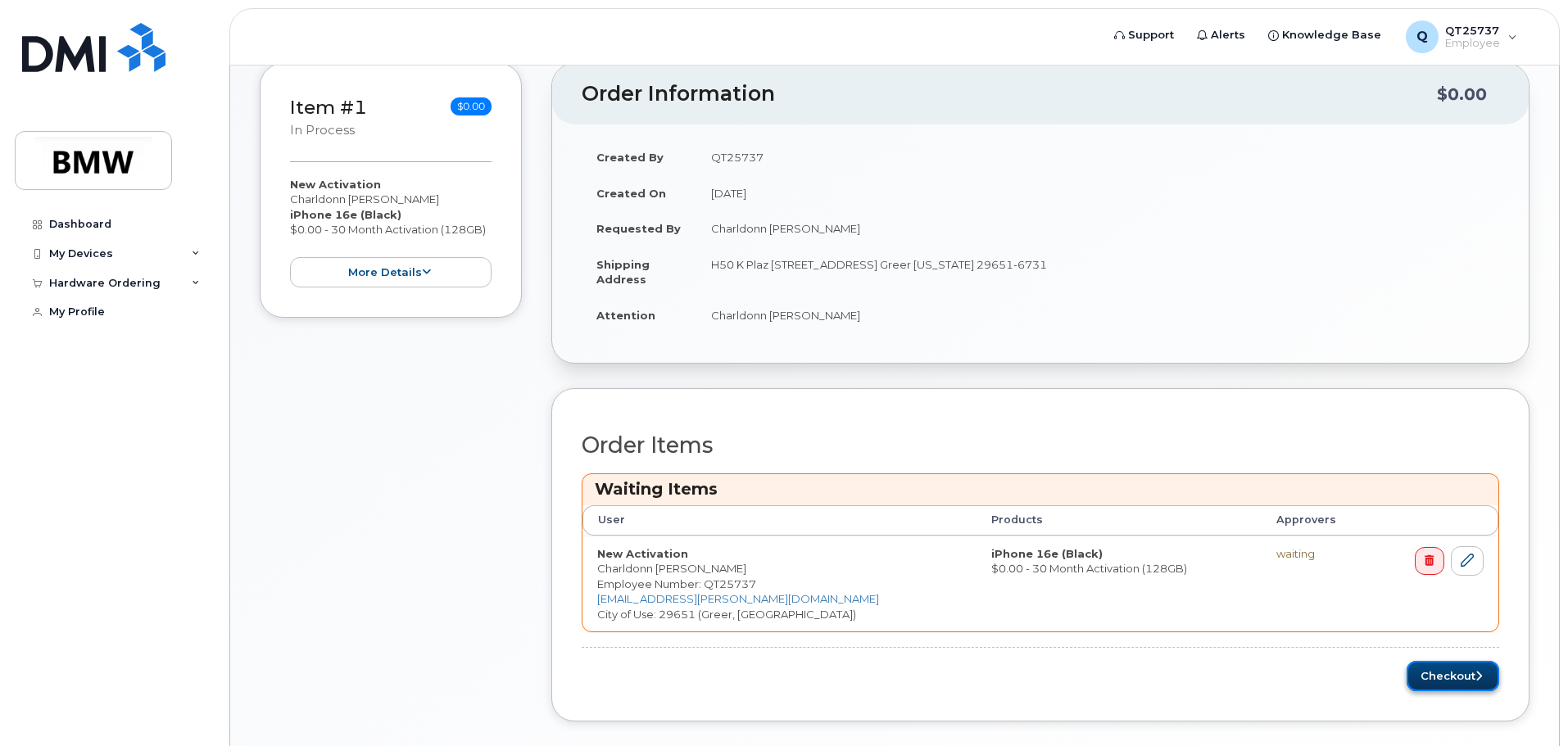
click at [1448, 671] on button "Checkout" at bounding box center [1453, 676] width 92 height 31
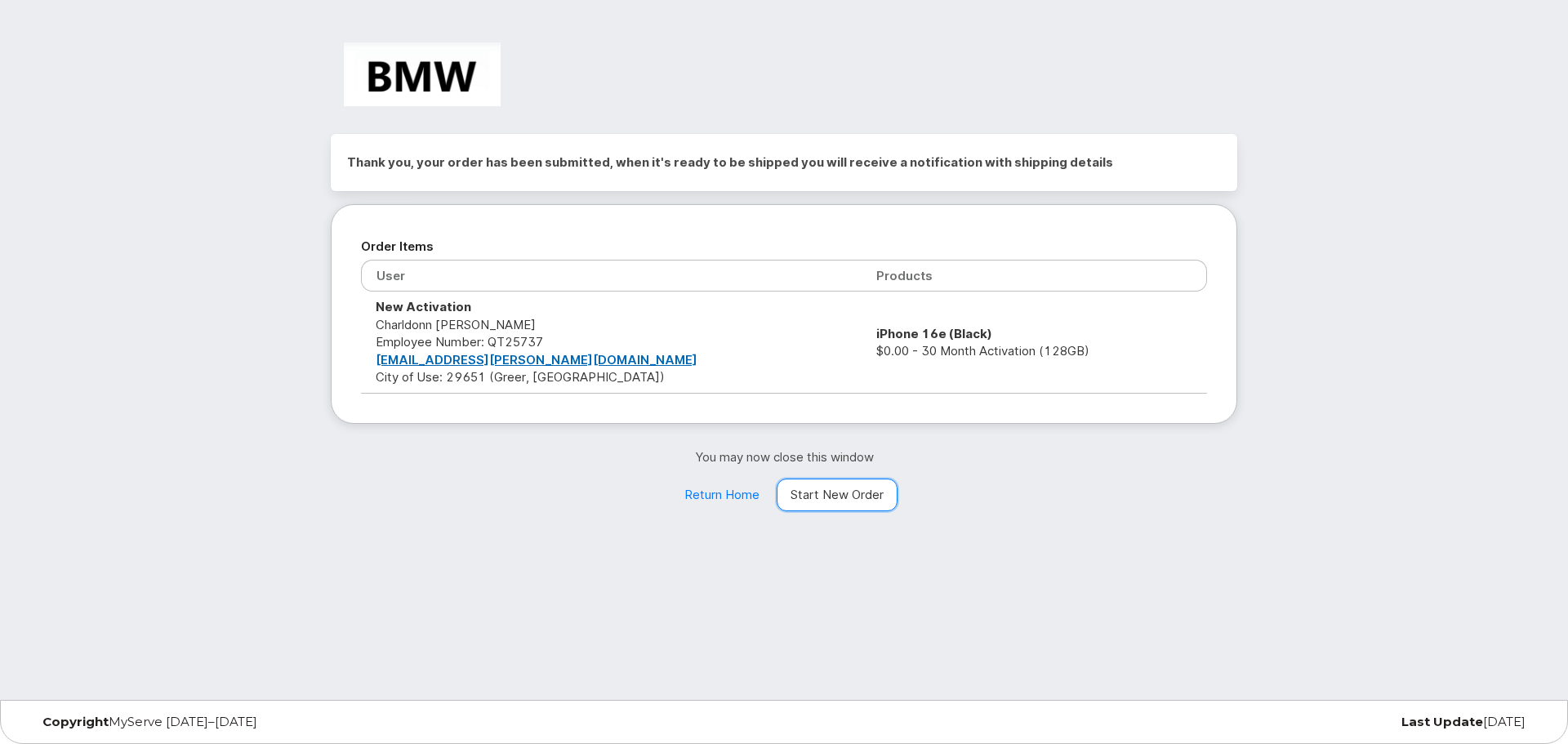
click at [844, 495] on link "Start New Order" at bounding box center [837, 495] width 121 height 33
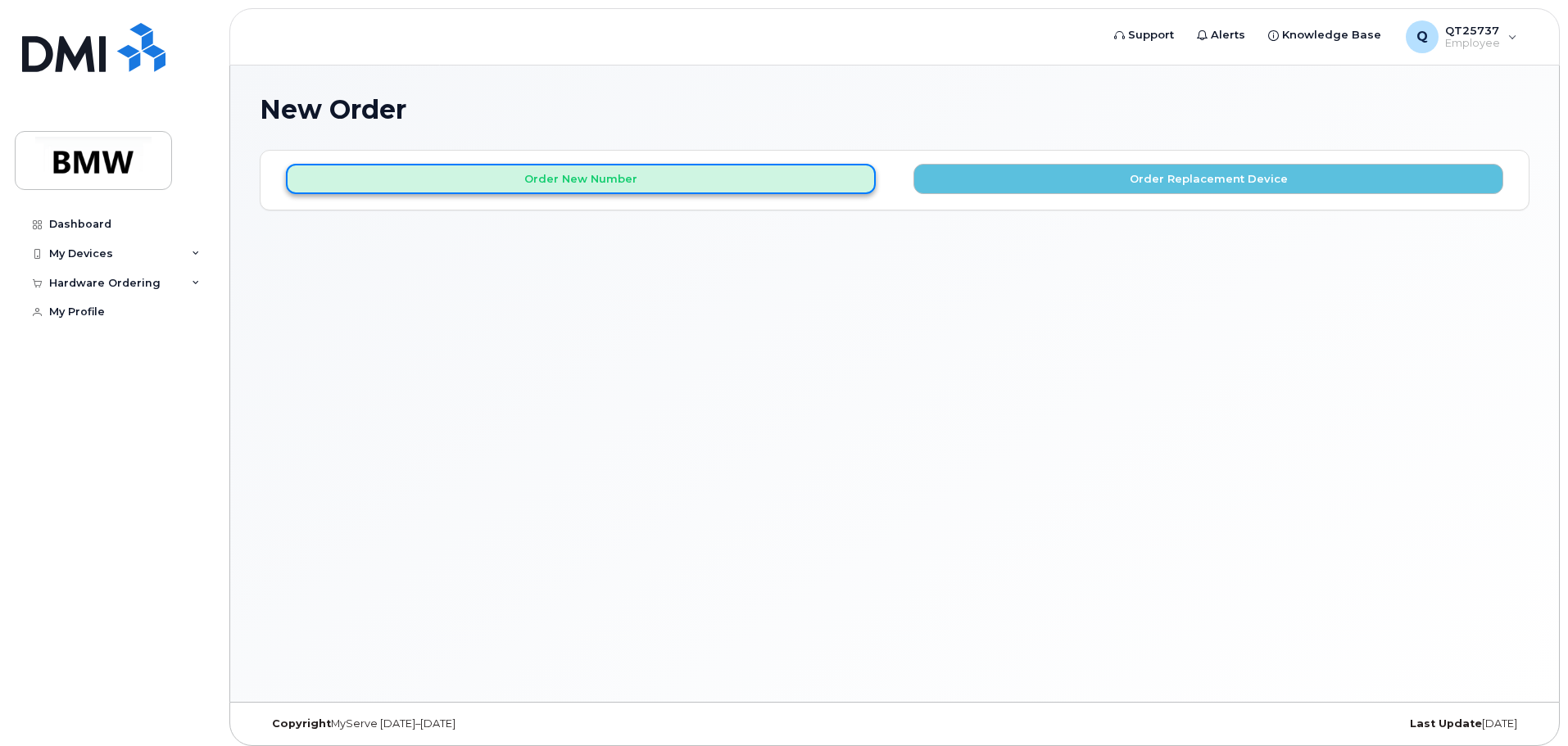
click at [605, 182] on button "Order New Number" at bounding box center [581, 179] width 590 height 31
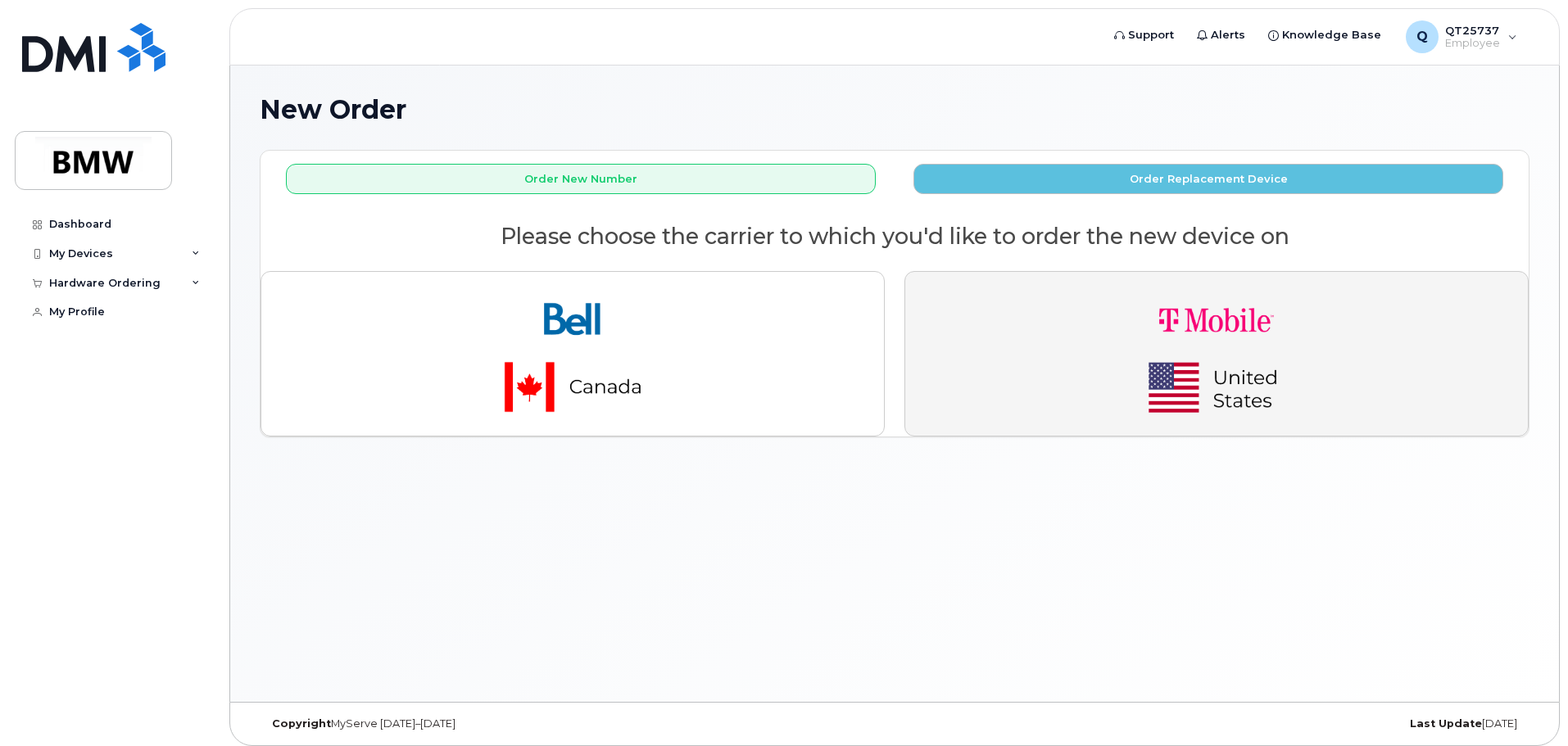
click at [1129, 363] on img "button" at bounding box center [1216, 354] width 230 height 137
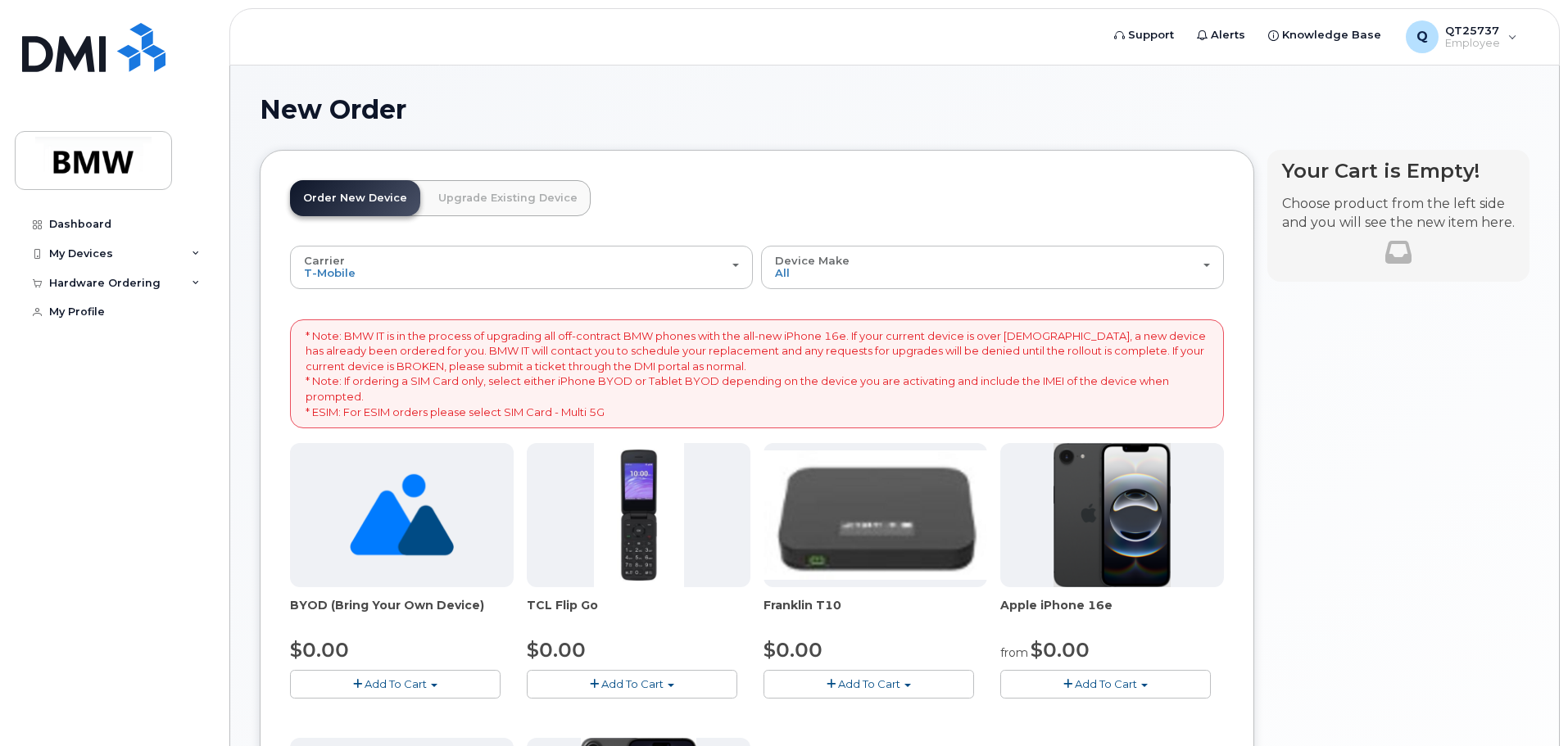
click at [1061, 682] on button "Add To Cart" at bounding box center [1106, 684] width 210 height 29
click at [1063, 712] on link "$0.00 - 30 Month Activation (128GB)" at bounding box center [1122, 715] width 236 height 20
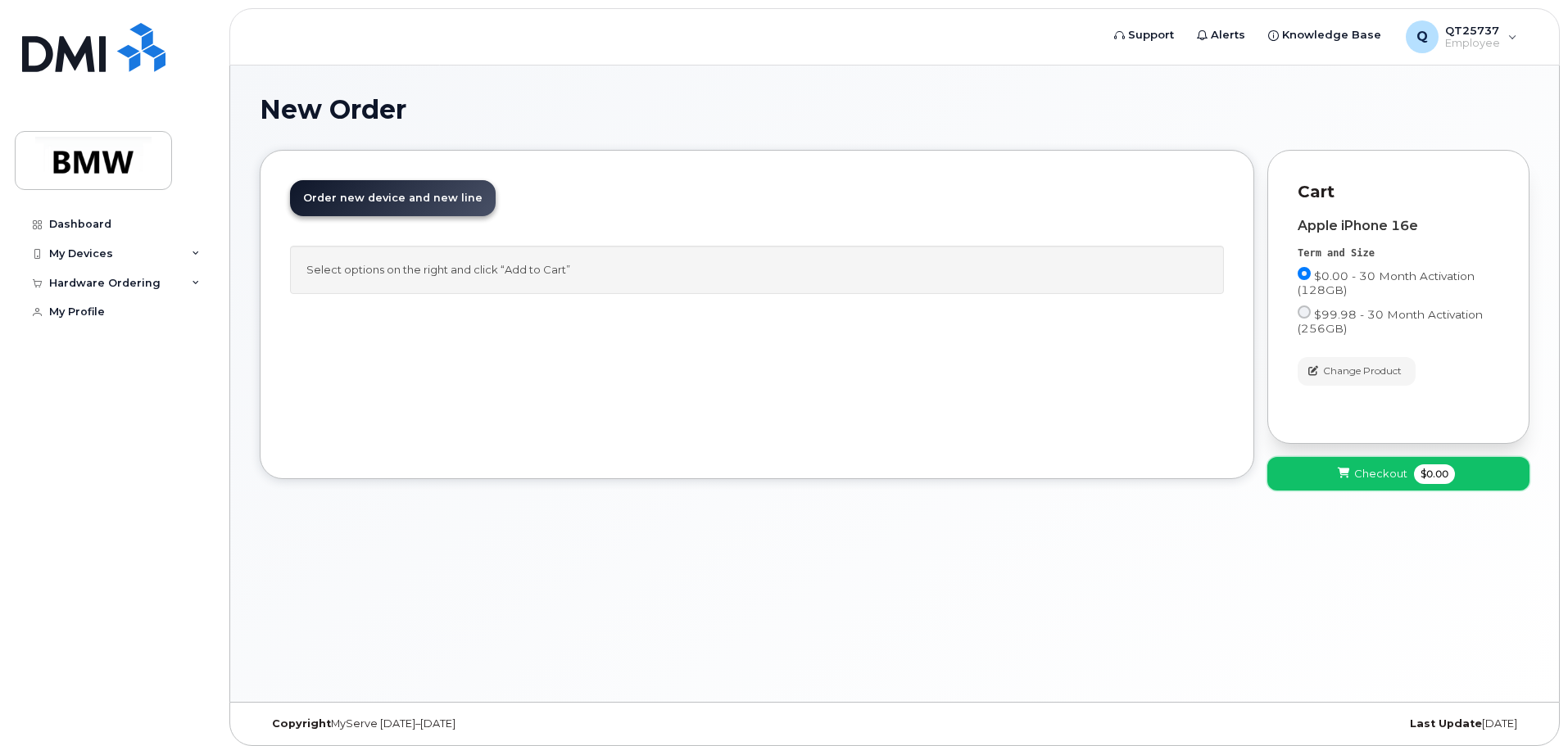
click at [1347, 469] on icon at bounding box center [1344, 474] width 12 height 11
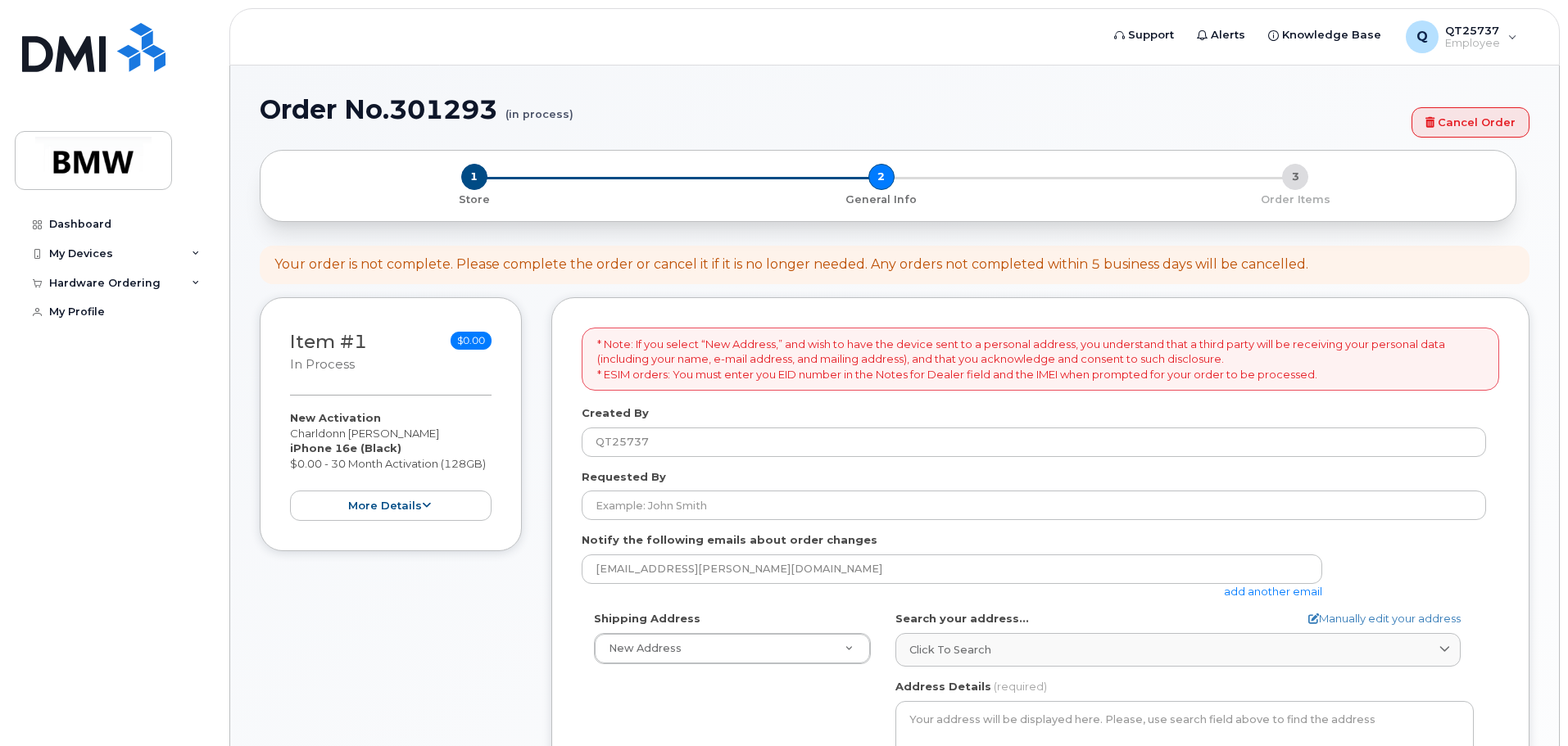
select select
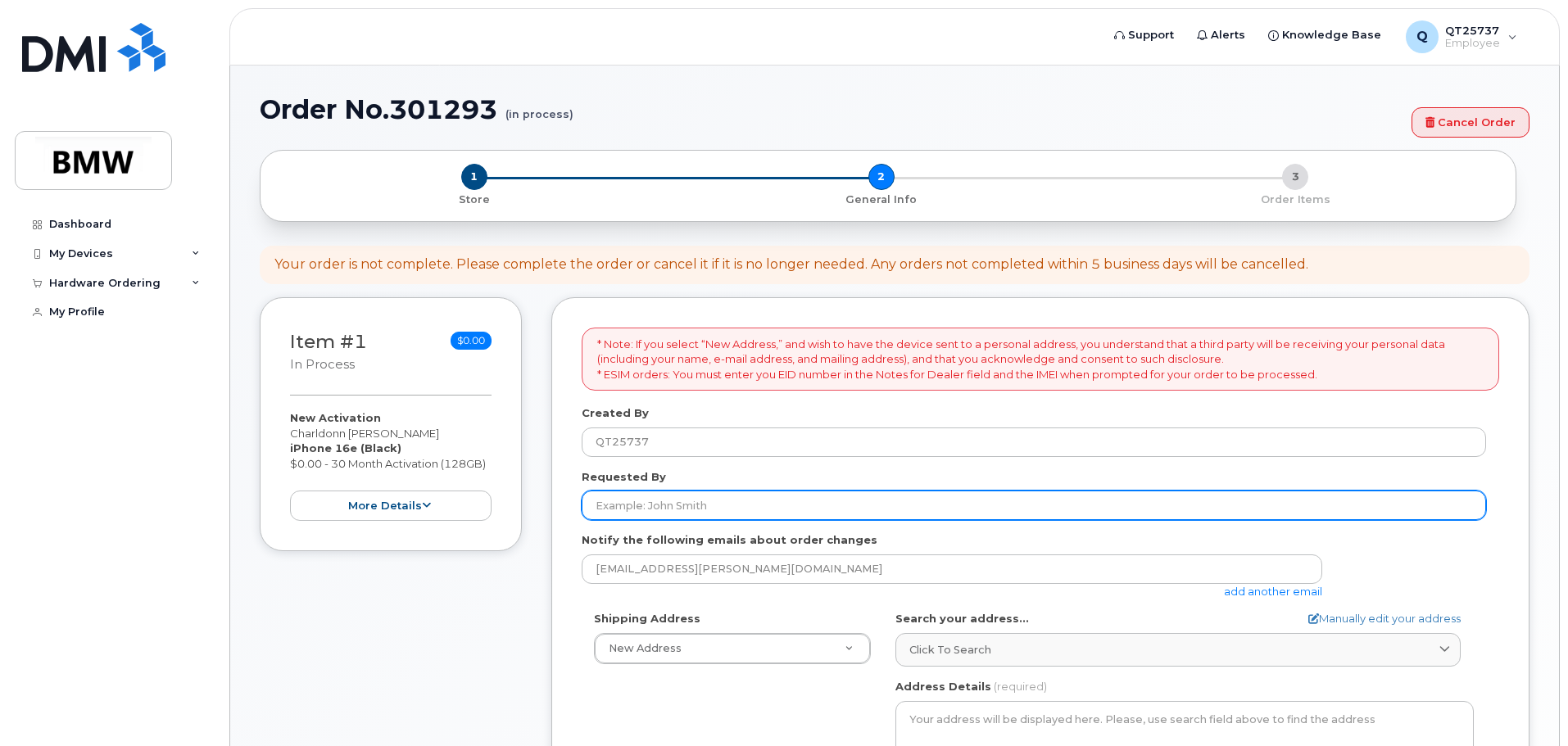
click at [928, 505] on input "Requested By" at bounding box center [1034, 505] width 905 height 30
type input "Charldonn [PERSON_NAME]"
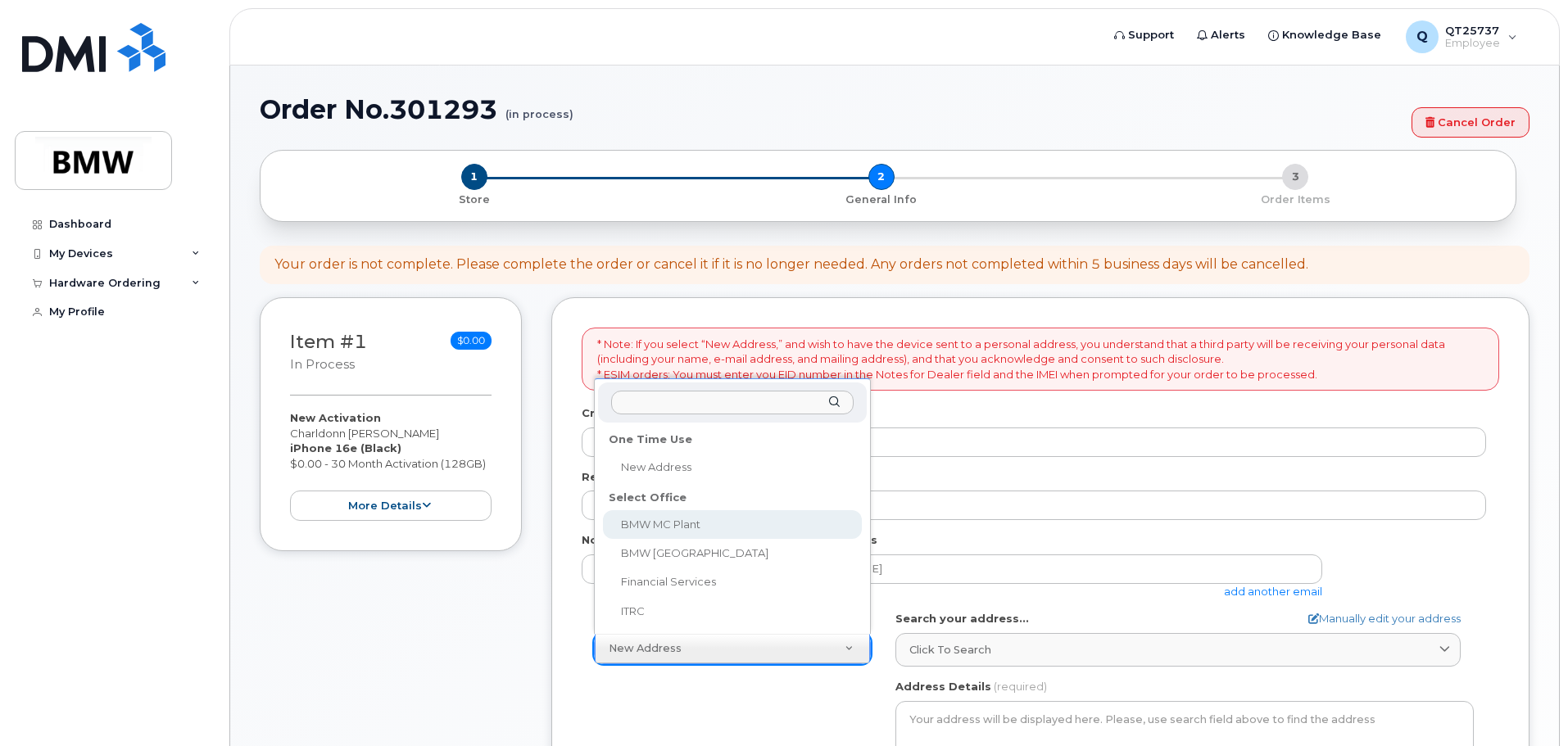
select select
type textarea "[STREET_ADDRESS] Greer [US_STATE] 29651-6731"
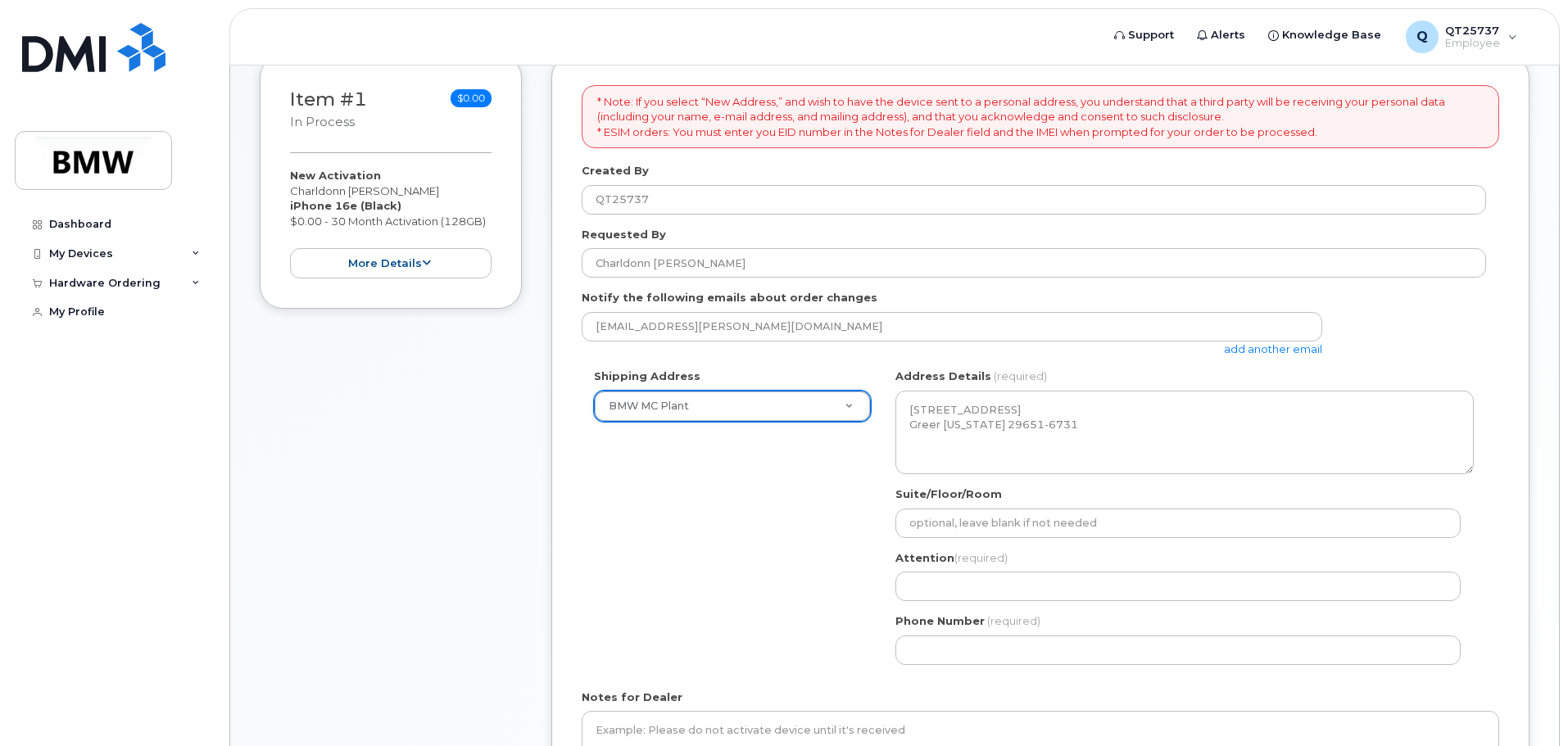
scroll to position [246, 0]
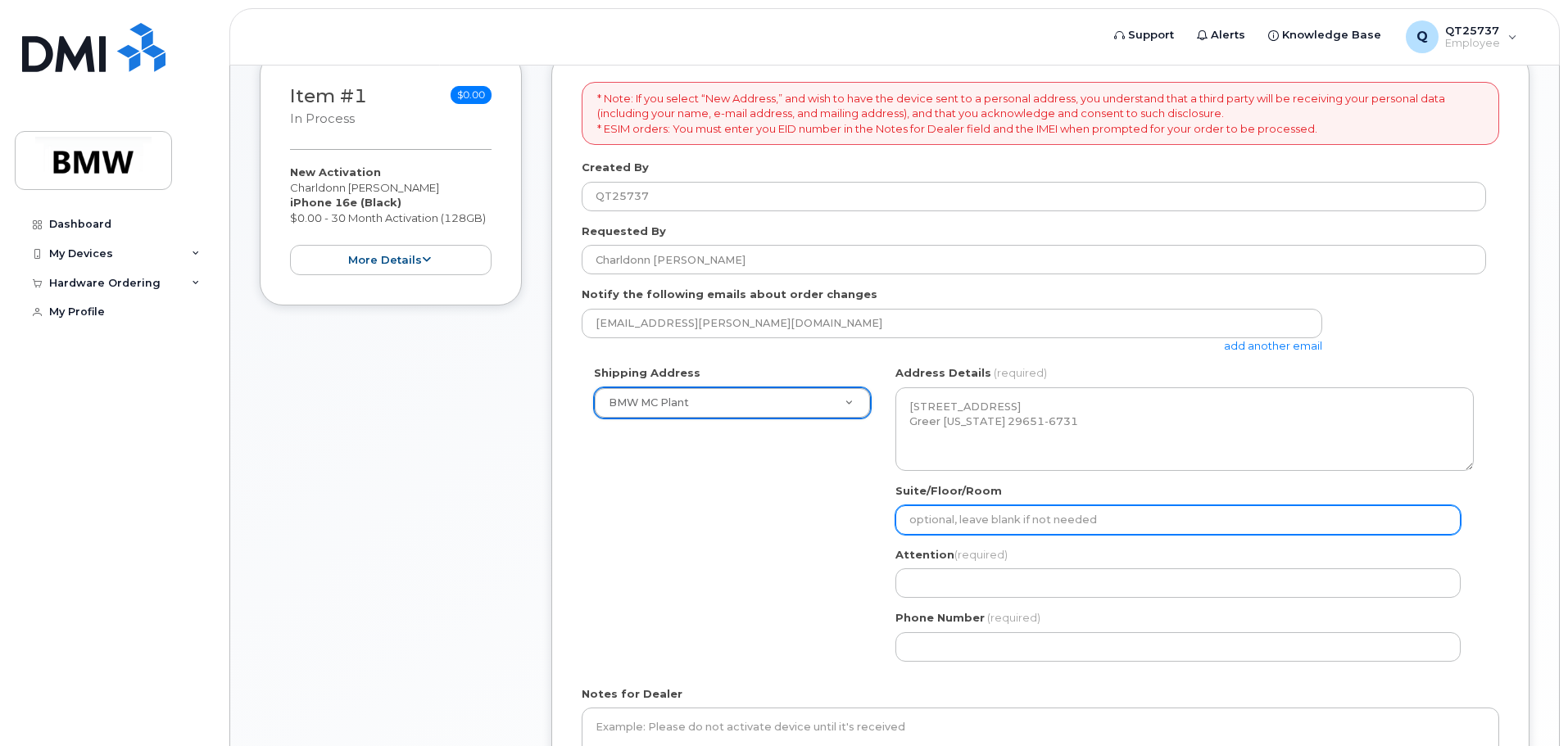
click at [1007, 522] on input "Suite/Floor/Room" at bounding box center [1178, 520] width 566 height 30
type input "H50 K Plaz"
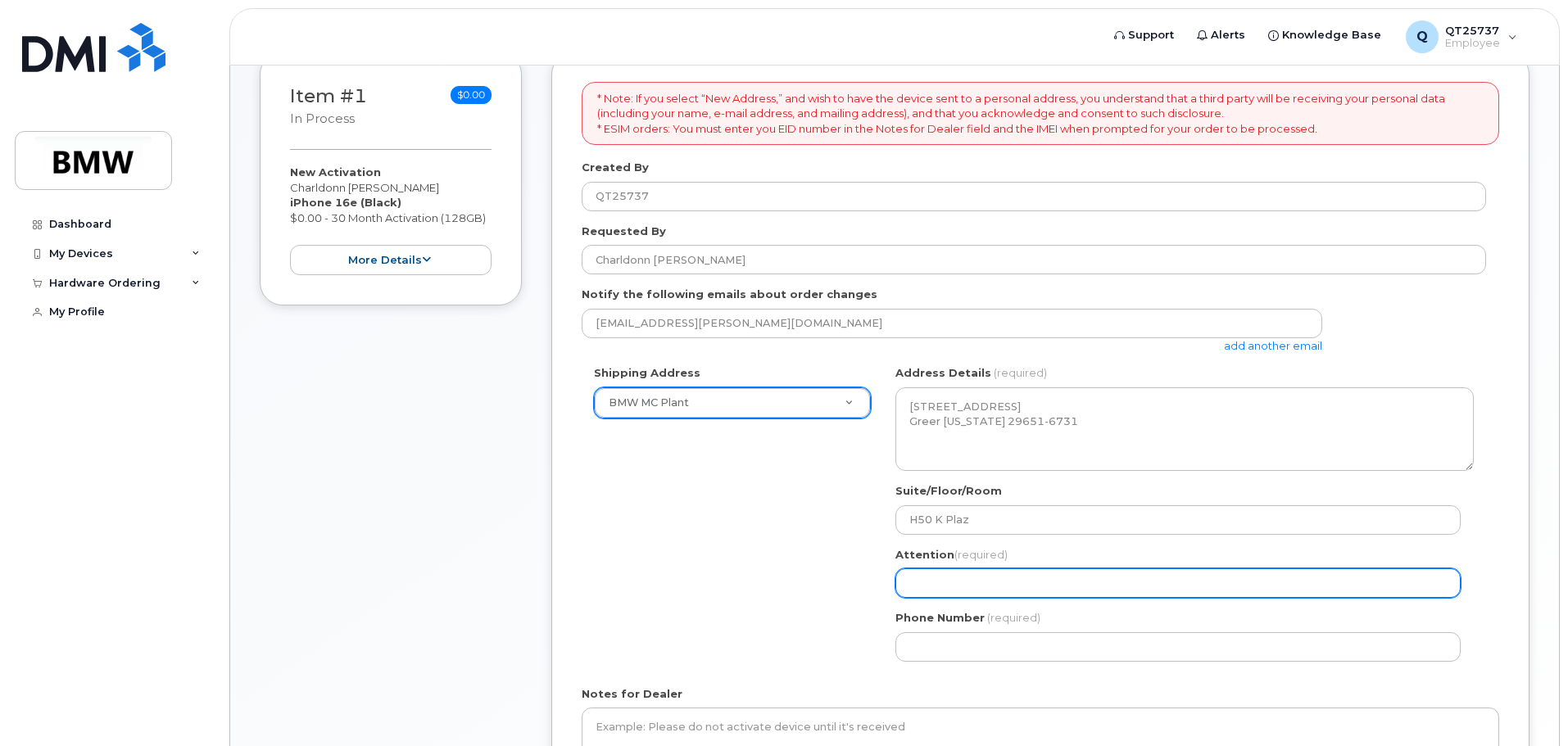
click at [1035, 579] on input "Attention (required)" at bounding box center [1178, 582] width 566 height 30
click at [1034, 579] on input "Attention (required)" at bounding box center [1178, 582] width 566 height 30
select select
type input "C"
select select
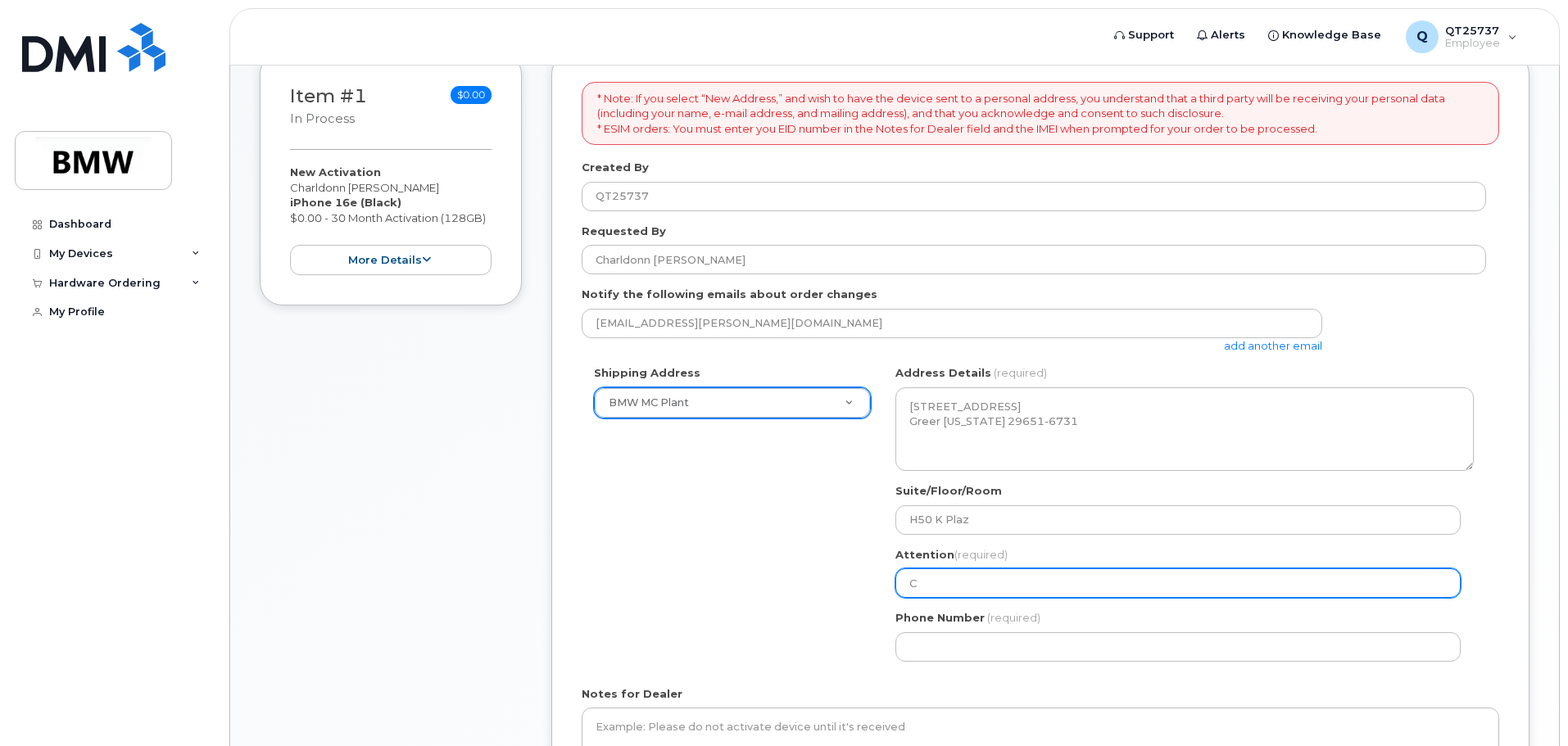
type input "Ch"
select select
type input "Cha"
select select
type input "Char"
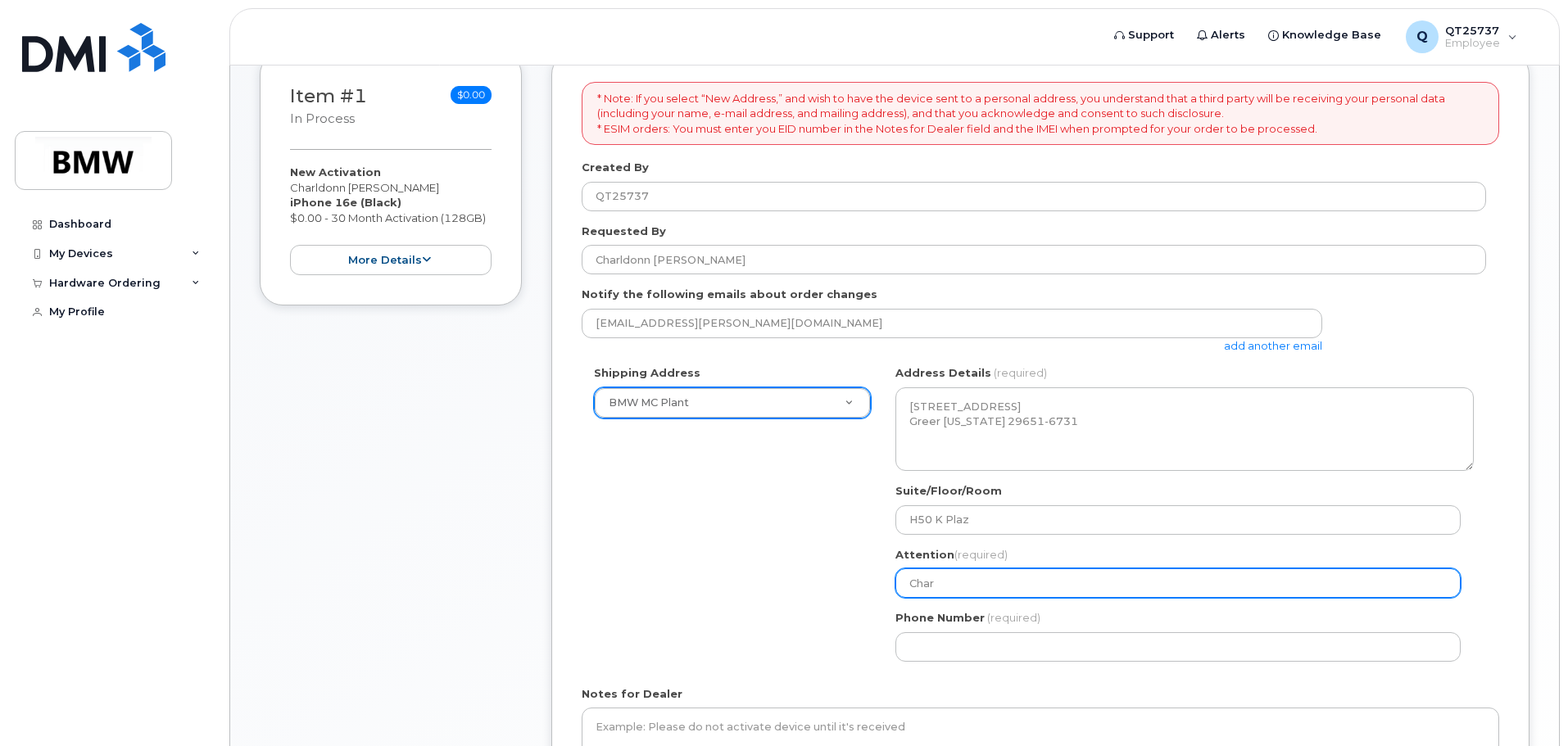
select select
type input "Charl"
select select
type input "Charld"
select select
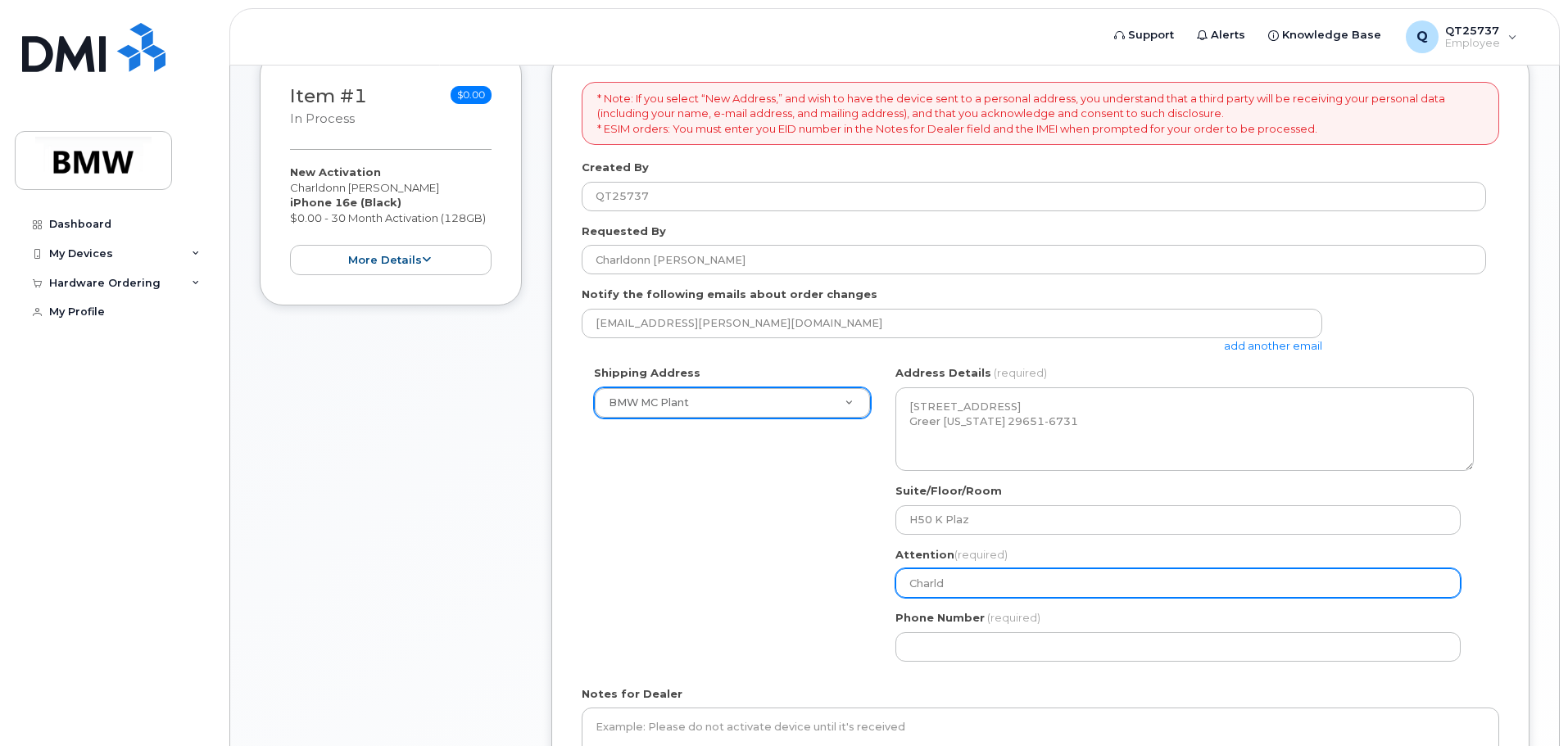
type input "Charldo"
select select
type input "Charldon"
select select
type input "Charldonn [PERSON_NAME]"
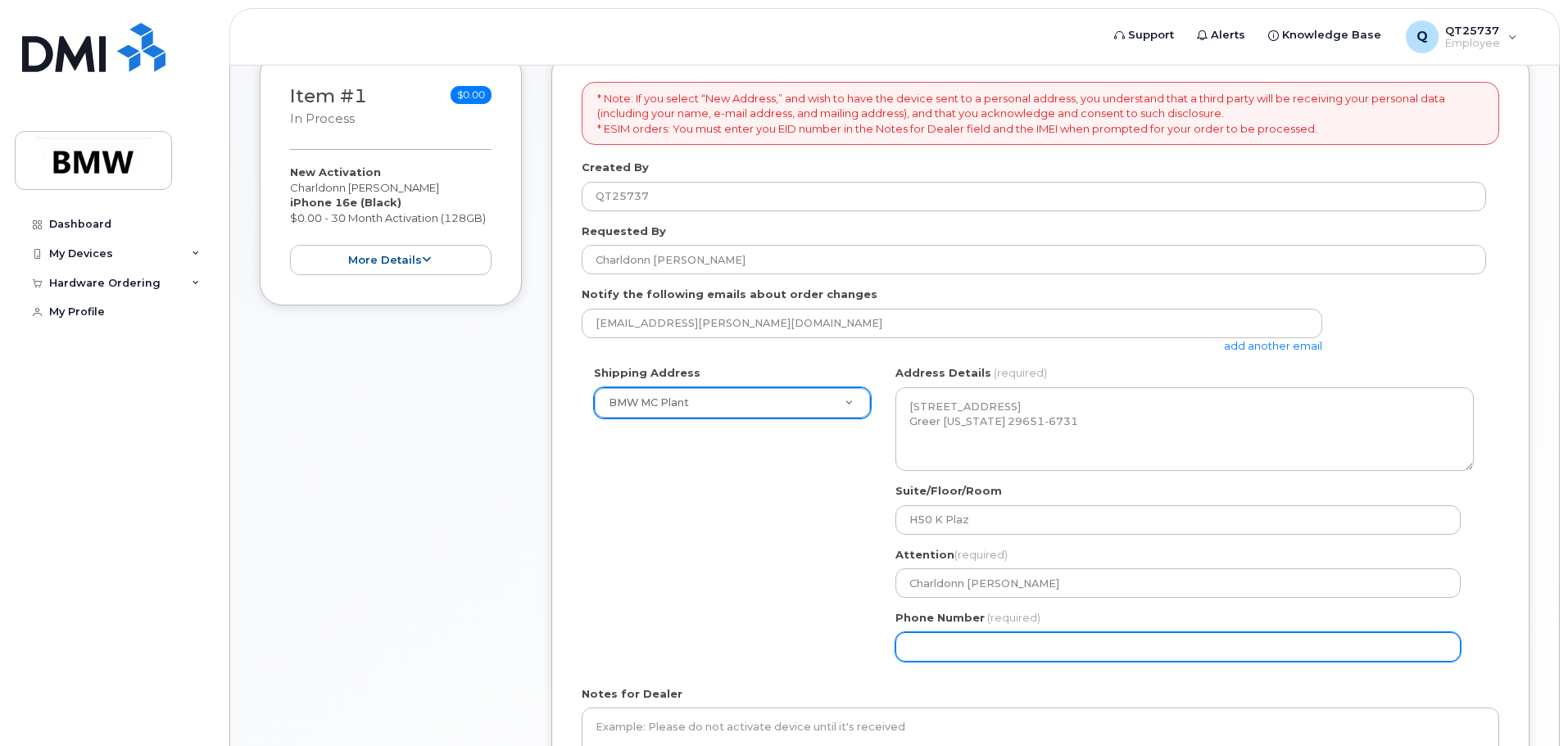
click at [974, 646] on input "Phone Number" at bounding box center [1178, 647] width 566 height 30
select select
type input "864605833"
select select
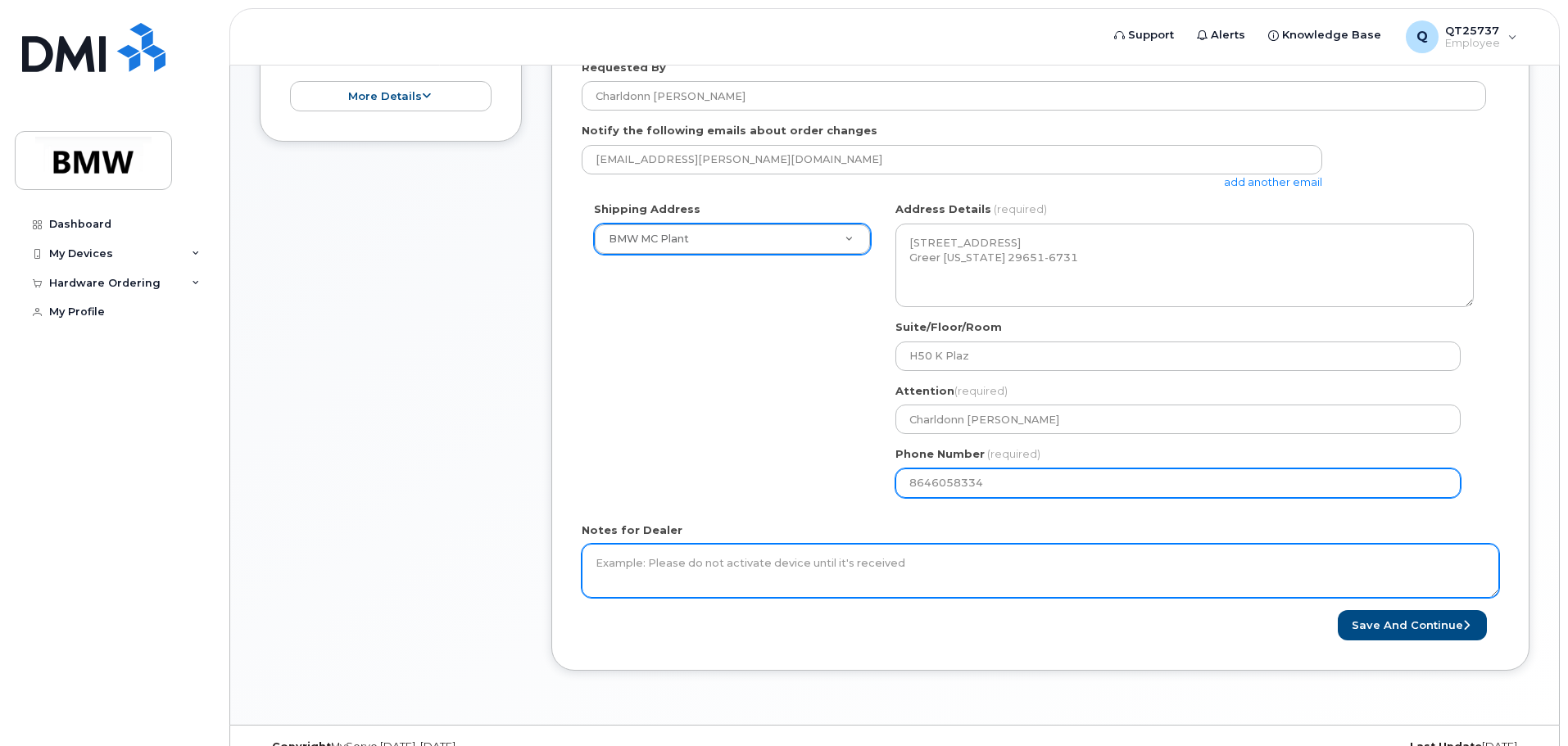
scroll to position [441, 0]
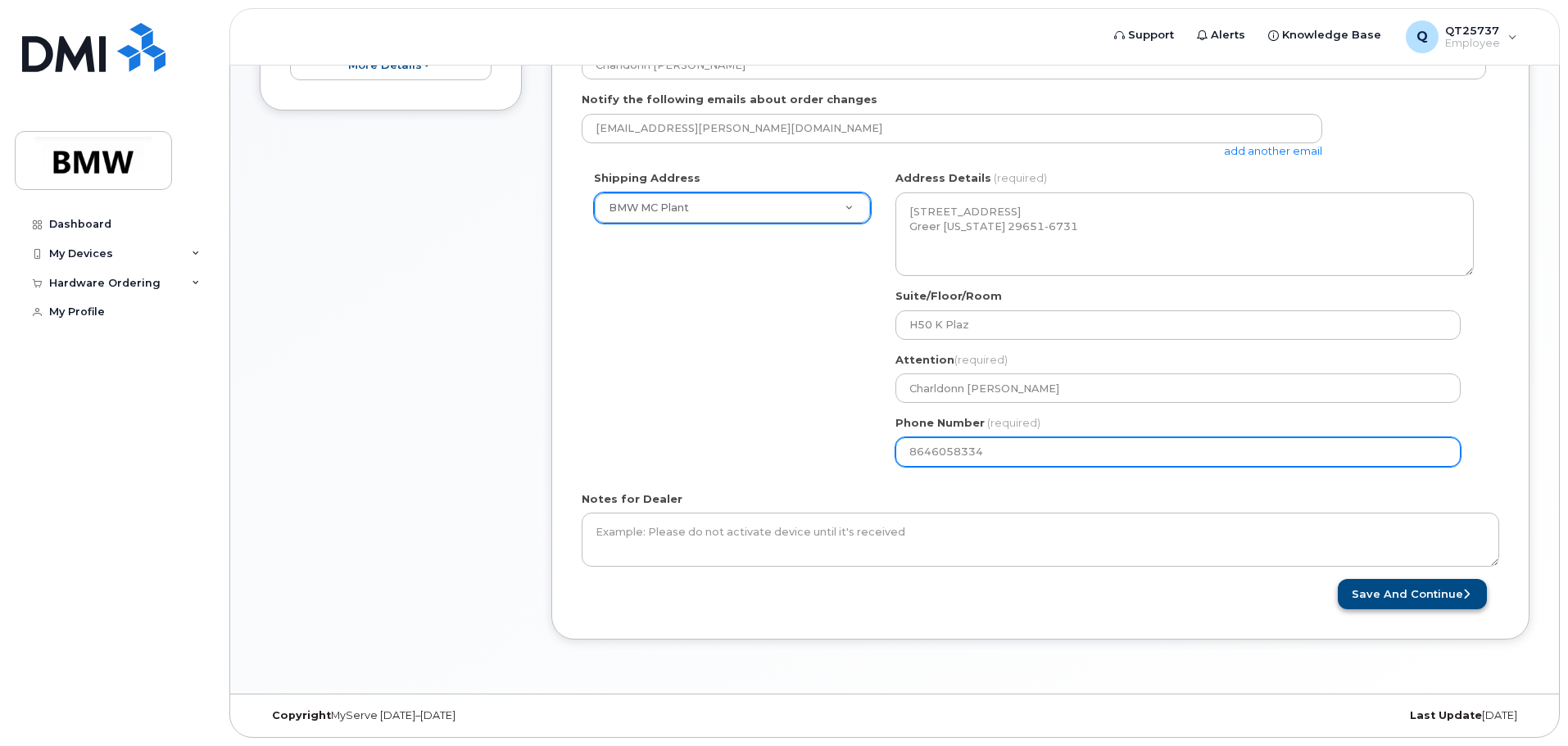
type input "8646058334"
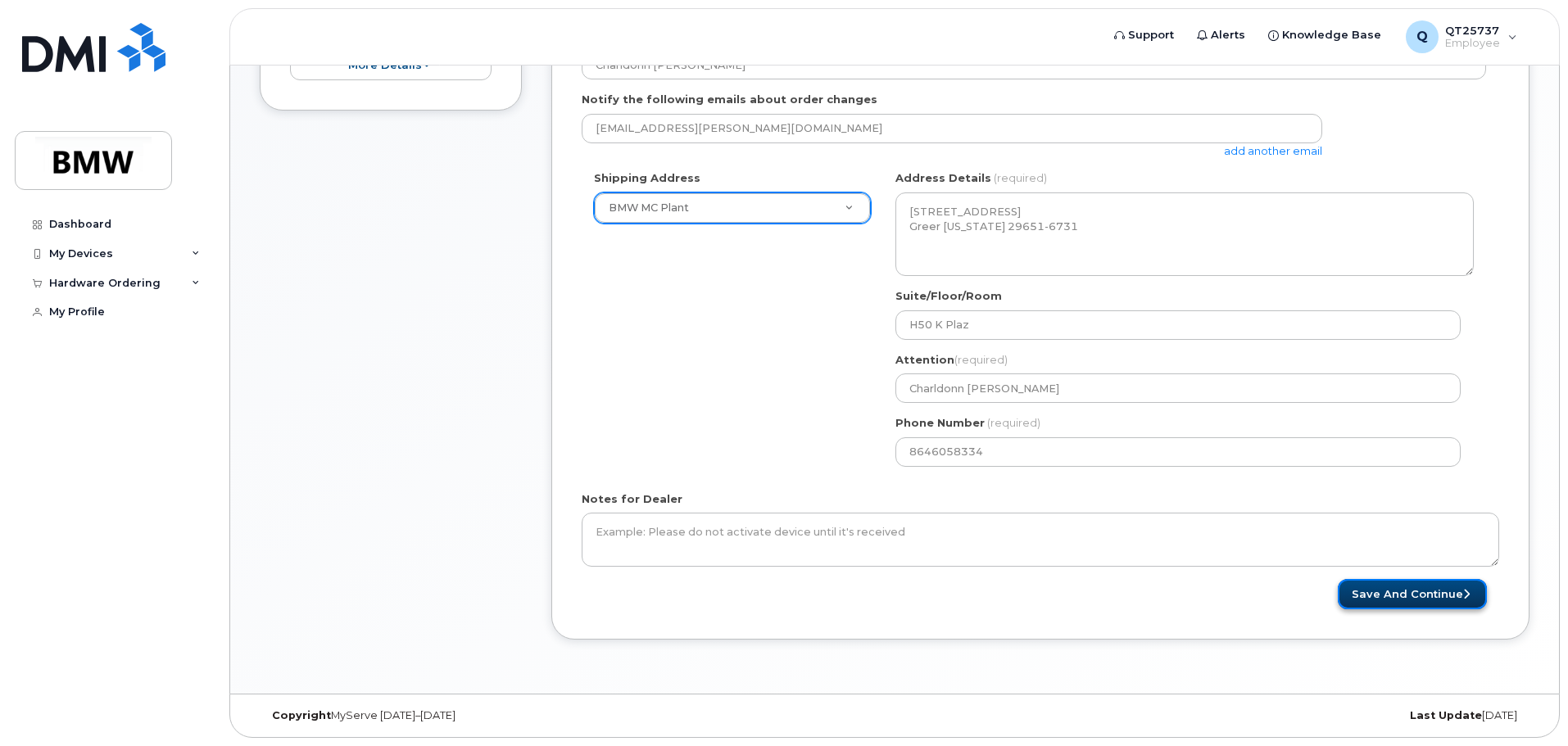
click at [1384, 593] on button "Save and Continue" at bounding box center [1413, 594] width 149 height 31
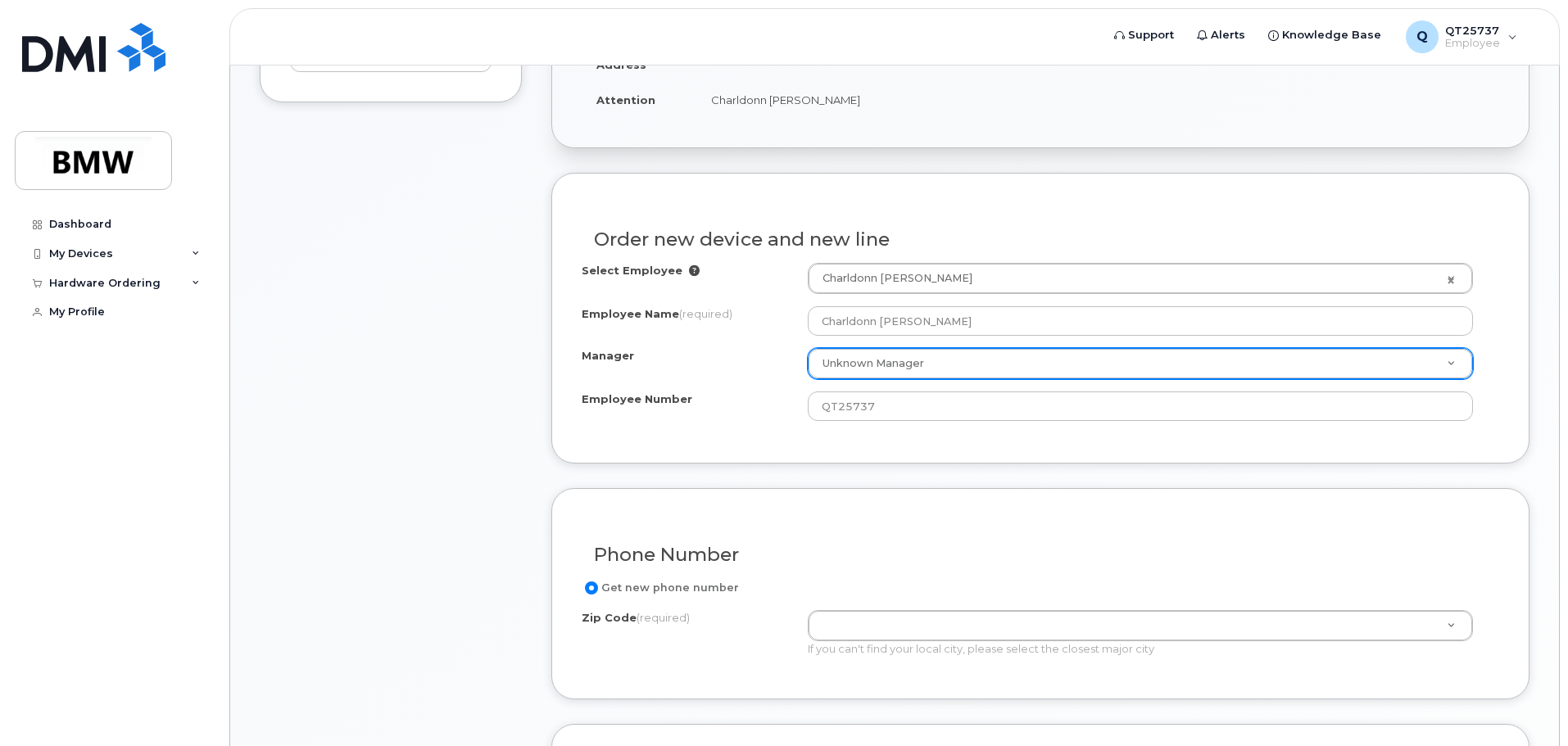
scroll to position [492, 0]
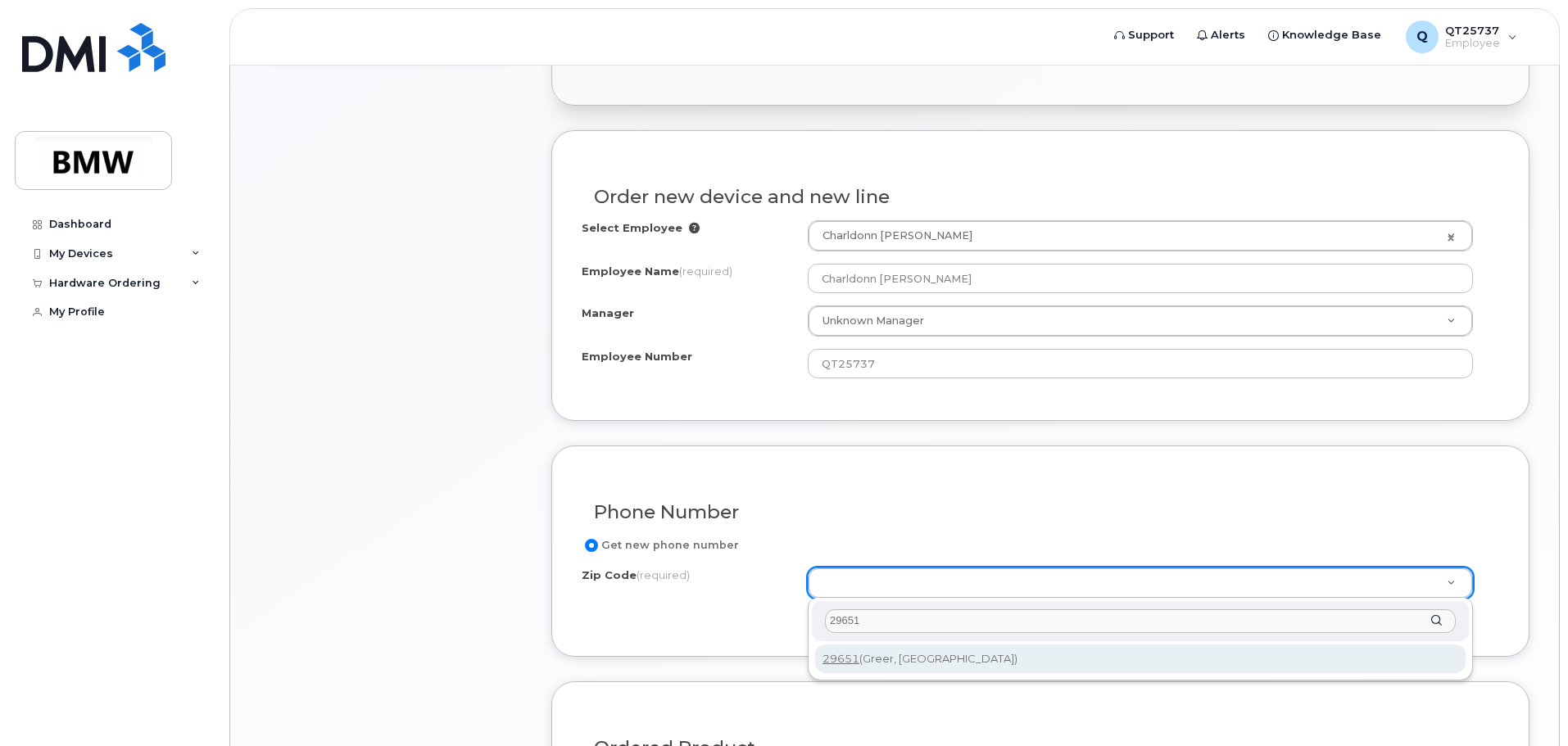
type input "29651"
type input "29651 (Greer, SC)"
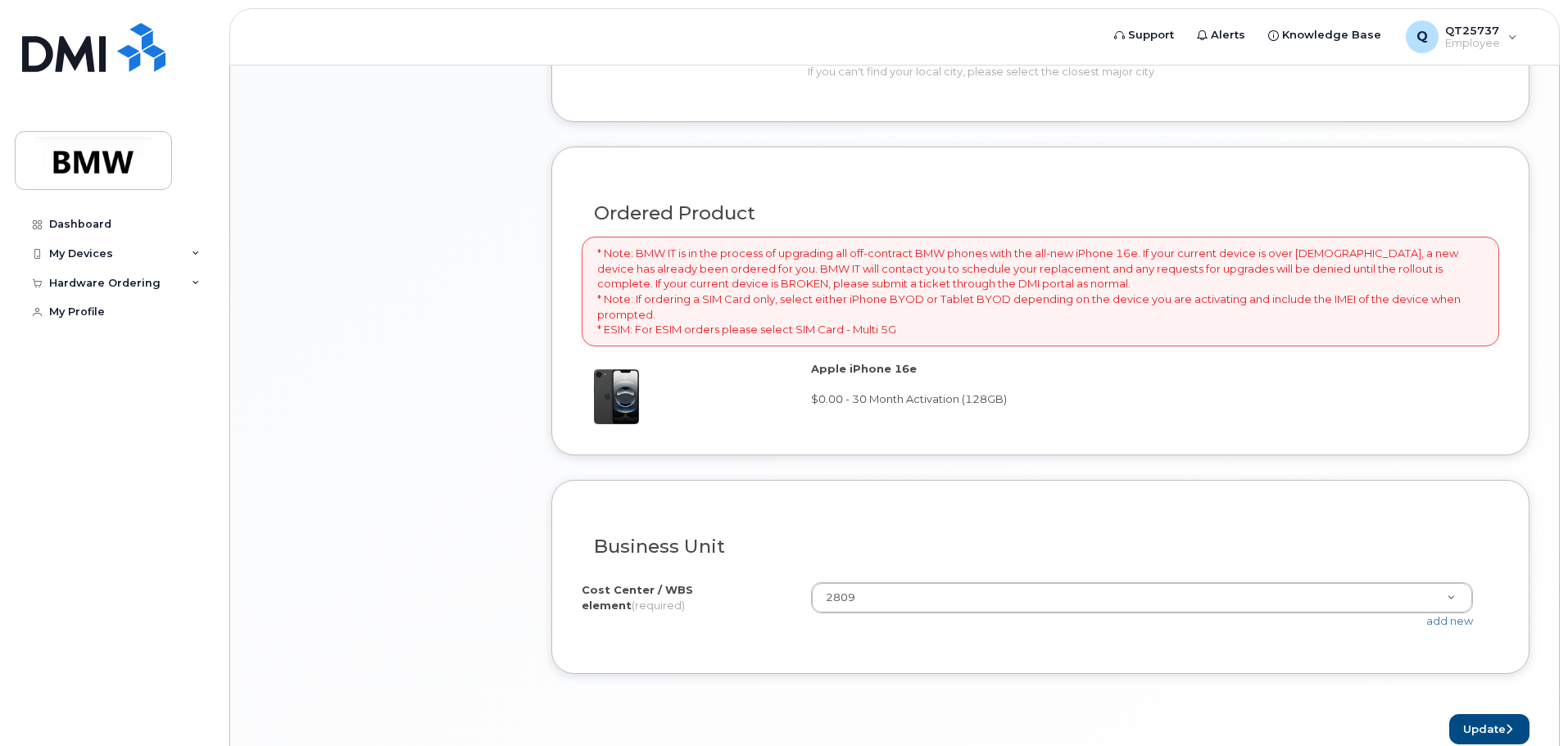
scroll to position [1065, 0]
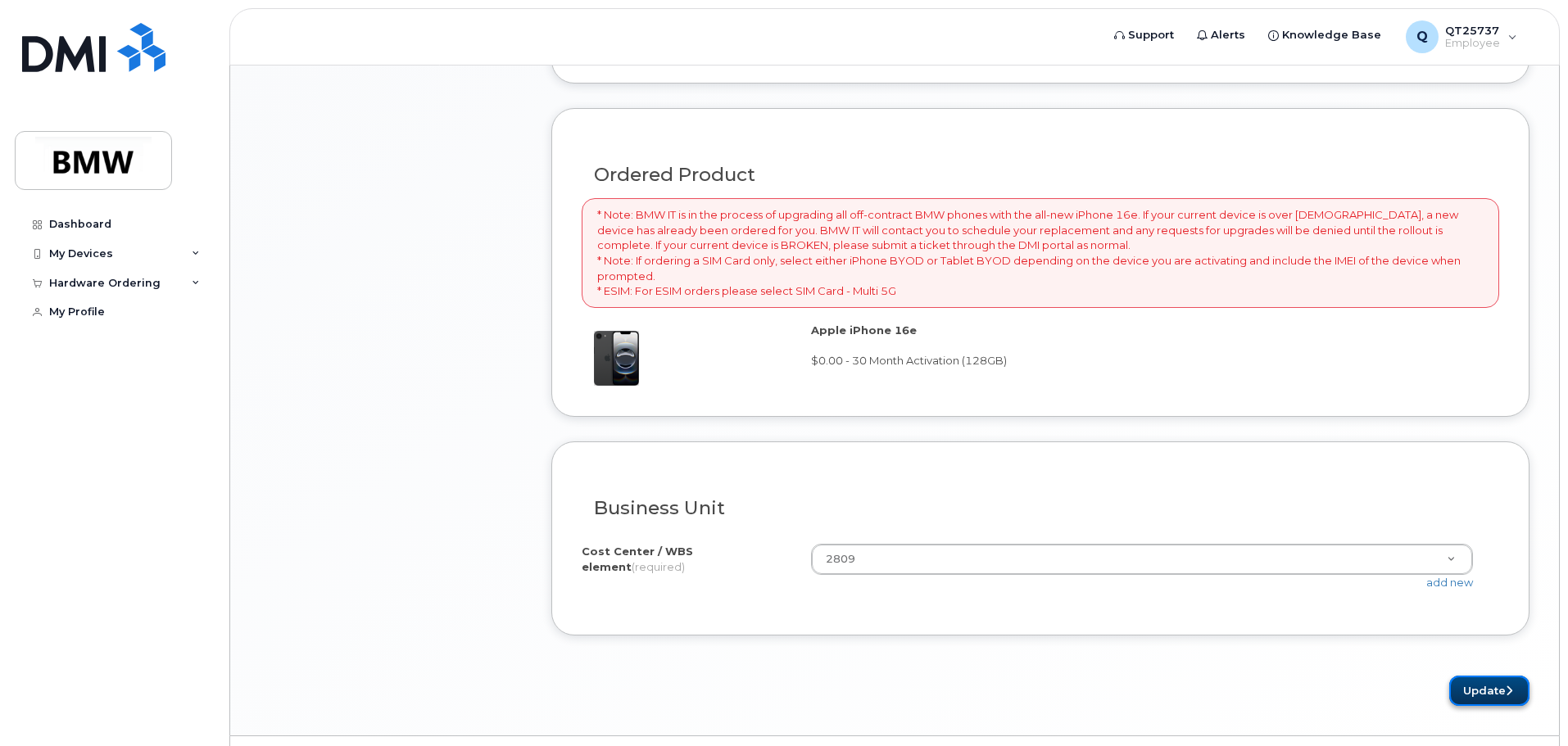
click at [1470, 684] on button "Update" at bounding box center [1489, 691] width 81 height 31
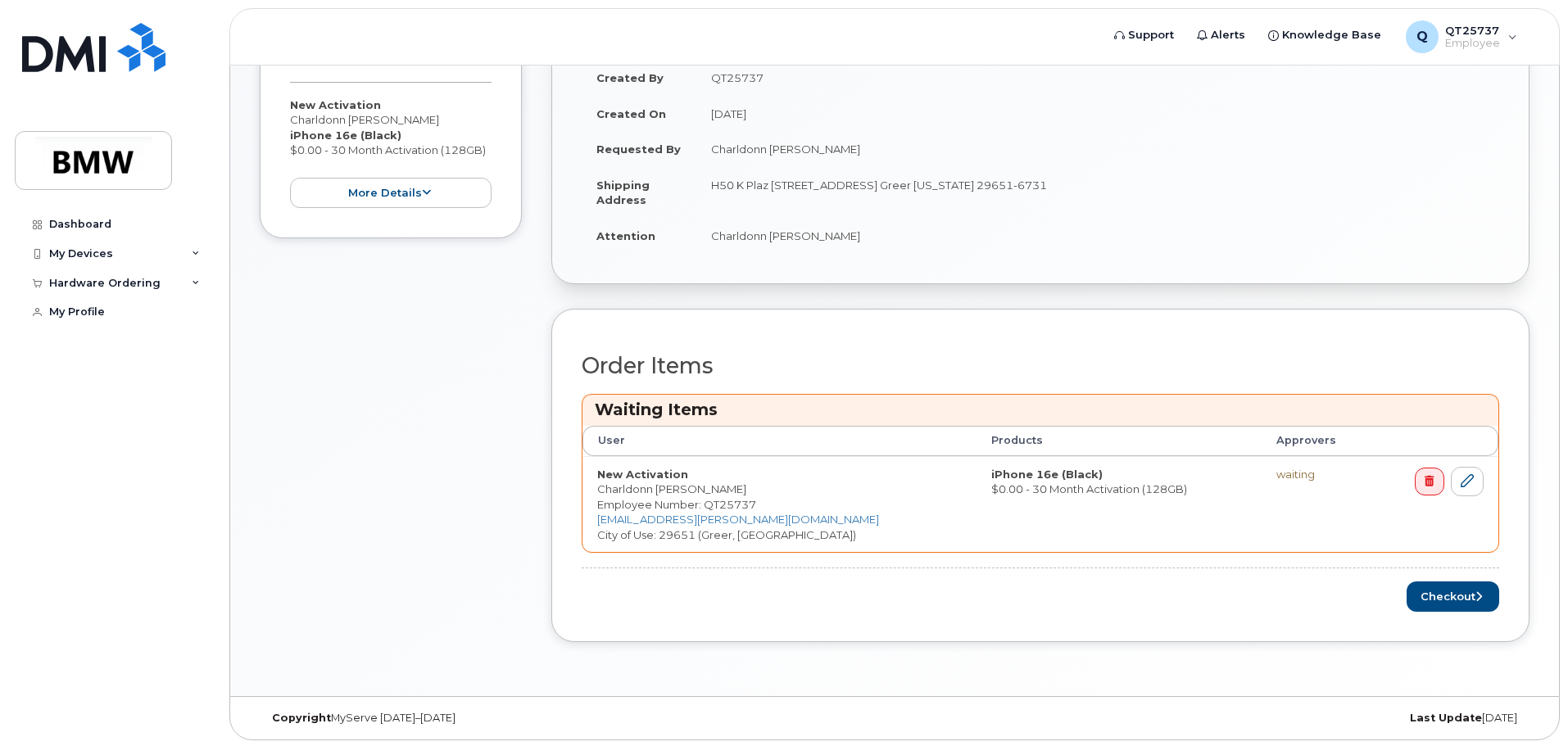
scroll to position [386, 0]
click at [1442, 590] on button "Checkout" at bounding box center [1453, 594] width 92 height 31
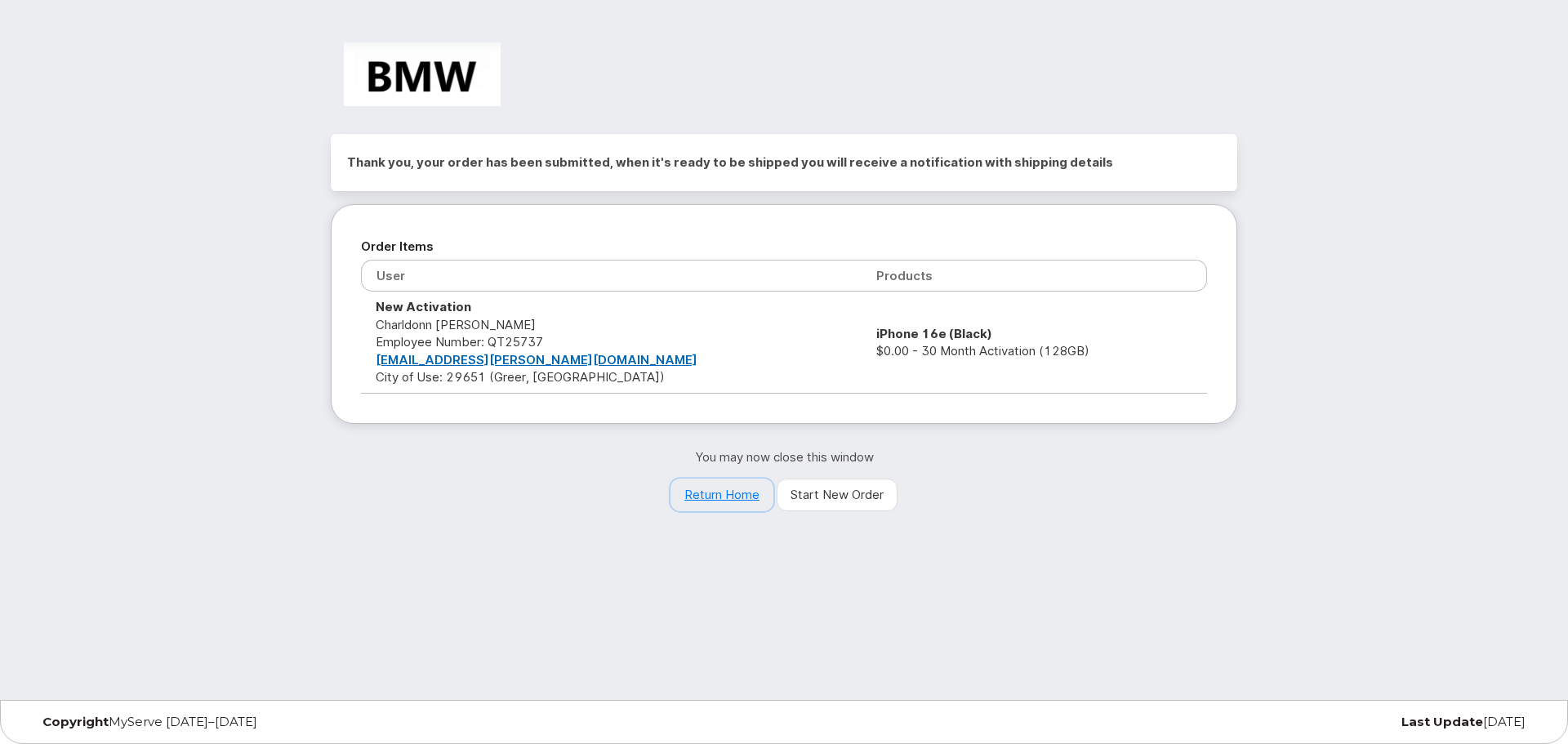
click at [724, 495] on link "Return Home" at bounding box center [722, 495] width 103 height 33
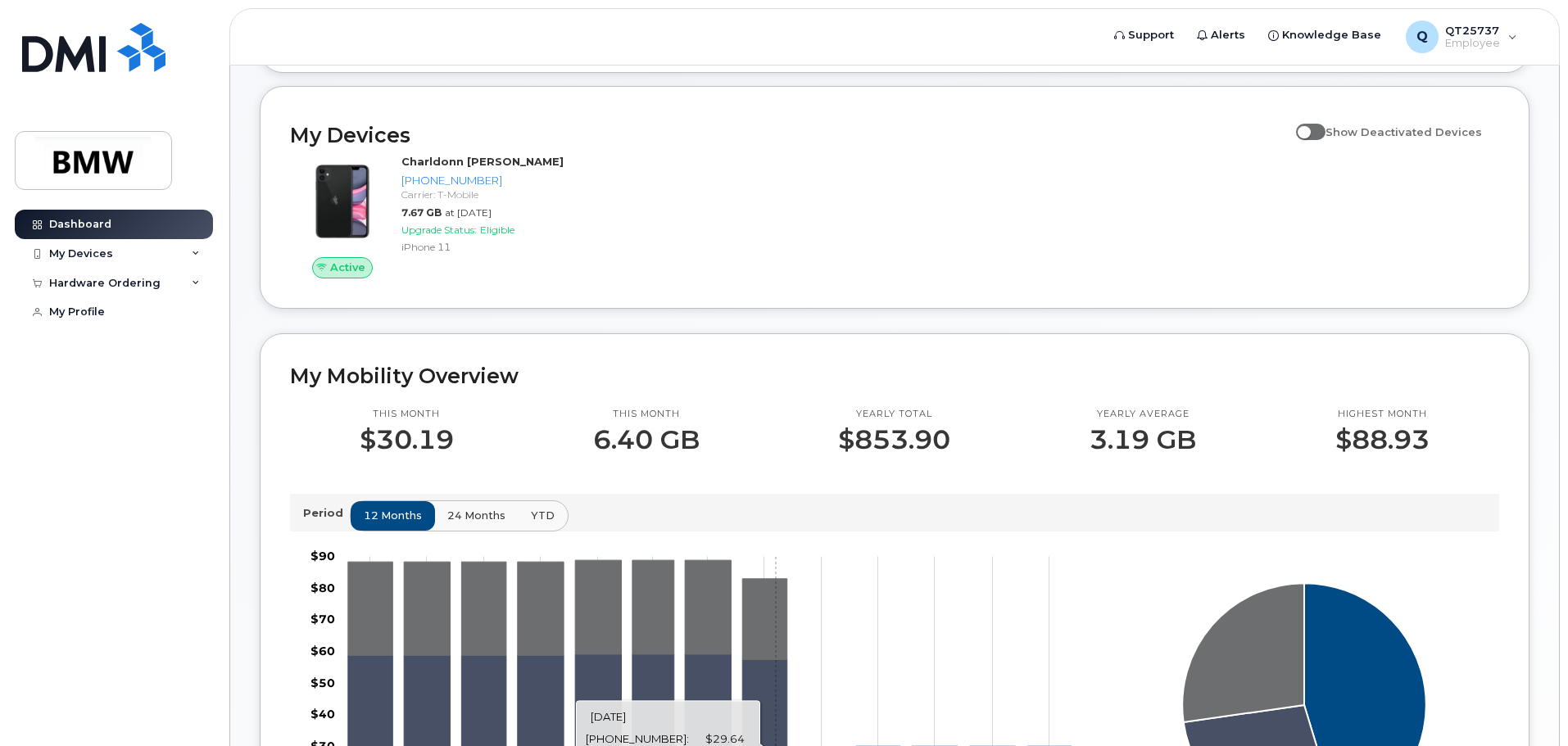
scroll to position [161, 0]
click at [50, 250] on div "My Devices" at bounding box center [81, 253] width 64 height 13
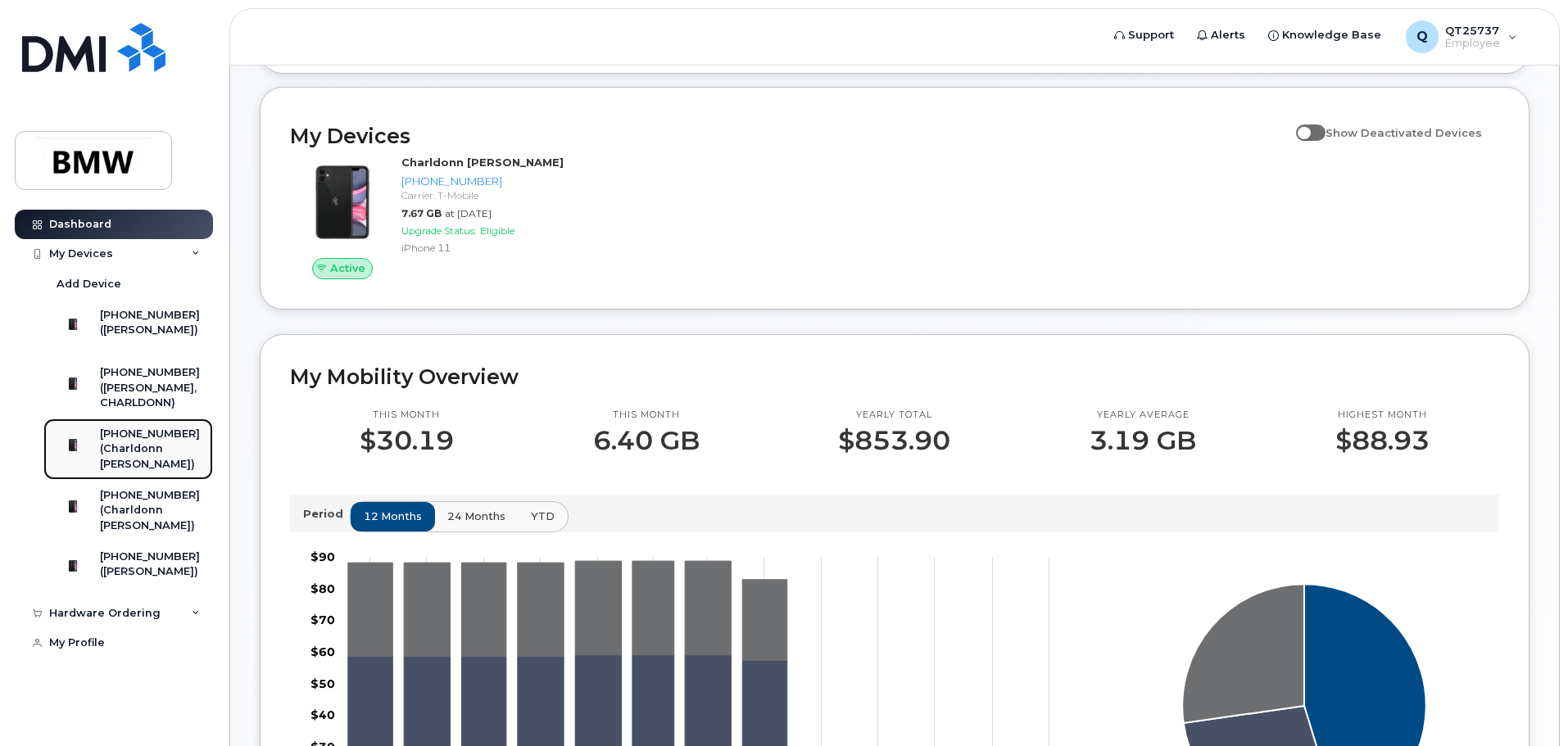
click at [126, 457] on div "(Charldonn [PERSON_NAME])" at bounding box center [150, 457] width 100 height 31
click at [134, 438] on div "[PHONE_NUMBER]" at bounding box center [150, 433] width 100 height 14
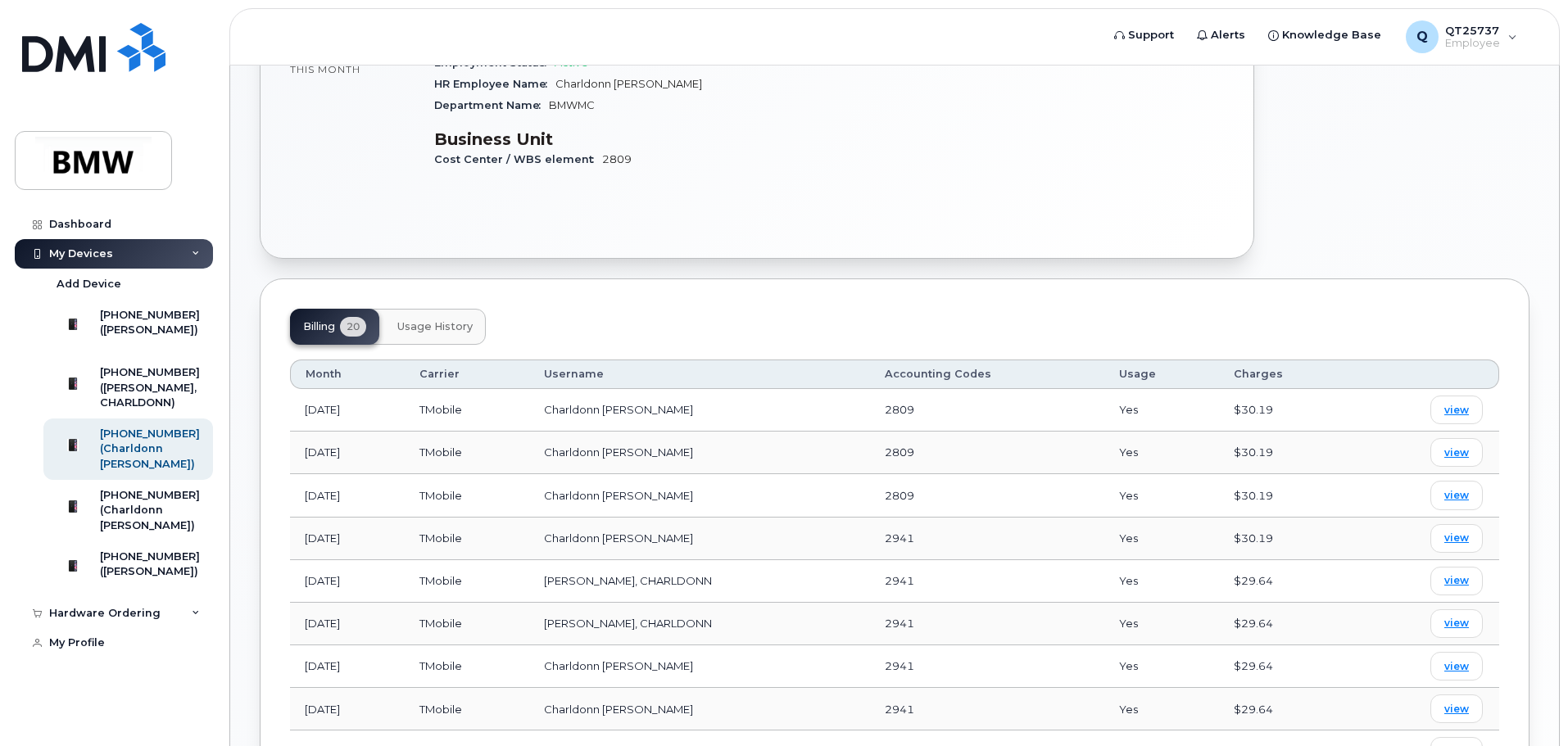
scroll to position [343, 0]
